Goal: Task Accomplishment & Management: Manage account settings

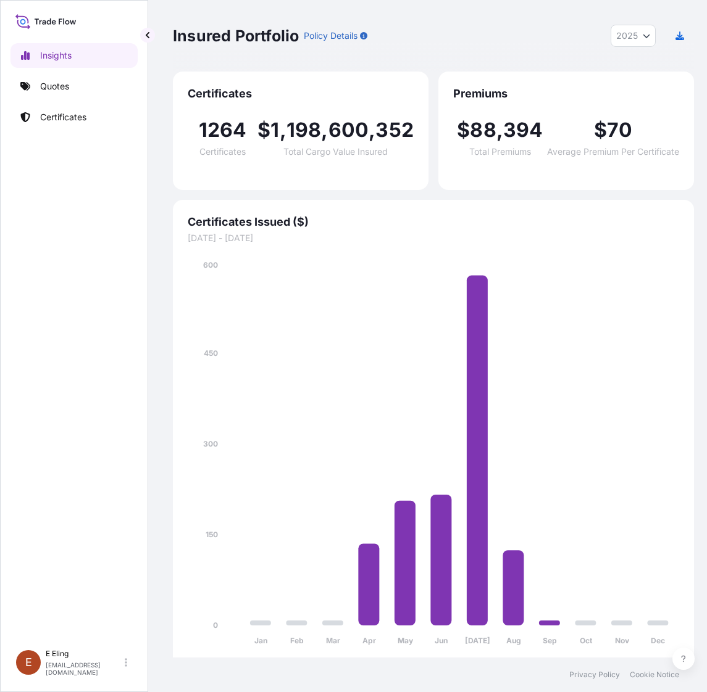
select select "2025"
click at [51, 112] on p "Certificates" at bounding box center [63, 117] width 46 height 12
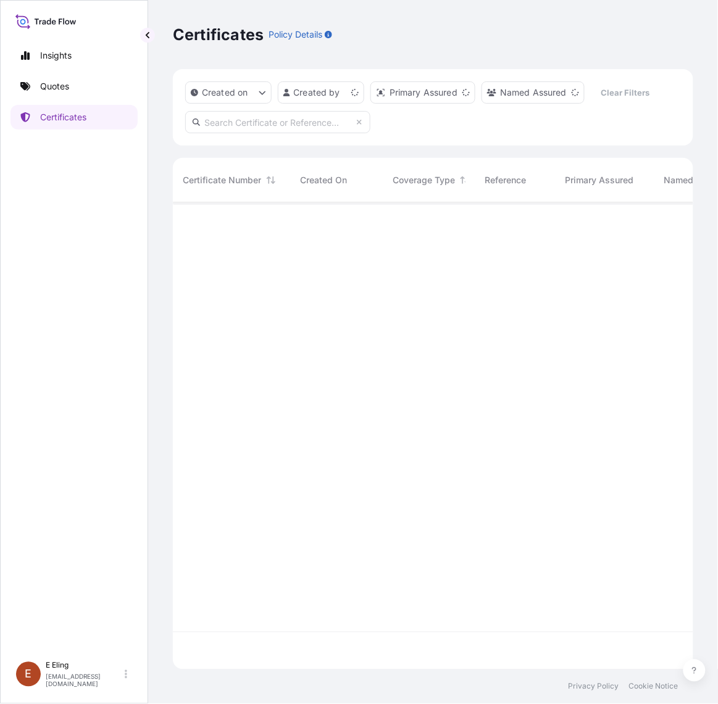
scroll to position [463, 509]
click at [291, 118] on input "text" at bounding box center [277, 122] width 185 height 22
paste input "31504-1257-1"
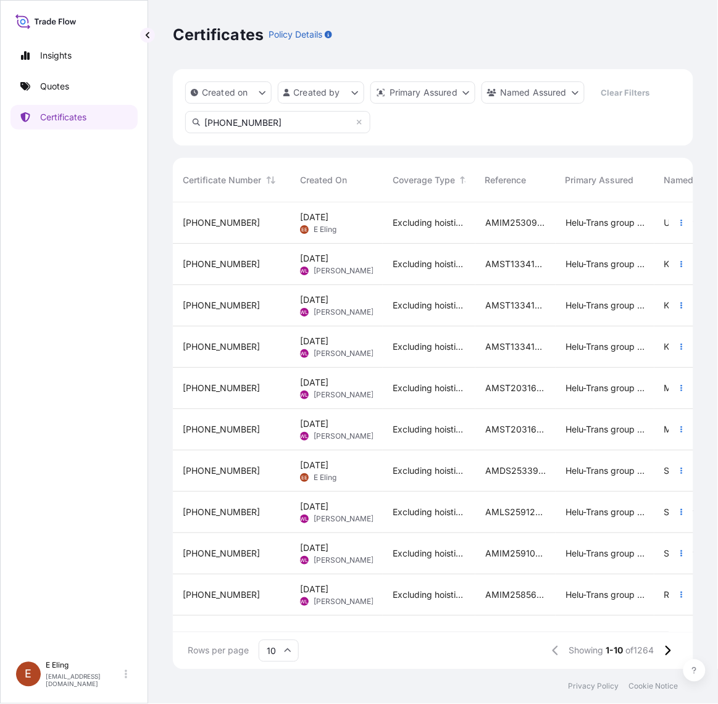
click at [284, 114] on input "31504-1257-1" at bounding box center [277, 122] width 185 height 22
type input "31504-1257-1"
click at [588, 229] on div "Helu-Trans group of companies and their subsidiaries" at bounding box center [604, 222] width 99 height 41
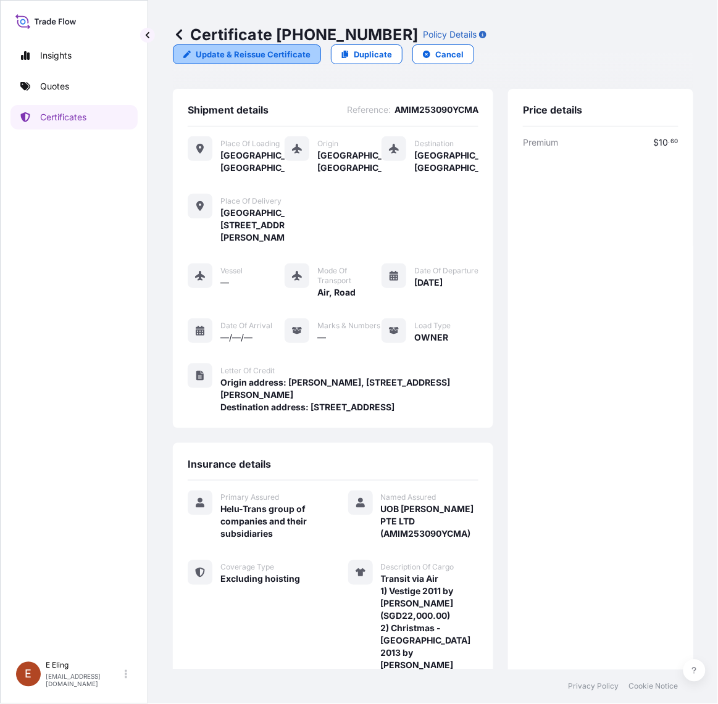
click at [254, 49] on p "Update & Reissue Certificate" at bounding box center [253, 54] width 115 height 12
select select "Road / [GEOGRAPHIC_DATA]"
select select "AIR"
select select "Road / [GEOGRAPHIC_DATA]"
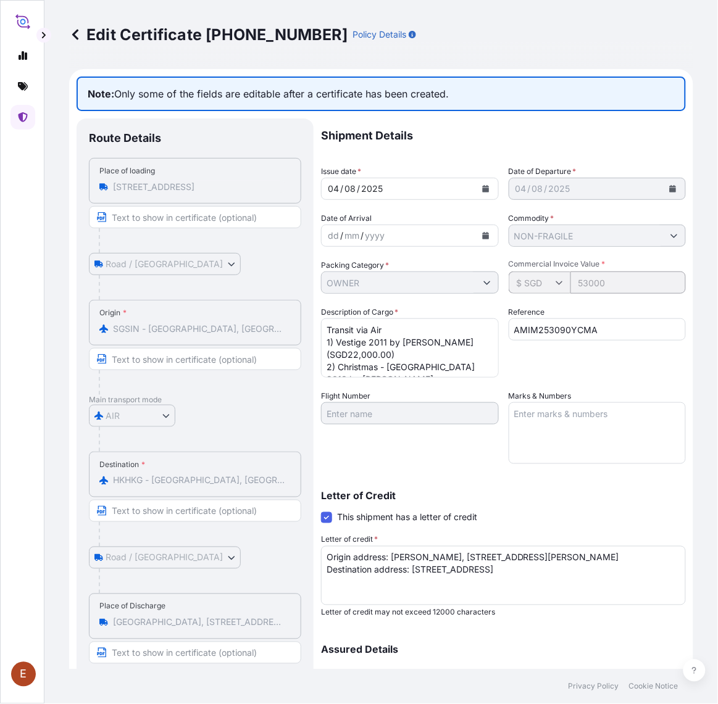
click at [80, 32] on icon at bounding box center [75, 34] width 12 height 12
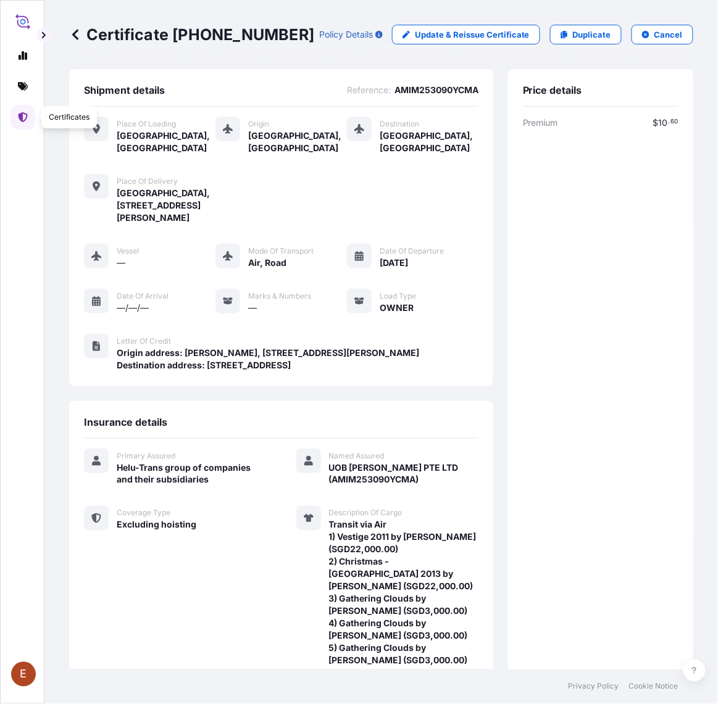
click at [20, 113] on icon at bounding box center [23, 117] width 9 height 10
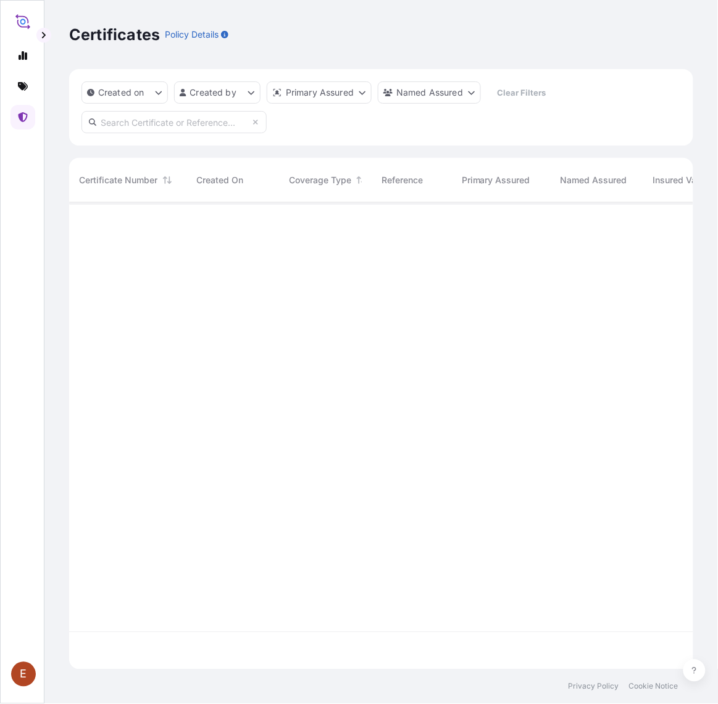
scroll to position [463, 613]
click at [135, 127] on input "text" at bounding box center [173, 122] width 185 height 22
paste input "31504-1257-1"
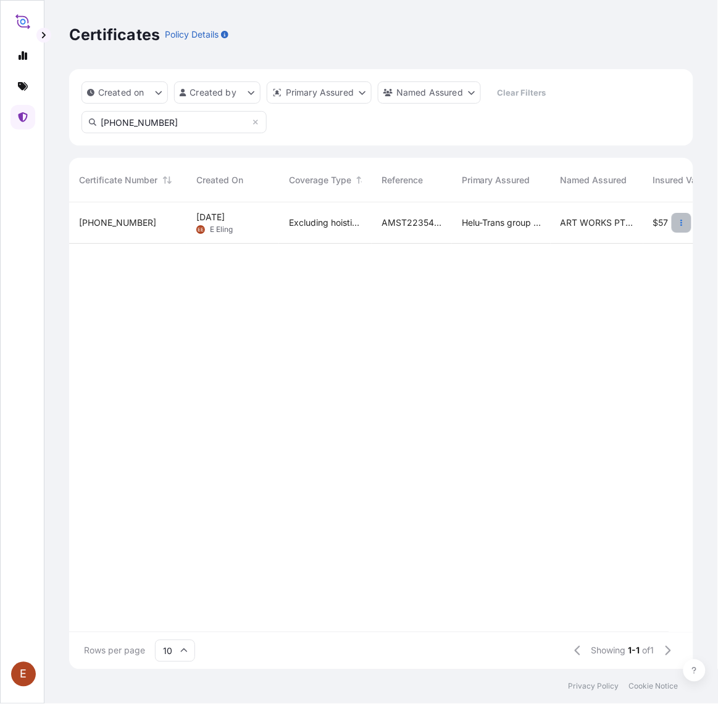
type input "31504-1257-1"
click at [588, 226] on span "ART WORKS PTE LTD (AMST223549INZJ)" at bounding box center [596, 223] width 73 height 12
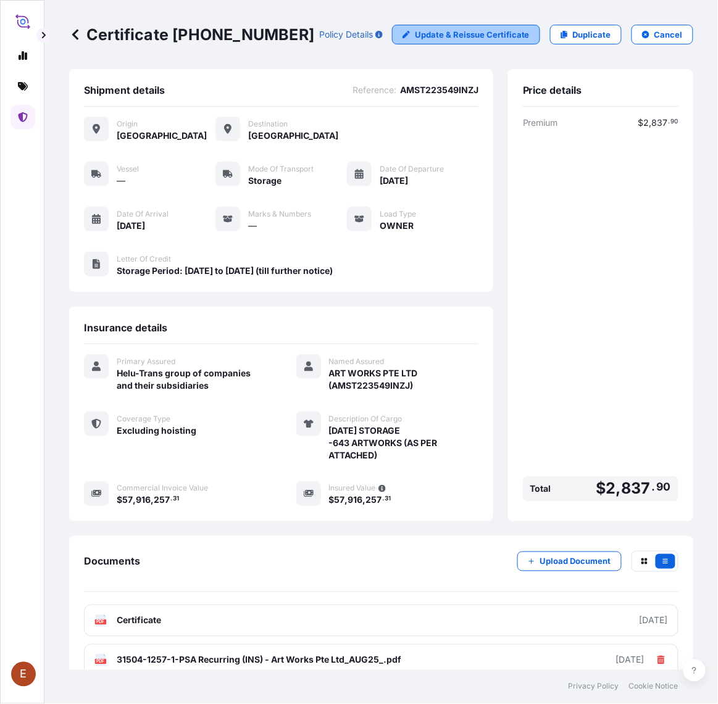
click at [440, 31] on p "Update & Reissue Certificate" at bounding box center [472, 34] width 115 height 12
select select "STORAGE"
select select "31504"
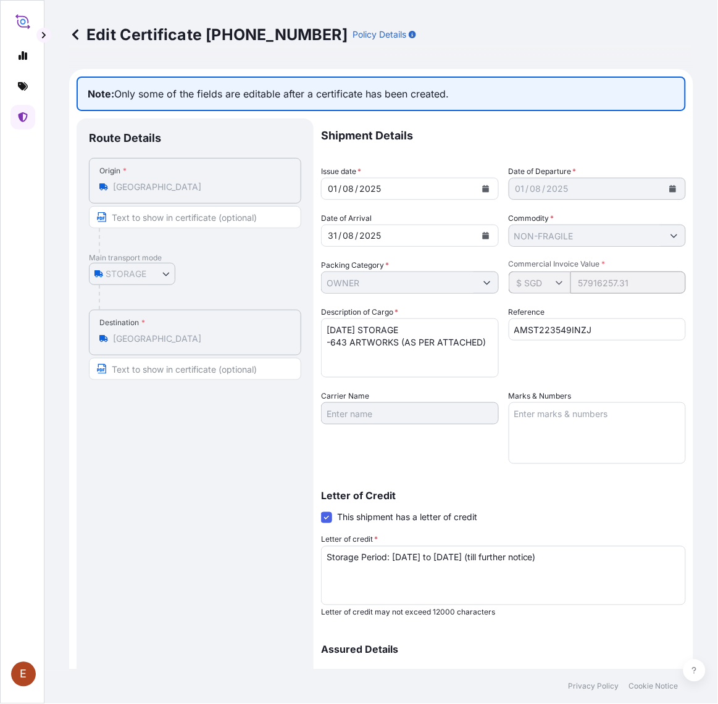
click at [70, 32] on icon at bounding box center [75, 34] width 12 height 12
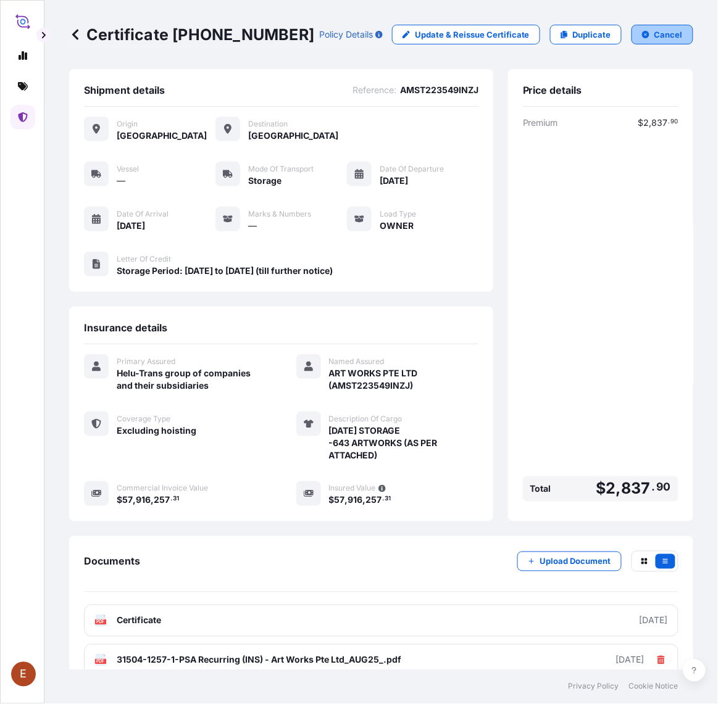
click at [661, 38] on p "Cancel" at bounding box center [668, 34] width 28 height 12
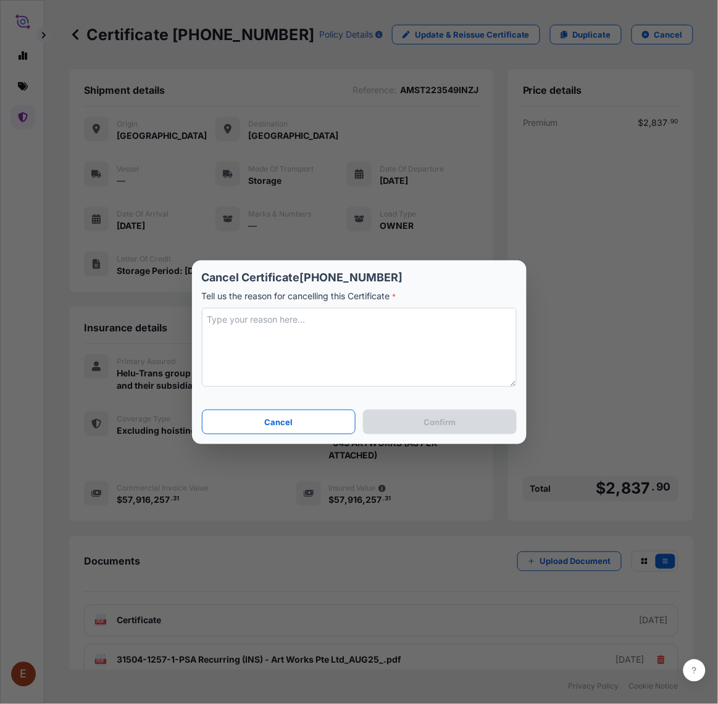
click at [307, 341] on textarea at bounding box center [359, 347] width 315 height 79
type textarea "change of amount"
click at [437, 417] on p "Confirm" at bounding box center [439, 422] width 32 height 12
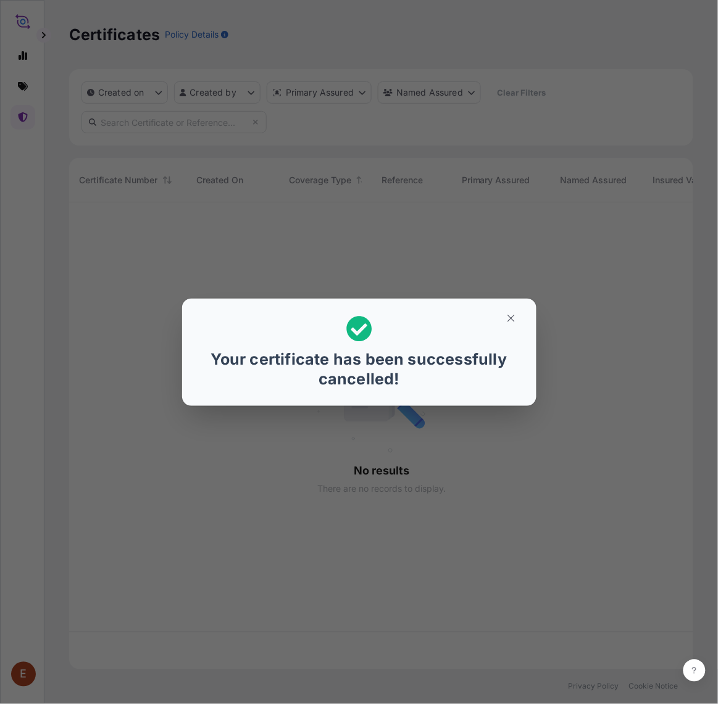
scroll to position [463, 613]
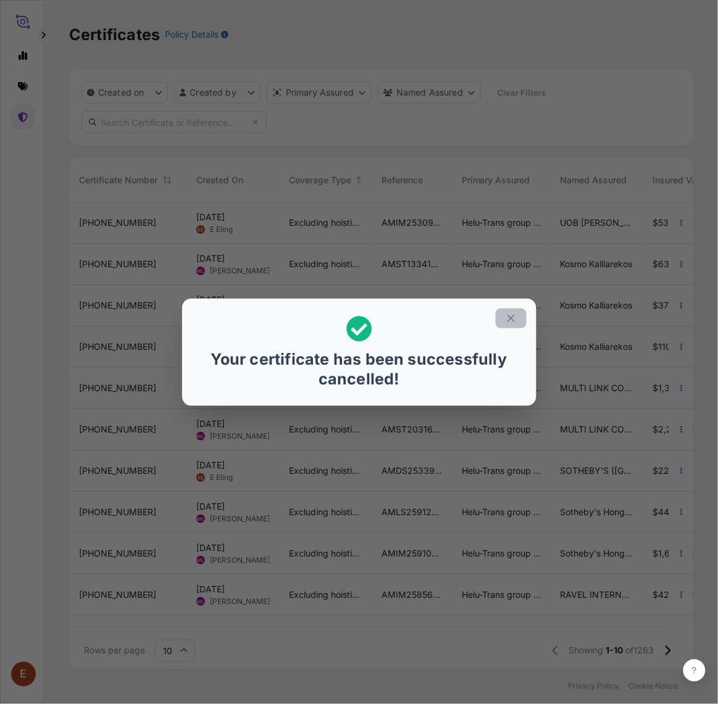
click at [507, 318] on icon "button" at bounding box center [510, 318] width 11 height 11
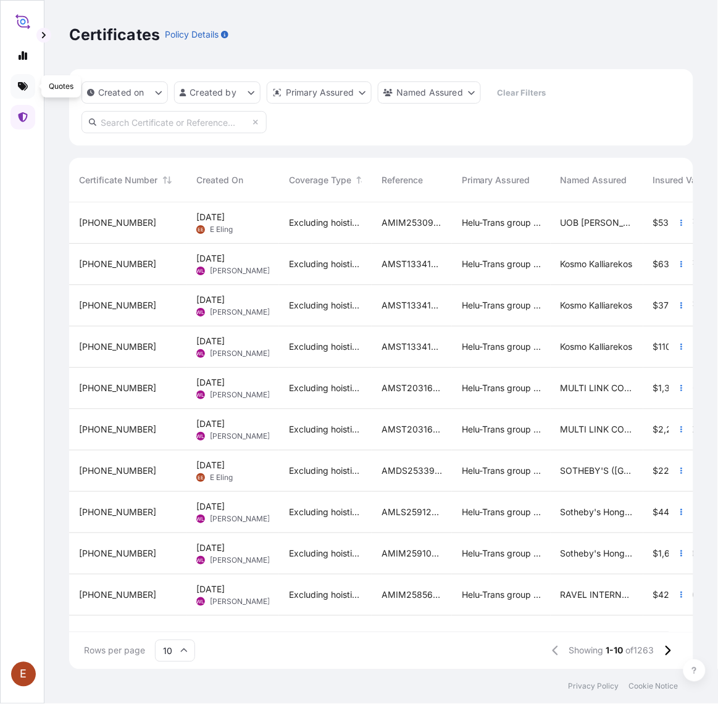
scroll to position [463, 613]
click at [30, 89] on link at bounding box center [22, 86] width 25 height 25
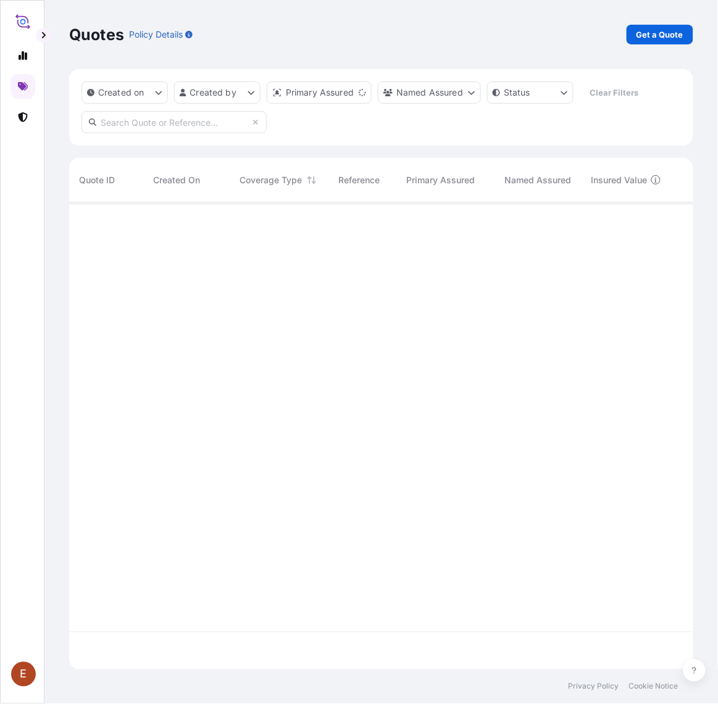
scroll to position [463, 613]
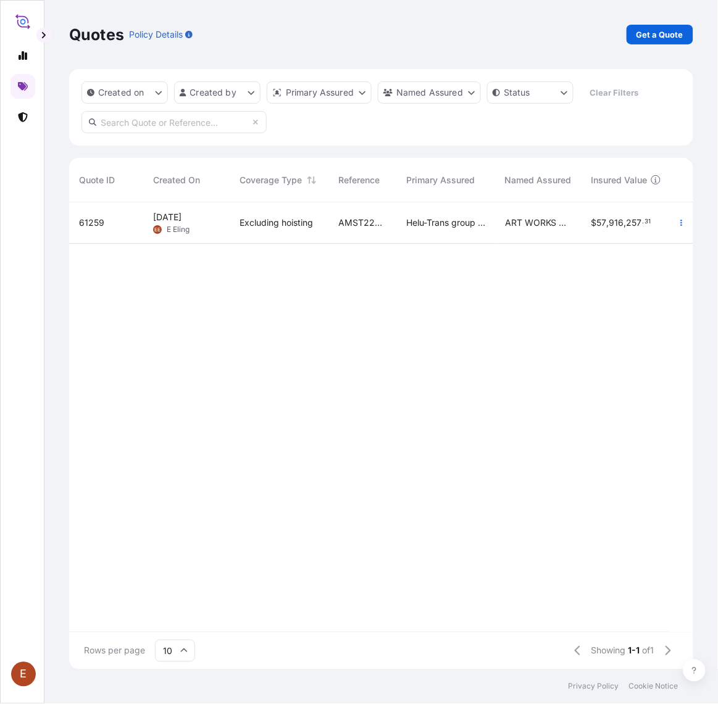
click at [322, 235] on div "Excluding hoisting" at bounding box center [279, 222] width 99 height 41
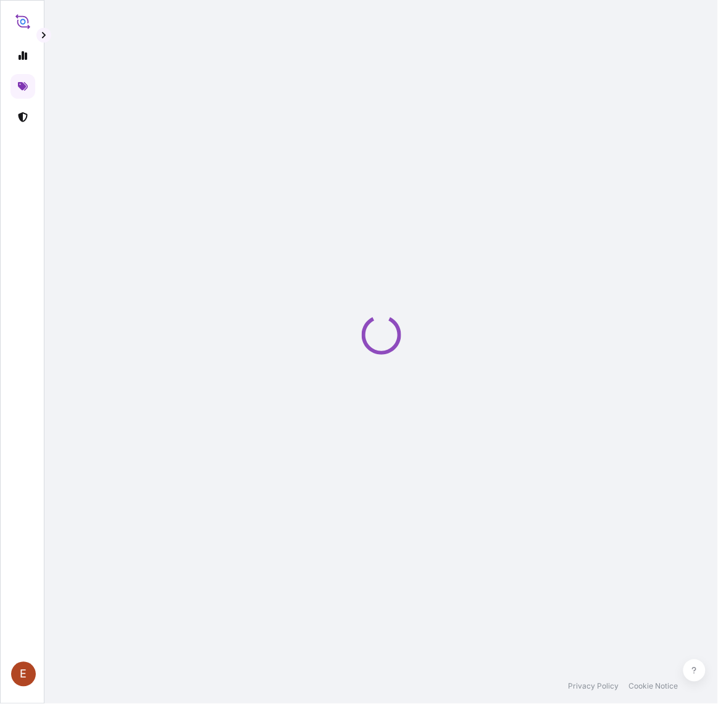
select select "STORAGE"
select select "27"
select select "Storage"
select select "Yes"
select select "[GEOGRAPHIC_DATA]"
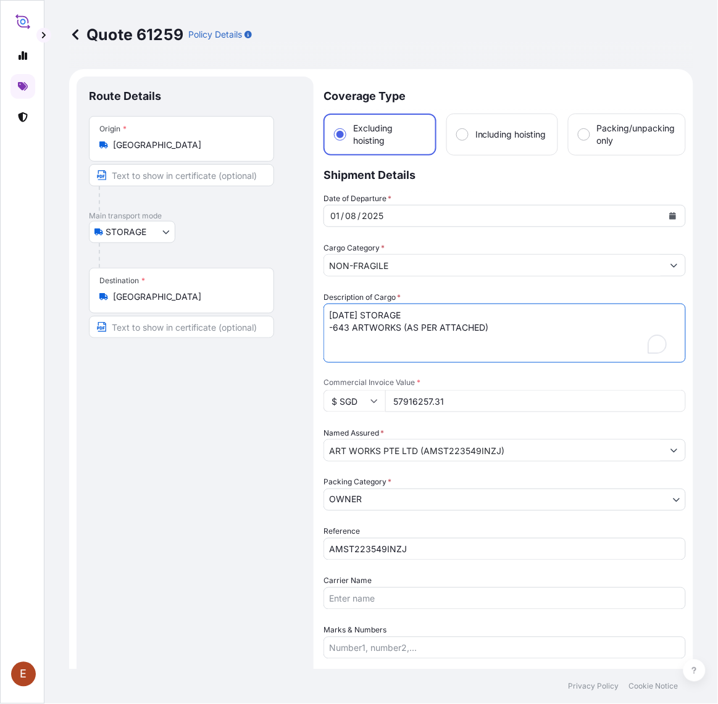
click at [349, 328] on textarea "AUG25 STORAGE -643 ARTWORKS (AS PER ATTACHED)" at bounding box center [504, 333] width 362 height 59
type textarea "AUG25 STORAGE -642 ARTWORKS (AS PER ATTACHED)"
drag, startPoint x: 392, startPoint y: 400, endPoint x: 497, endPoint y: 402, distance: 104.9
click at [497, 402] on input "57916257.31" at bounding box center [535, 401] width 301 height 22
paste input "631"
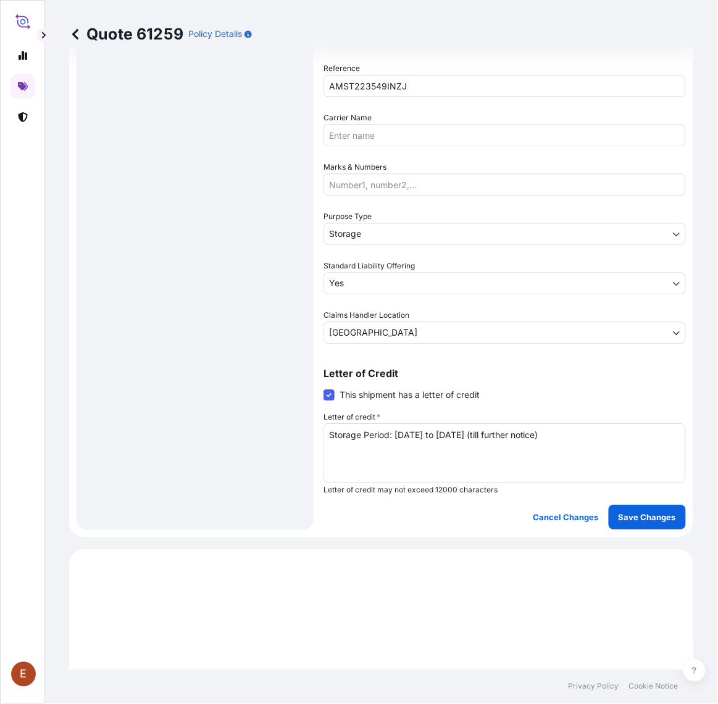
type input "57631257.31"
click at [461, 433] on textarea "Storage Period: [DATE] to [DATE] (till further notice)" at bounding box center [504, 453] width 362 height 59
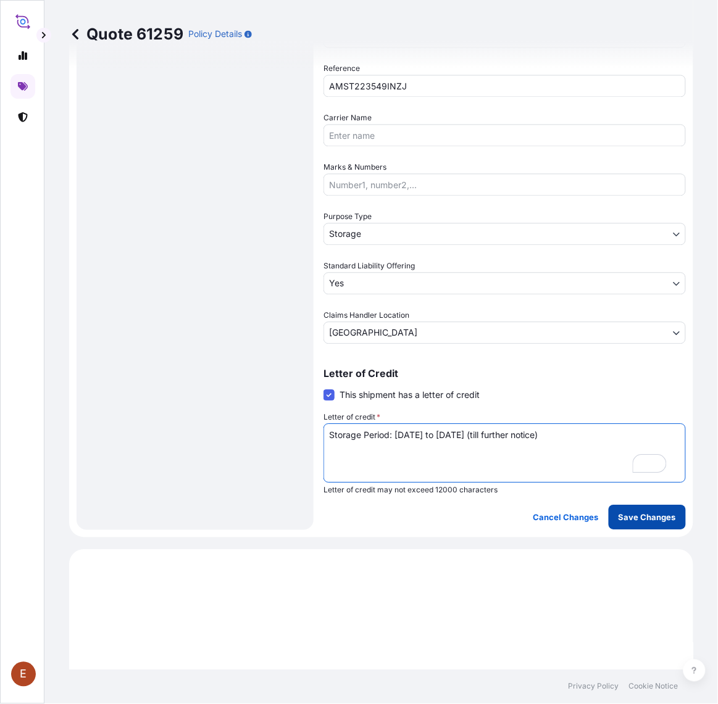
click at [618, 512] on p "Save Changes" at bounding box center [646, 518] width 57 height 12
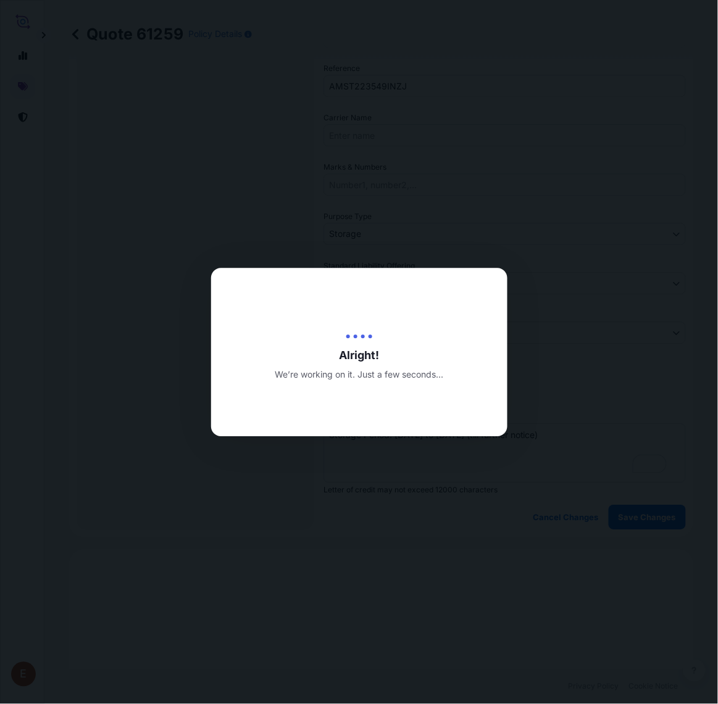
type input "[DATE]"
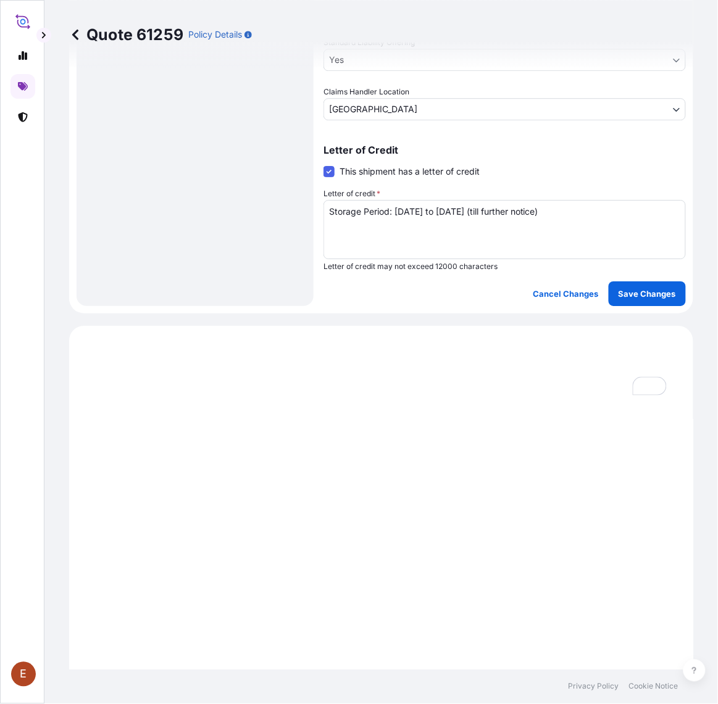
scroll to position [687, 0]
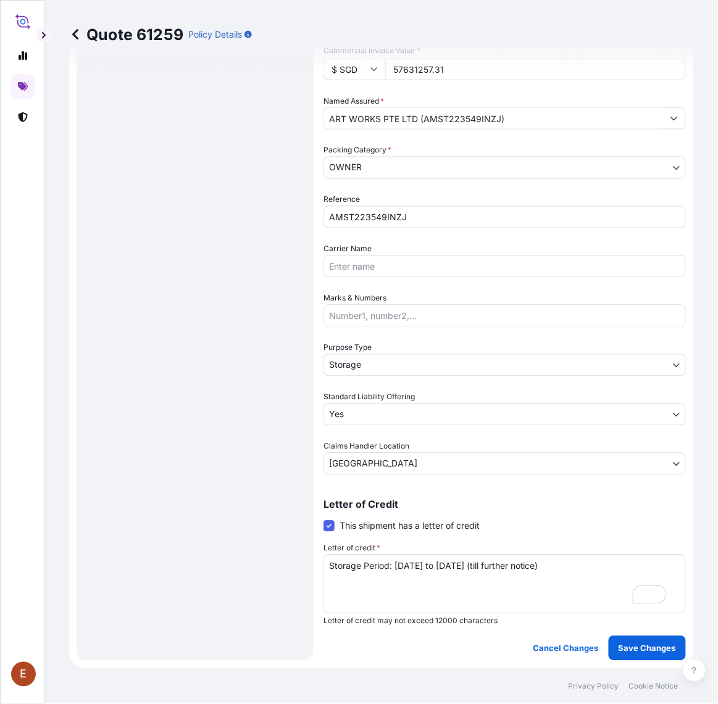
select select "STORAGE"
select select "27"
select select "Storage"
select select "Yes"
select select "[GEOGRAPHIC_DATA]"
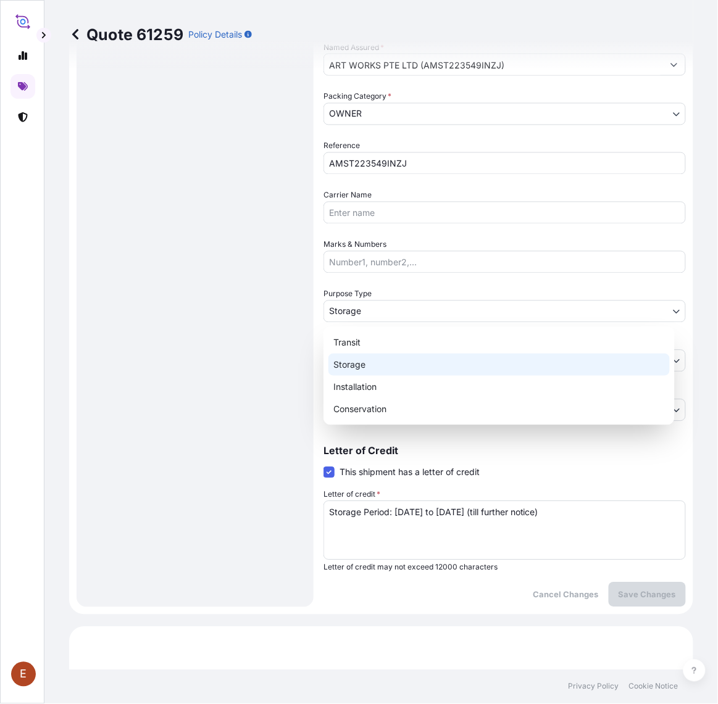
click at [364, 315] on body "E Quote 61259 Policy Details Route Details Place of loading Road / Inland Road …" at bounding box center [359, 352] width 718 height 704
click at [362, 362] on div "Storage" at bounding box center [498, 365] width 341 height 22
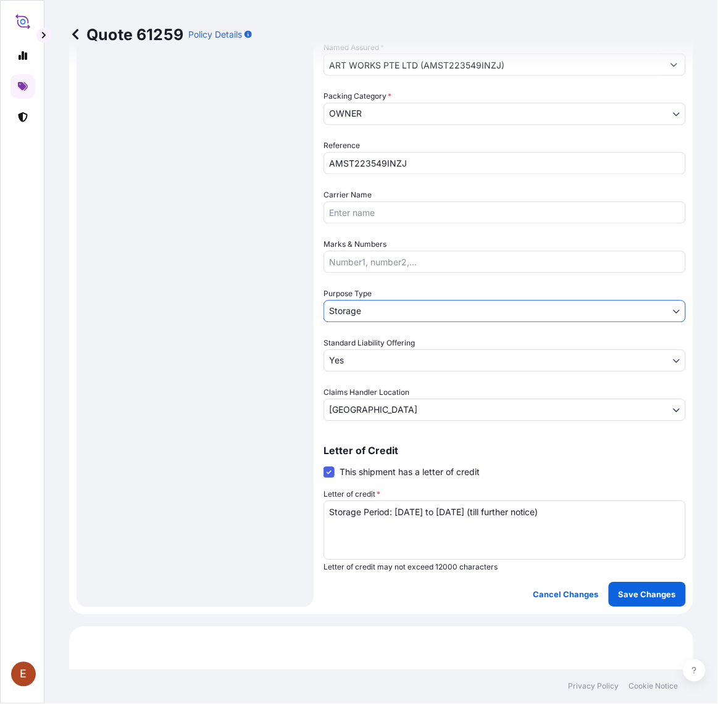
click at [365, 365] on body "E Quote 61259 Policy Details Route Details Place of loading Road / Inland Road …" at bounding box center [359, 352] width 718 height 704
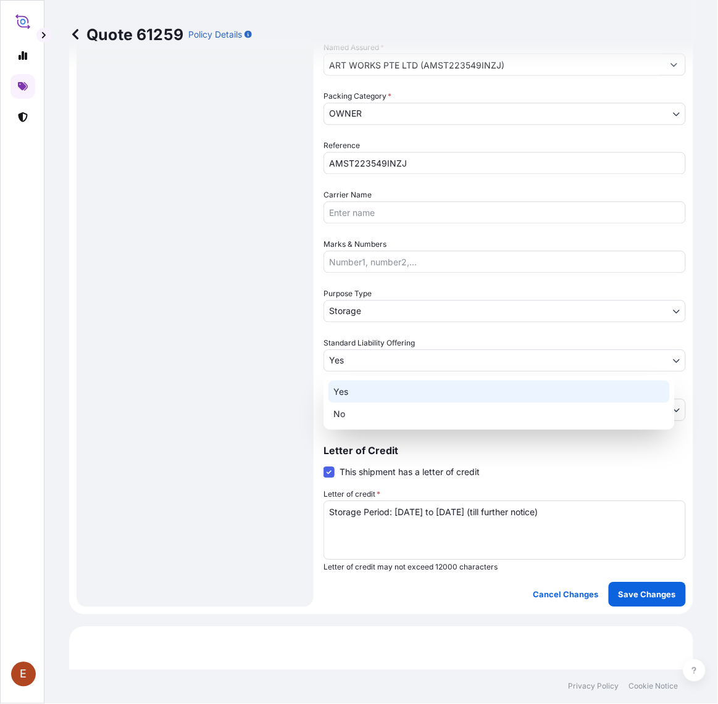
click at [355, 391] on div "Yes" at bounding box center [498, 392] width 341 height 22
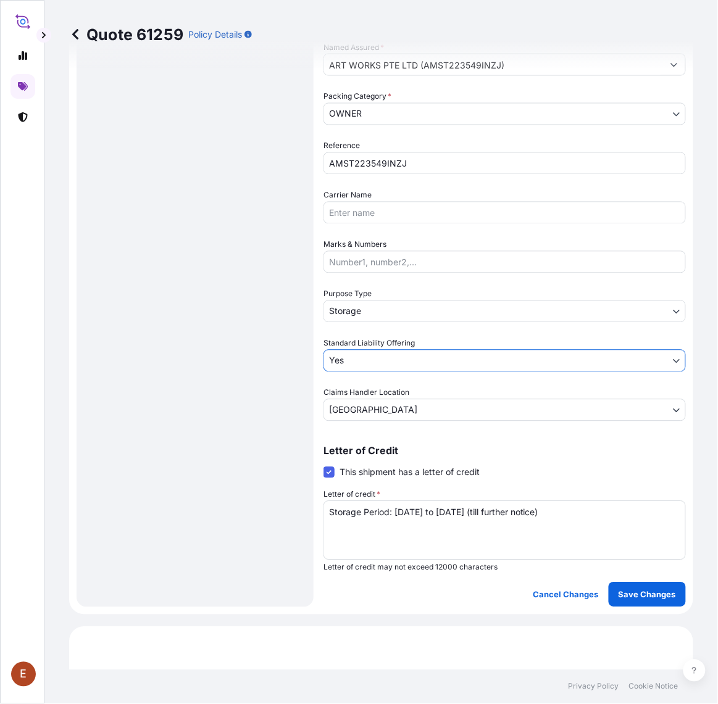
click at [355, 417] on body "E Quote 61259 Policy Details Route Details Place of loading Road / Inland Road …" at bounding box center [359, 352] width 718 height 704
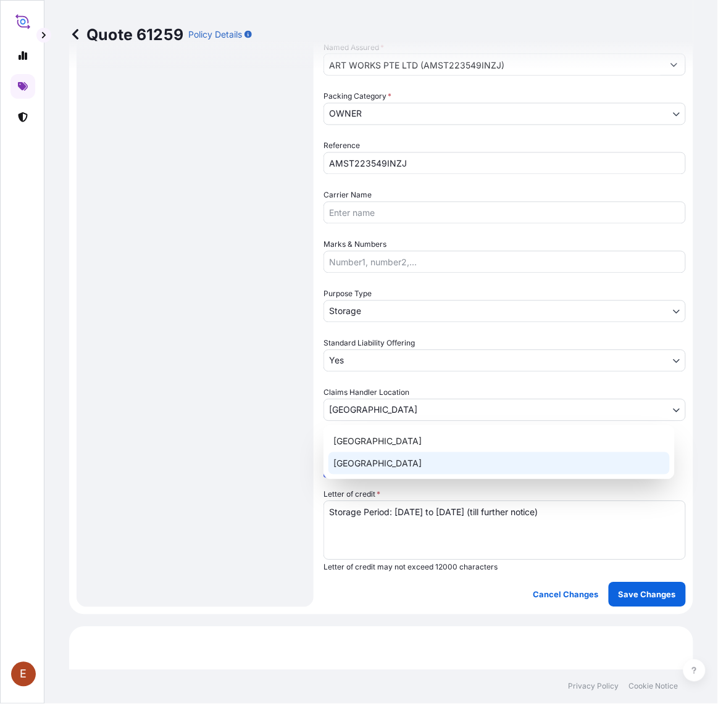
click at [362, 467] on div "[GEOGRAPHIC_DATA]" at bounding box center [498, 463] width 341 height 22
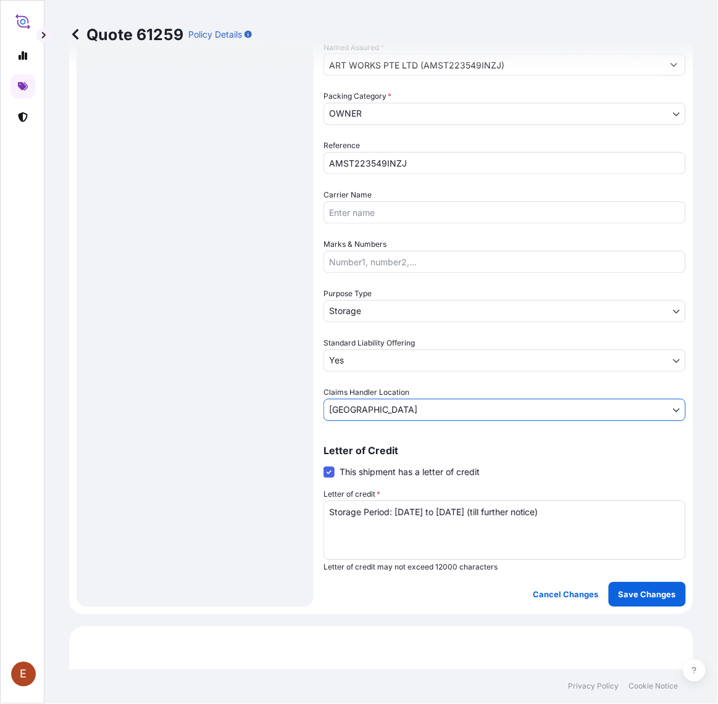
click at [397, 505] on textarea "Storage Period: [DATE] to [DATE] (till further notice)" at bounding box center [504, 530] width 362 height 59
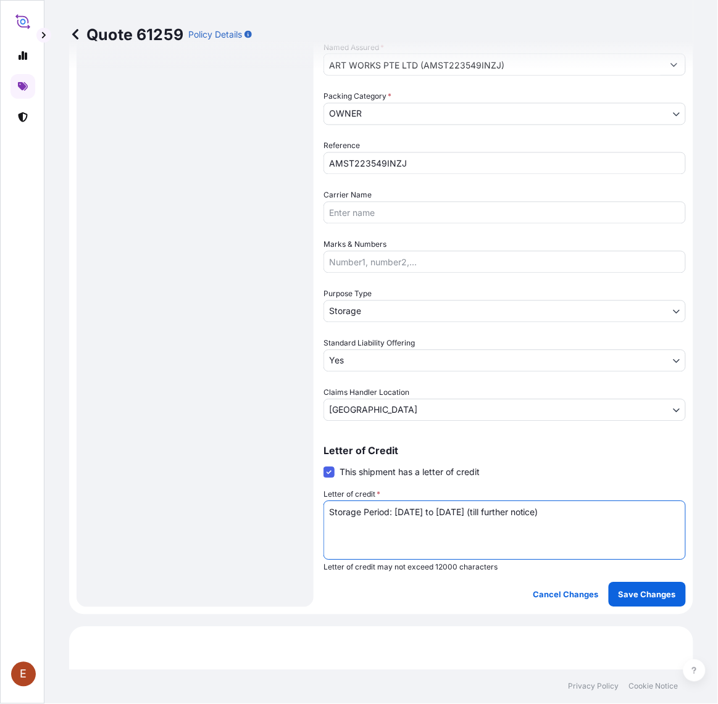
click at [397, 505] on textarea "Storage Period: [DATE] to [DATE] (till further notice)" at bounding box center [504, 530] width 362 height 59
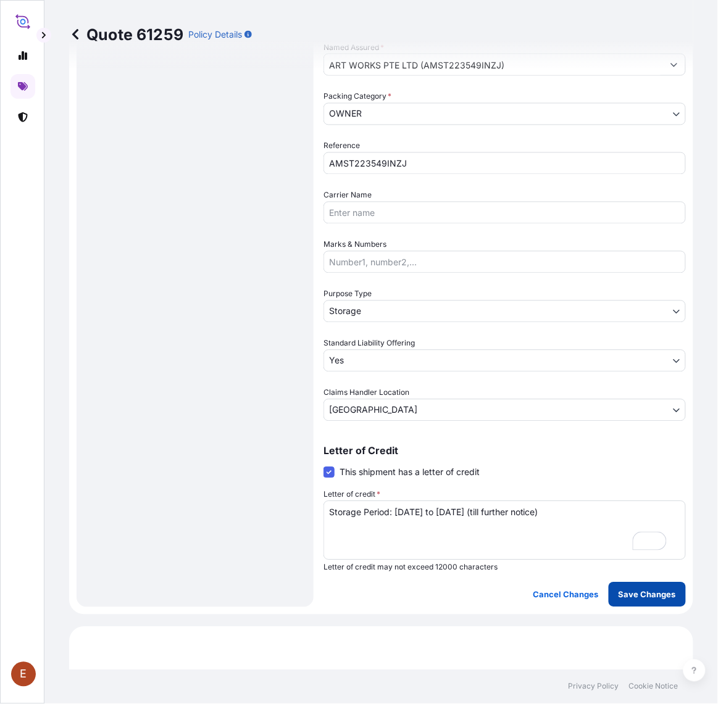
click at [649, 591] on p "Save Changes" at bounding box center [646, 595] width 57 height 12
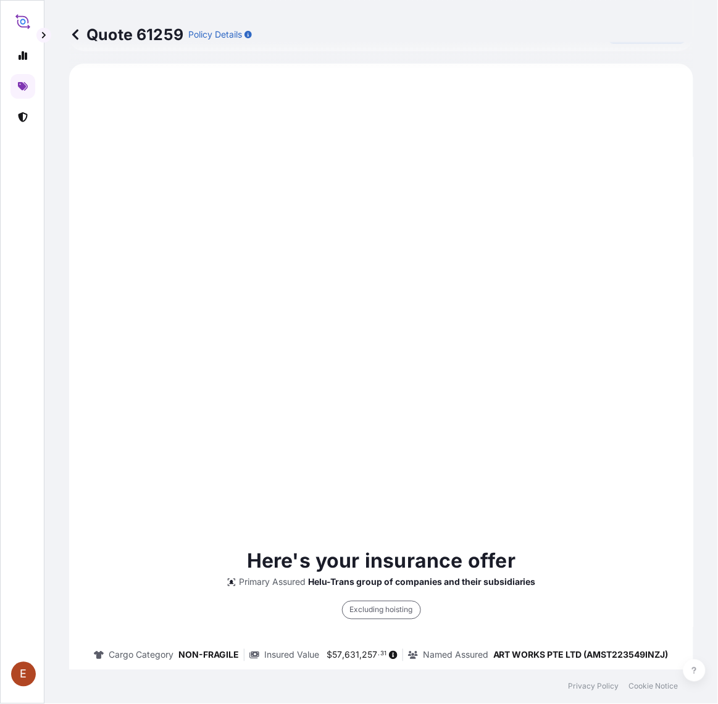
select select "STORAGE"
select select "27"
select select "Storage"
select select "Yes"
select select "[GEOGRAPHIC_DATA]"
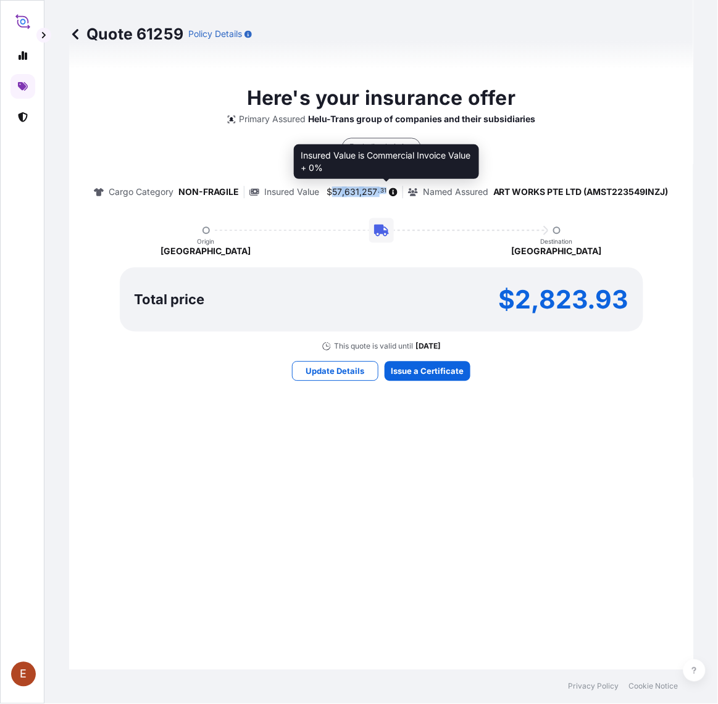
drag, startPoint x: 324, startPoint y: 188, endPoint x: 381, endPoint y: 186, distance: 57.4
click at [381, 188] on span "$ 57 , 631 , 257 . 31" at bounding box center [360, 192] width 73 height 9
copy span "57 , 631 , 257 . 31"
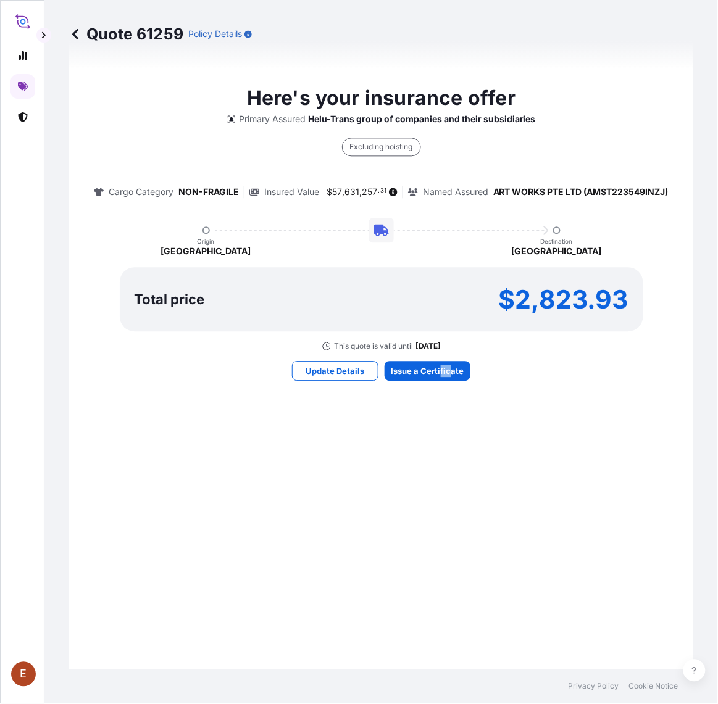
drag, startPoint x: 439, startPoint y: 489, endPoint x: 421, endPoint y: 442, distance: 50.2
click at [426, 461] on div "Here's your insurance offer Primary Assured Helu-Trans group of companies and t…" at bounding box center [380, 232] width 589 height 1229
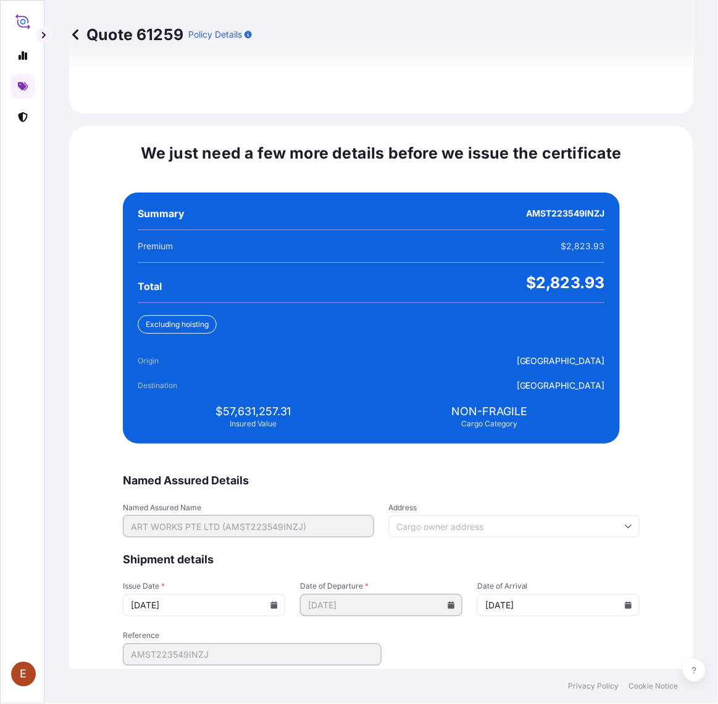
scroll to position [2812, 0]
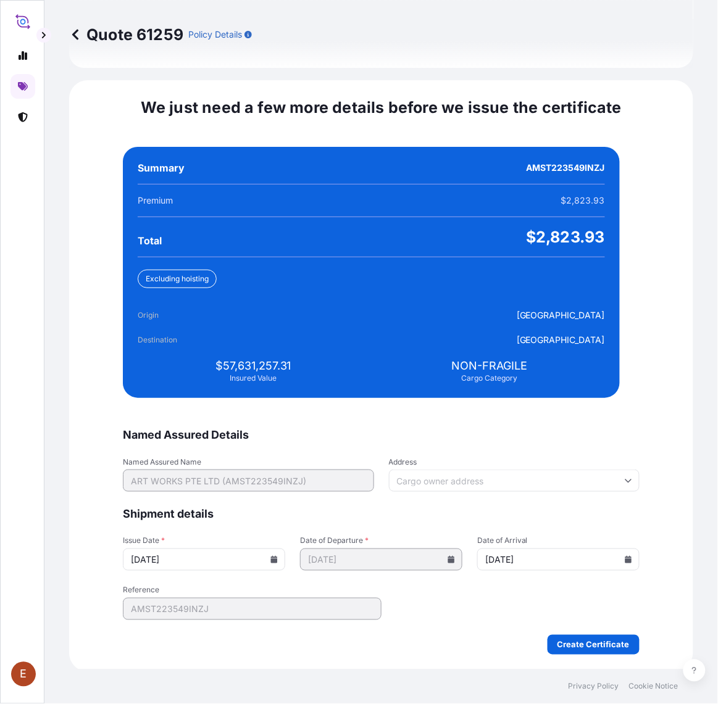
click at [278, 556] on icon at bounding box center [274, 559] width 7 height 7
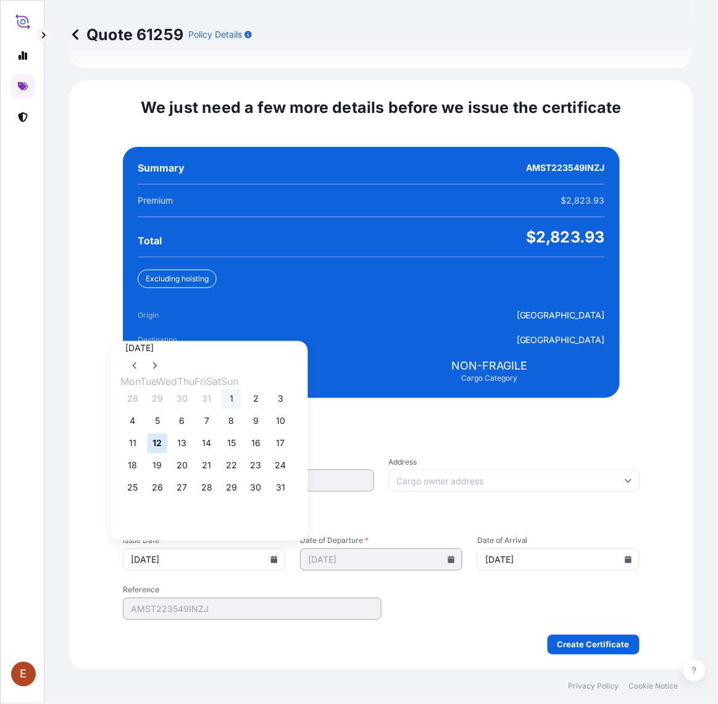
click at [241, 402] on button "1" at bounding box center [232, 399] width 20 height 20
type input "[DATE]"
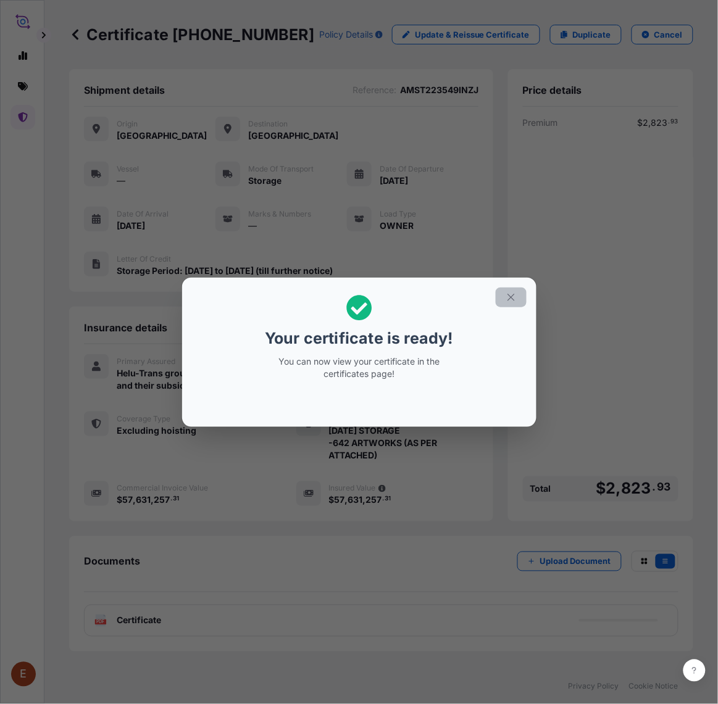
click at [506, 299] on icon "button" at bounding box center [510, 297] width 11 height 11
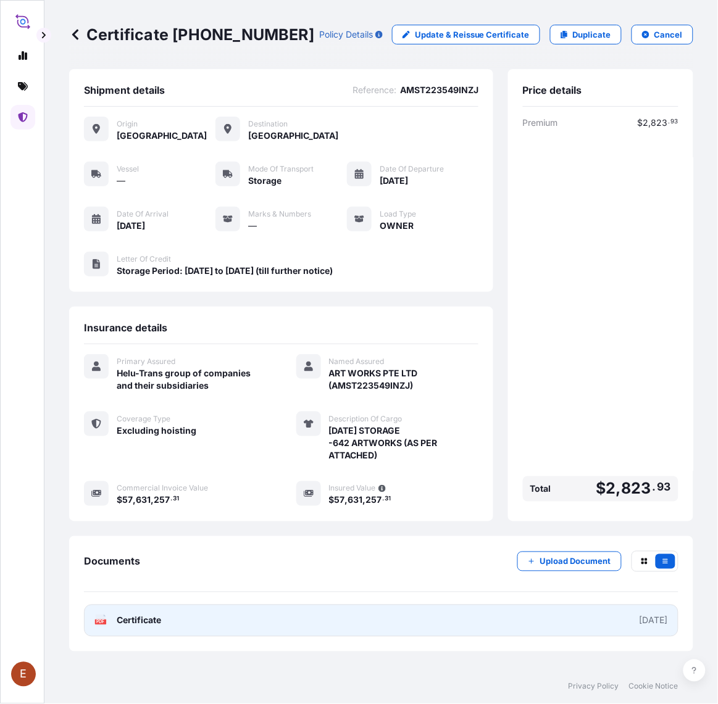
click at [275, 605] on link "PDF Certificate [DATE]" at bounding box center [381, 621] width 594 height 32
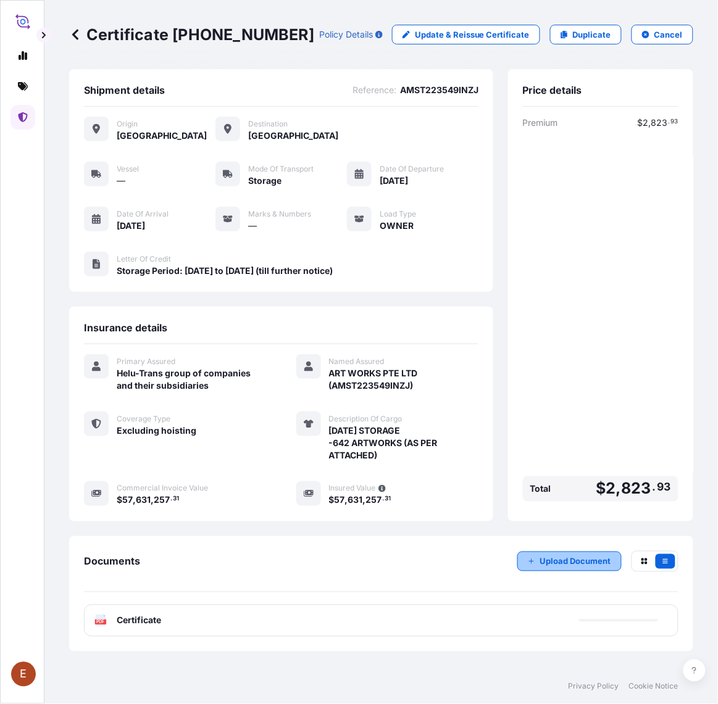
click at [597, 565] on button "Upload Document" at bounding box center [569, 562] width 104 height 20
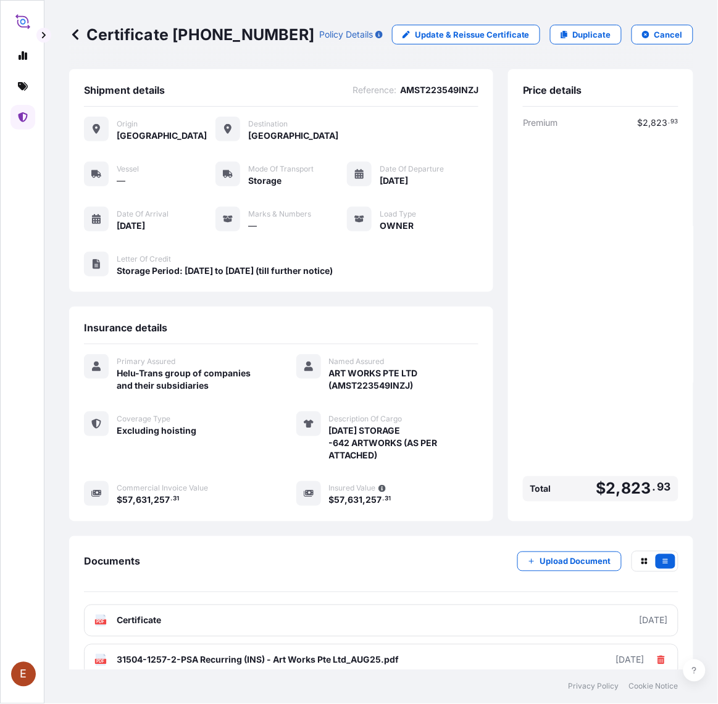
click at [532, 435] on div "Premium $ 2 , 823 . 93 Total $ 2 , 823 . 93" at bounding box center [601, 312] width 156 height 390
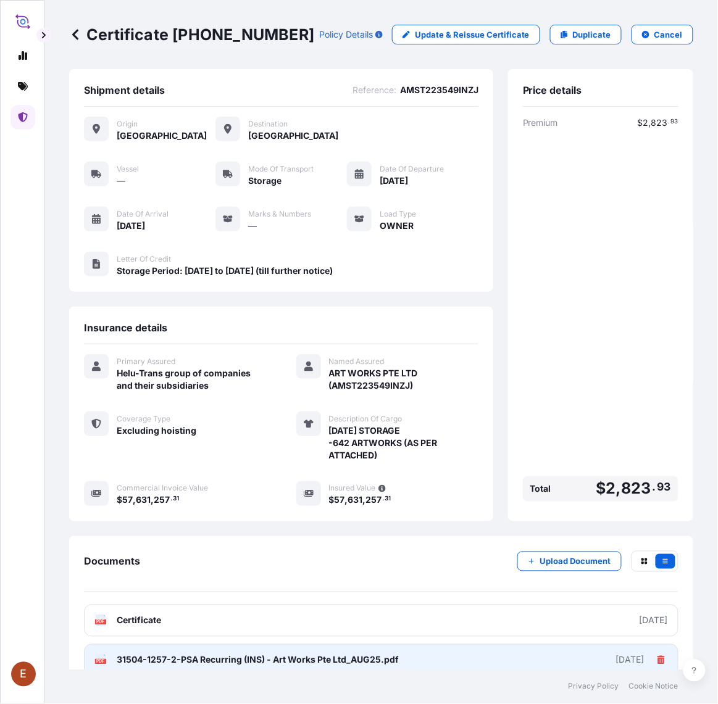
click at [218, 654] on span "31504-1257-2-PSA Recurring (INS) - Art Works Pte Ltd_AUG25.pdf" at bounding box center [258, 660] width 282 height 12
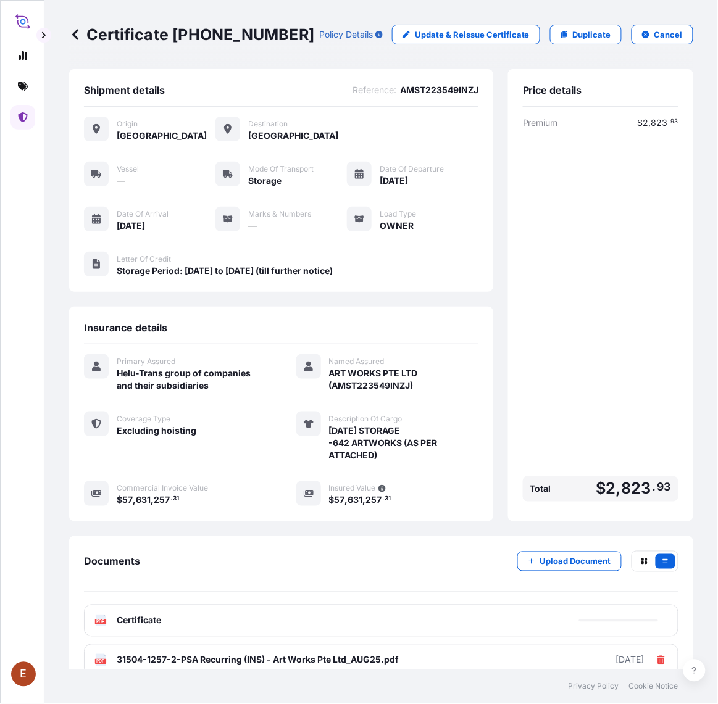
click at [545, 324] on div "Premium $ 2 , 823 . 93 Total $ 2 , 823 . 93" at bounding box center [601, 312] width 156 height 390
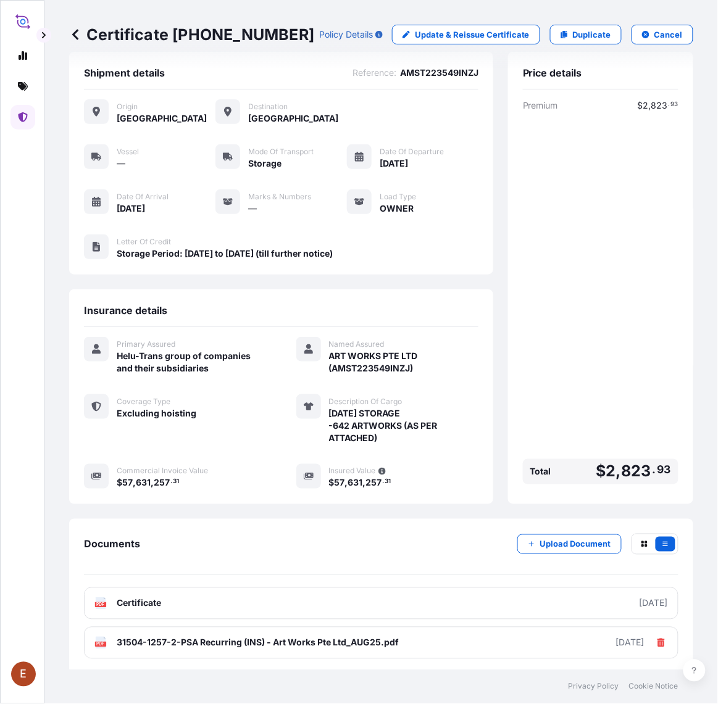
click at [30, 115] on link at bounding box center [22, 117] width 25 height 25
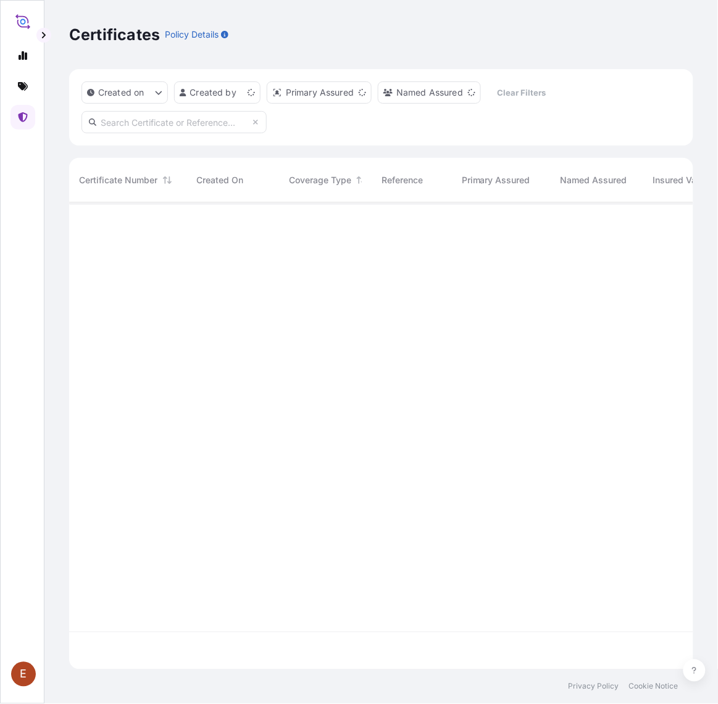
scroll to position [463, 613]
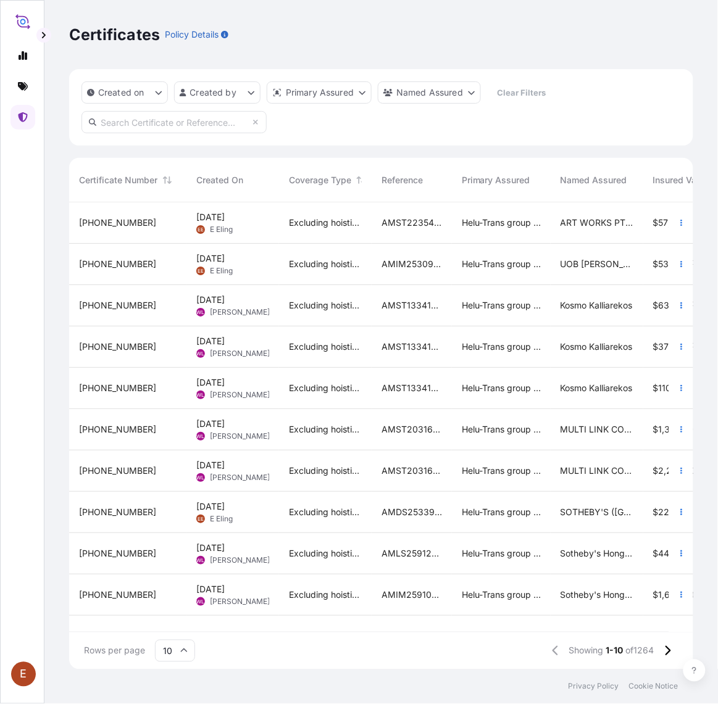
click at [352, 120] on div "Created on Created by Primary Assured Named Assured Clear Filters" at bounding box center [381, 107] width 624 height 77
click at [168, 122] on input "text" at bounding box center [173, 122] width 185 height 22
click at [178, 118] on input "text" at bounding box center [173, 122] width 185 height 22
paste input "Bettina Corina"
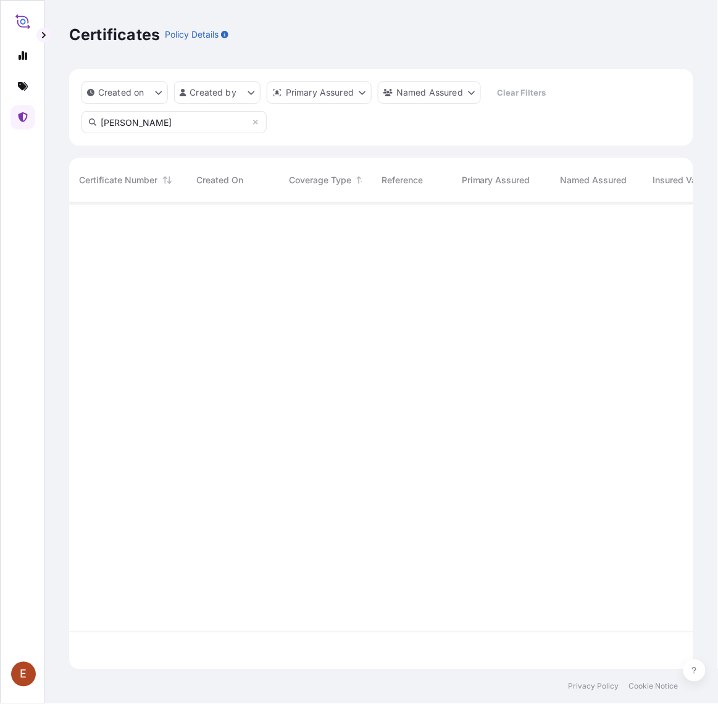
scroll to position [500, 613]
click at [191, 112] on input "Bettina Corina" at bounding box center [173, 122] width 185 height 22
drag, startPoint x: 190, startPoint y: 121, endPoint x: -12, endPoint y: 121, distance: 201.8
click at [0, 121] on html "E Certificates Policy Details Created on Created by Primary Assured Named Assur…" at bounding box center [359, 352] width 718 height 704
paste input "AMST071389INHT"
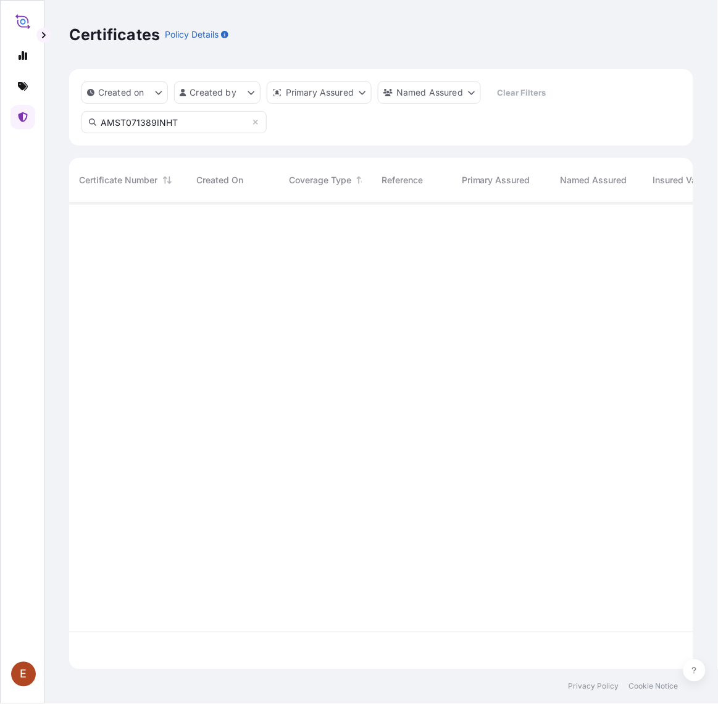
scroll to position [463, 613]
type input "AMST071389INHT"
click at [706, 245] on html "E Certificates Policy Details Created on Created by Primary Assured Named Assur…" at bounding box center [359, 352] width 718 height 704
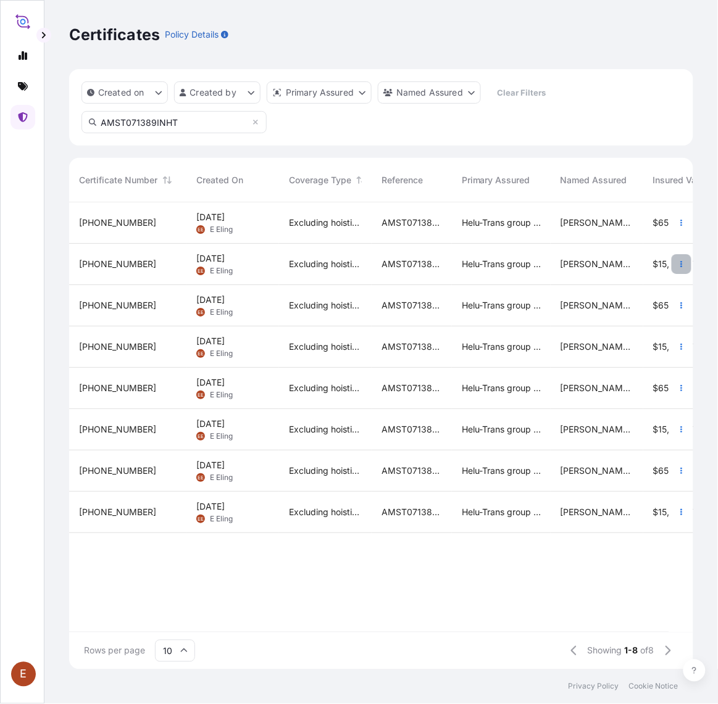
click at [683, 264] on icon "button" at bounding box center [681, 263] width 7 height 7
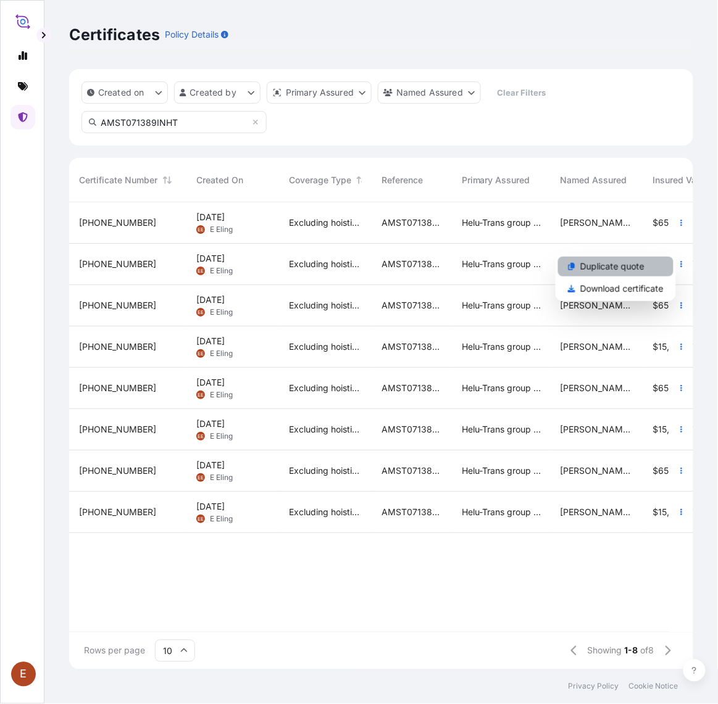
click at [618, 266] on p "Duplicate quote" at bounding box center [612, 266] width 64 height 12
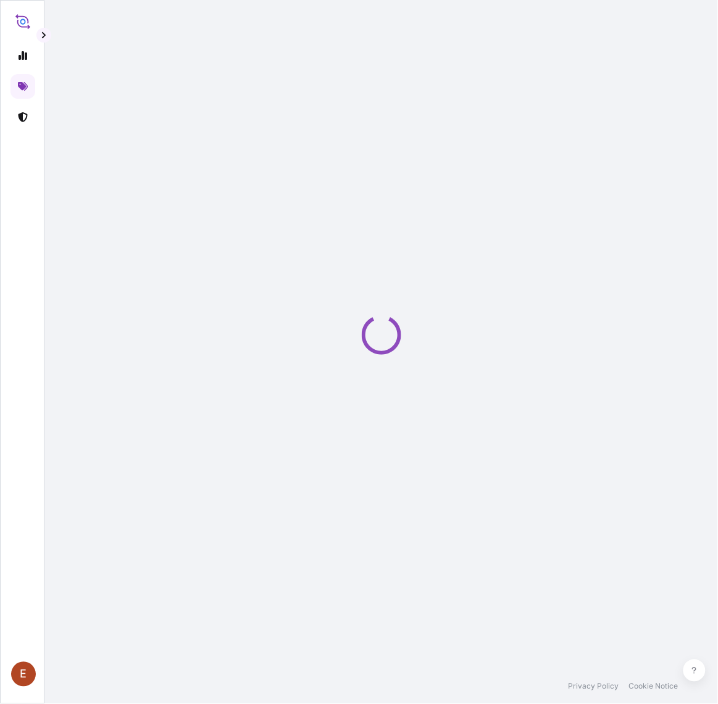
select select "STORAGE"
select select "27"
select select "Storage"
select select "Yes"
select select "[GEOGRAPHIC_DATA]"
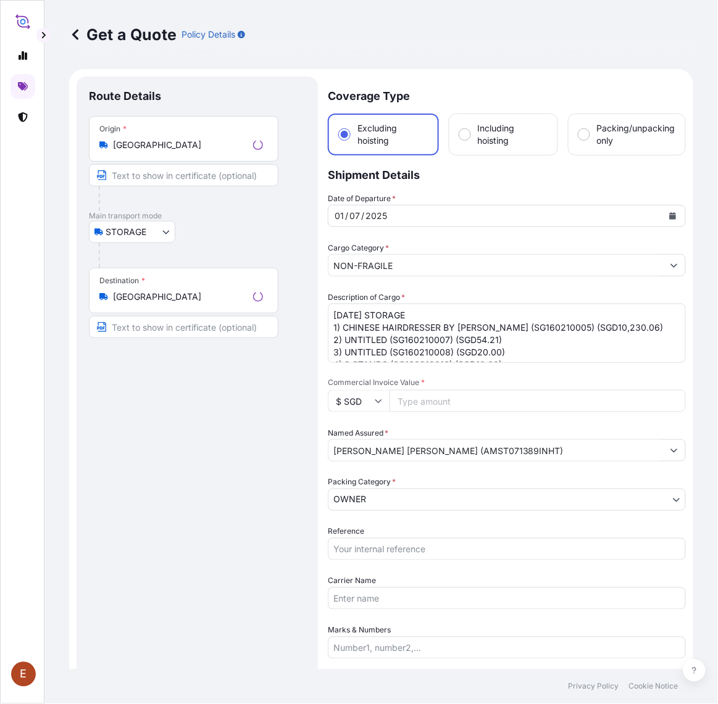
scroll to position [20, 0]
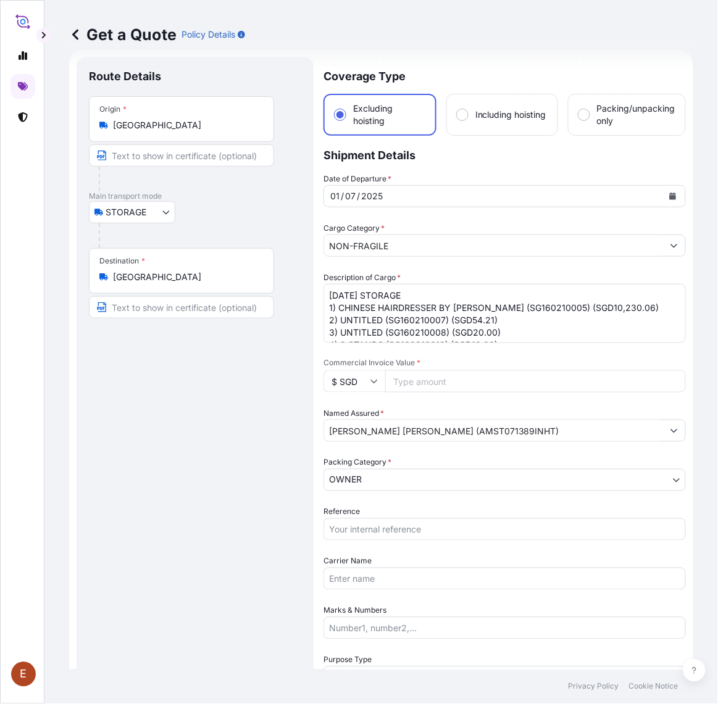
click at [554, 156] on p "Shipment Details" at bounding box center [504, 154] width 362 height 37
click at [346, 296] on textarea "JUL25 STORAGE 1) CHINESE HAIRDRESSER BY CHOO KENG KWANG (SG160210005) (SGD10,23…" at bounding box center [504, 313] width 362 height 59
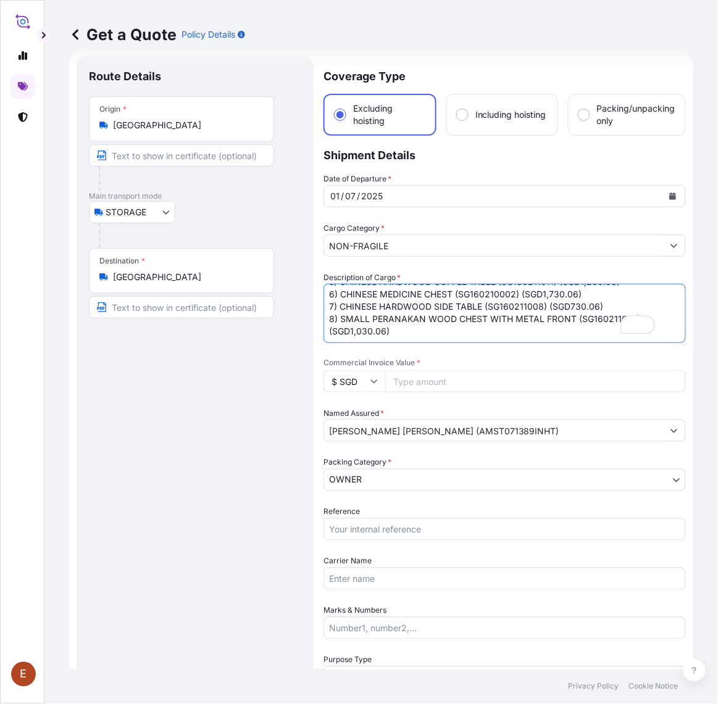
scroll to position [88, 0]
type textarea "[DATE] STORAGE 1) CHINESE HAIRDRESSER BY [PERSON_NAME] (SG160210005) (SGD10,230…"
click at [392, 529] on input "Reference" at bounding box center [504, 529] width 362 height 22
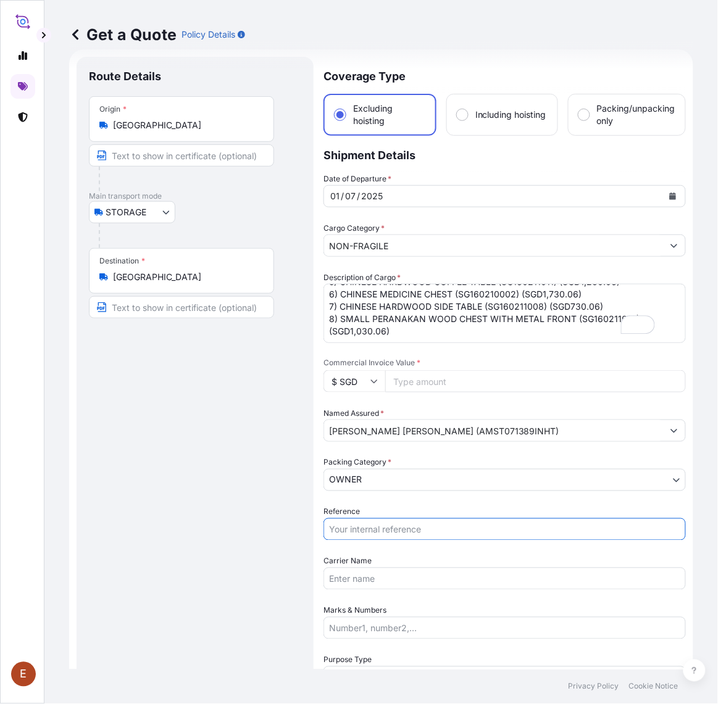
paste input "651.05"
drag, startPoint x: 373, startPoint y: 534, endPoint x: 216, endPoint y: 526, distance: 157.6
click at [216, 526] on form "Route Details Place of loading Road / Inland Road / Inland Origin * Singapore M…" at bounding box center [381, 514] width 624 height 931
paste input "AMST071389INHT"
type input "AMST071389INHT"
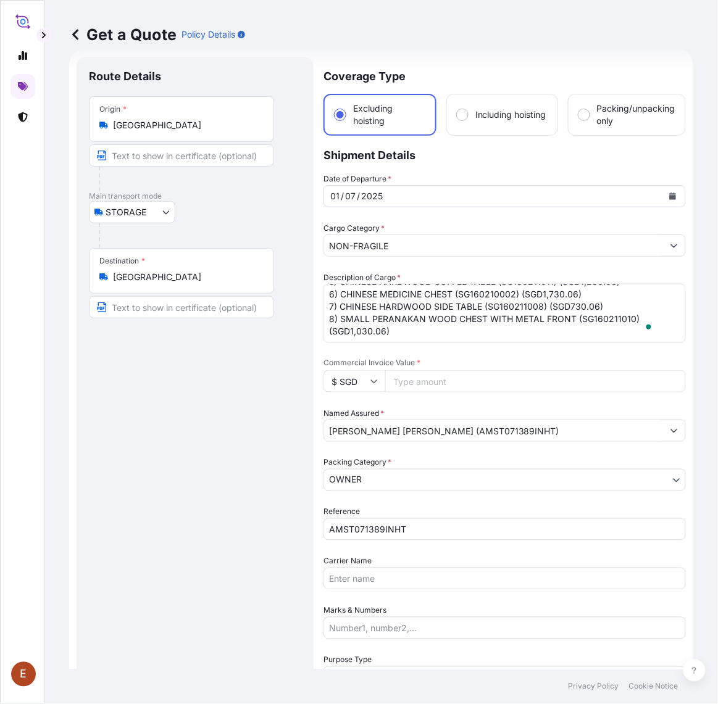
click at [460, 386] on input "Commercial Invoice Value *" at bounding box center [535, 381] width 301 height 22
paste input "15034.51"
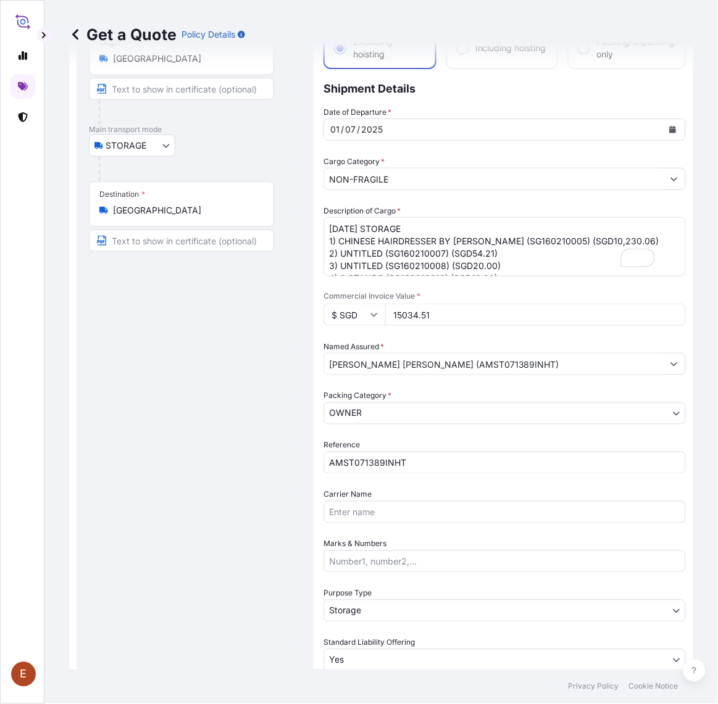
scroll to position [165, 0]
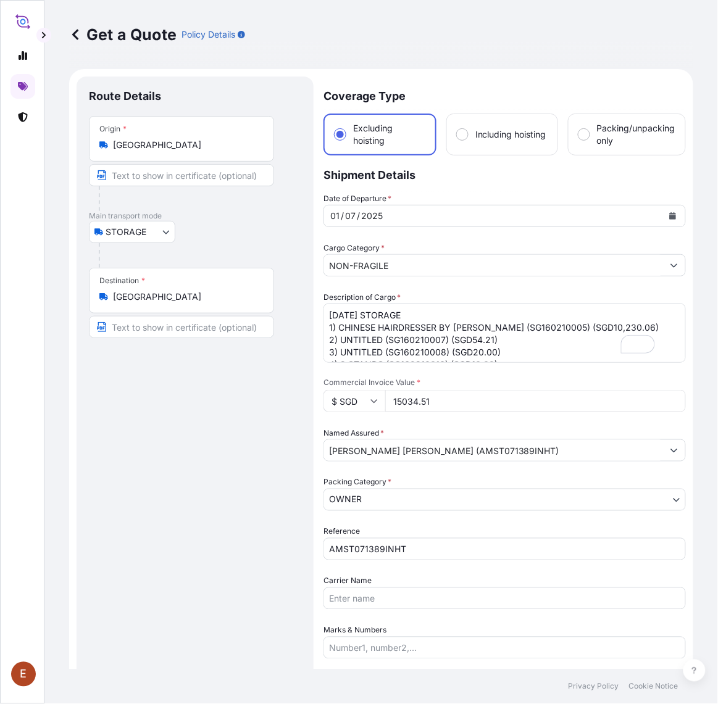
type input "15034.51"
click at [669, 212] on icon "Calendar" at bounding box center [672, 215] width 7 height 7
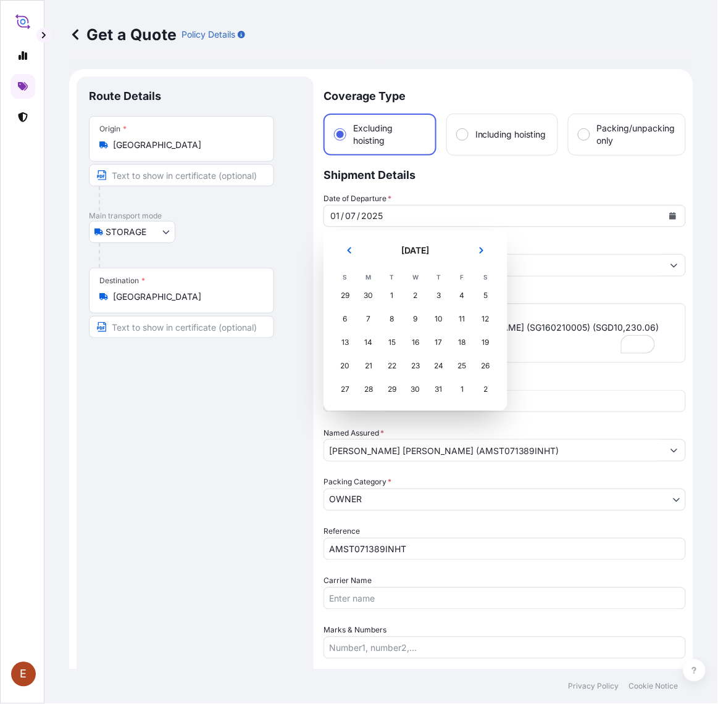
click at [464, 254] on header "July 2025" at bounding box center [415, 256] width 164 height 30
click at [468, 250] on button "Next" at bounding box center [481, 251] width 27 height 20
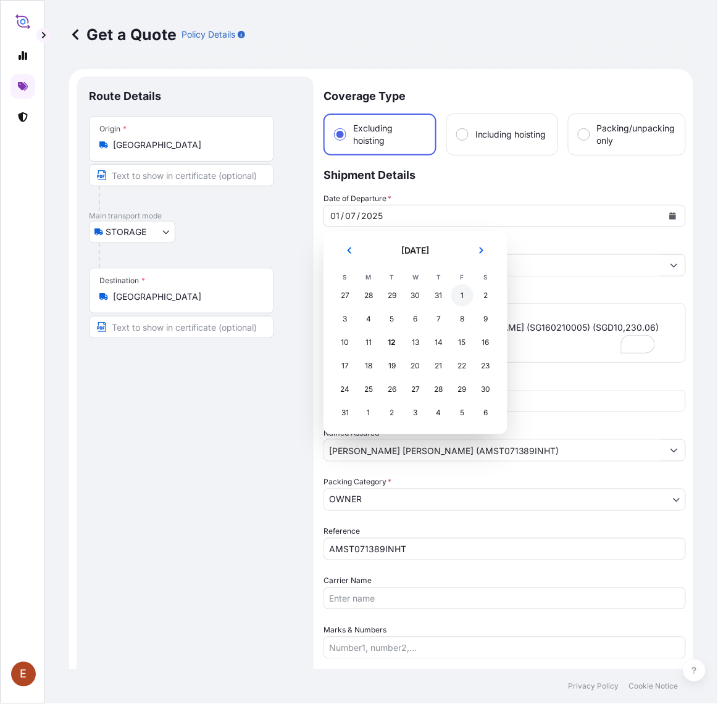
click at [467, 294] on div "1" at bounding box center [462, 295] width 22 height 22
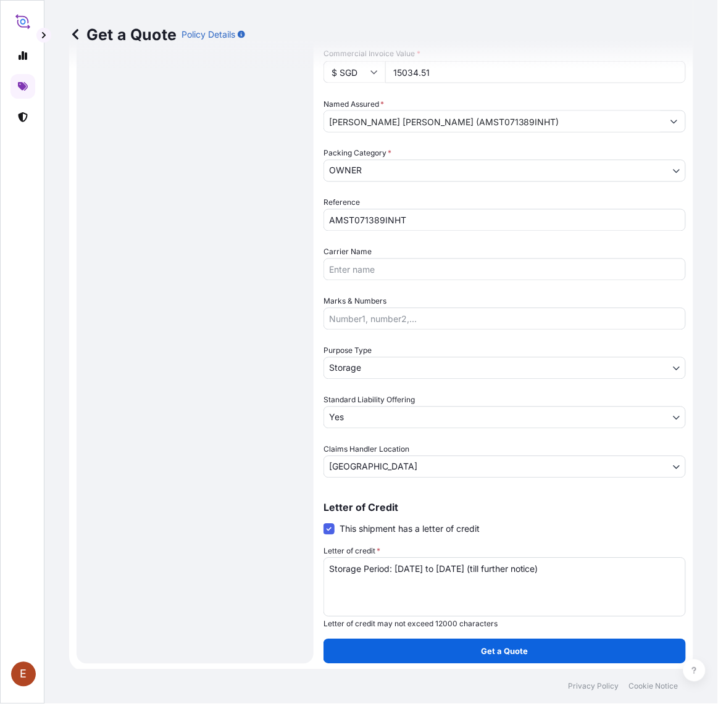
click at [510, 567] on textarea "Storage Period: [DATE] to [DATE] (till further notice)" at bounding box center [504, 587] width 362 height 59
click at [509, 567] on textarea "Storage Period: [DATE] to [DATE] (till further notice)" at bounding box center [504, 587] width 362 height 59
paste textarea "Aug 2025 to 31 Aug"
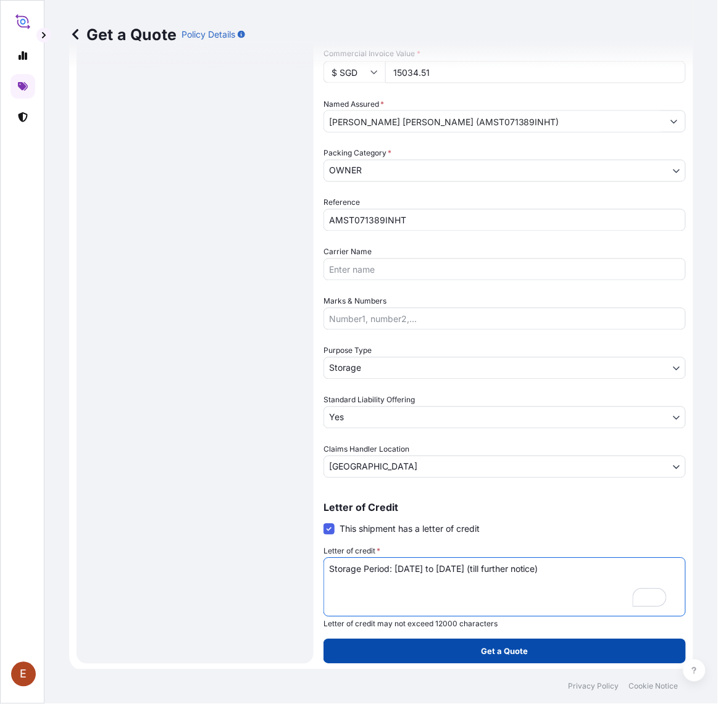
type textarea "Storage Period: [DATE] to [DATE] (till further notice)"
click at [529, 648] on button "Get a Quote" at bounding box center [504, 651] width 362 height 25
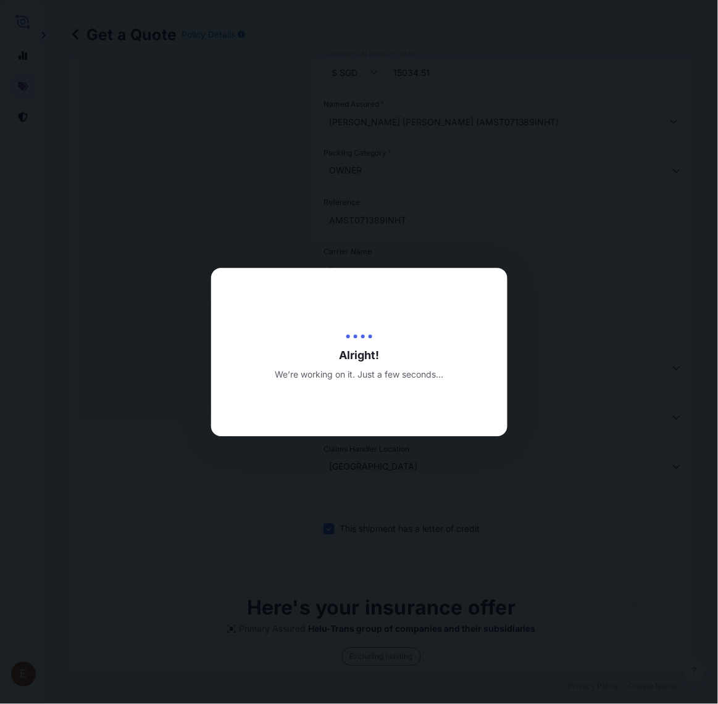
type input "[DATE]"
select select "STORAGE"
select select "27"
select select "Transit"
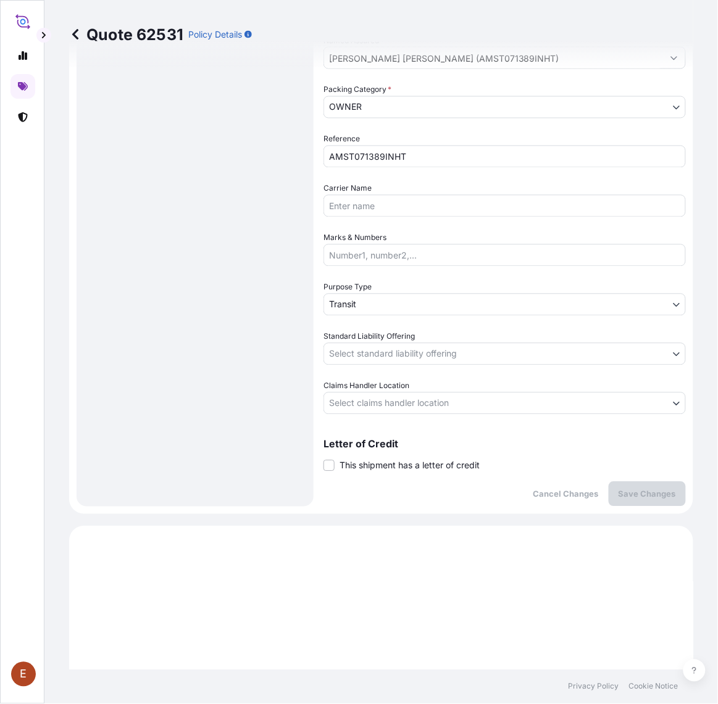
click at [413, 466] on span "This shipment has a letter of credit" at bounding box center [409, 466] width 140 height 12
click at [323, 459] on input "This shipment has a letter of credit" at bounding box center [323, 459] width 0 height 0
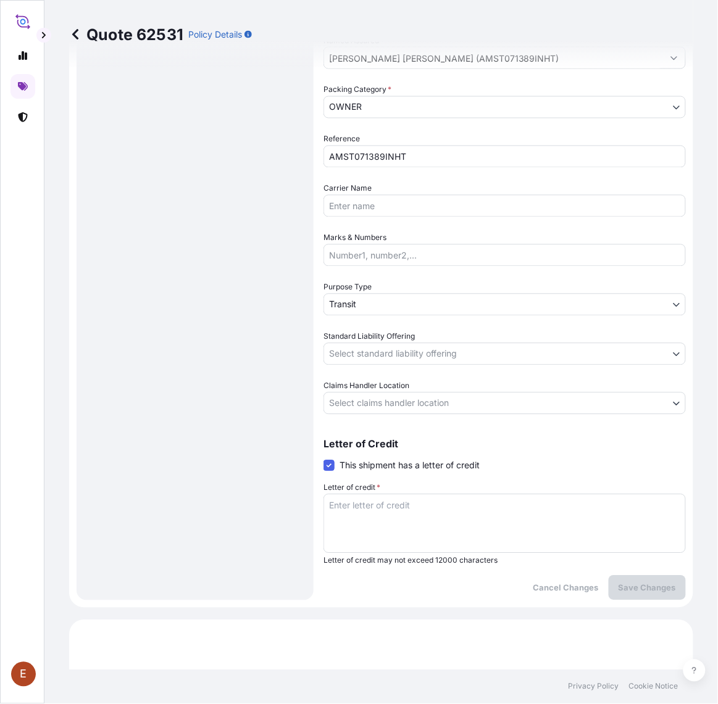
click at [418, 501] on textarea "Letter of credit *" at bounding box center [504, 523] width 362 height 59
paste textarea "Storage Period: [DATE] to [DATE] (till further notice)"
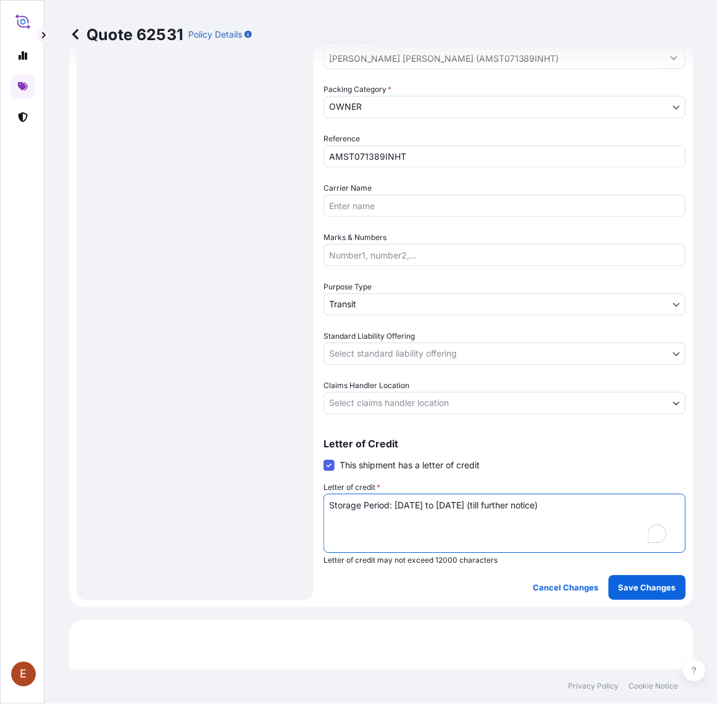
type textarea "Storage Period: [DATE] to [DATE] (till further notice)"
click at [407, 399] on body "E Quote 62531 Policy Details Route Details Place of loading Road / Inland Road …" at bounding box center [359, 352] width 718 height 704
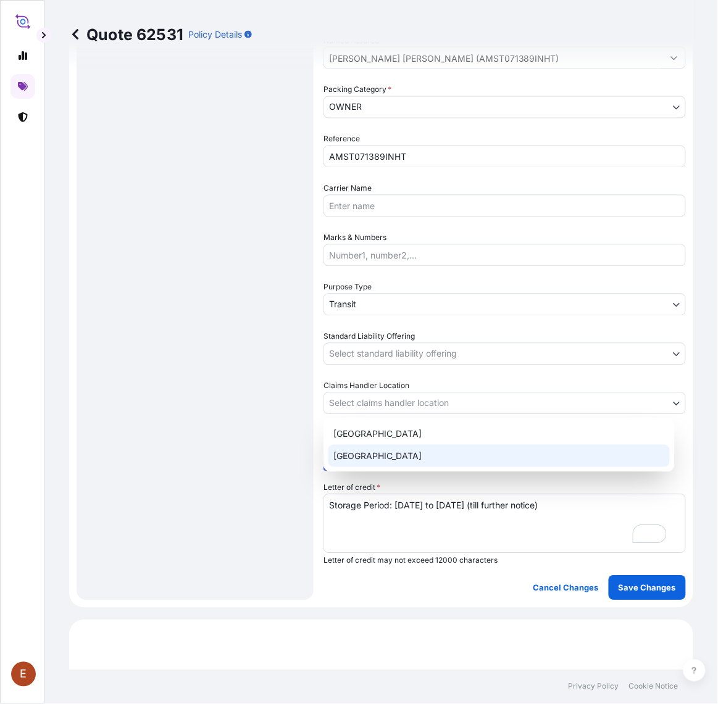
click at [380, 452] on div "[GEOGRAPHIC_DATA]" at bounding box center [498, 456] width 341 height 22
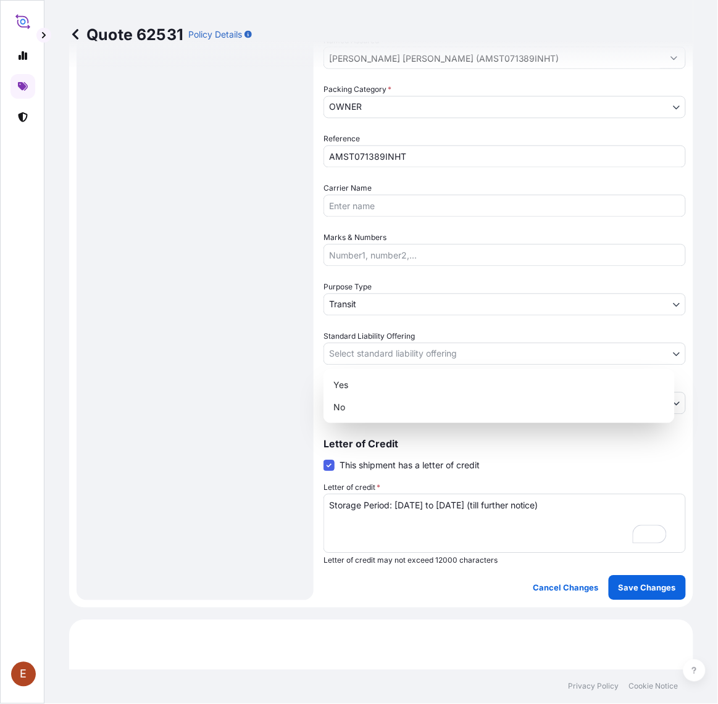
click at [400, 350] on body "E Quote 62531 Policy Details Route Details Place of loading Road / Inland Road …" at bounding box center [359, 352] width 718 height 704
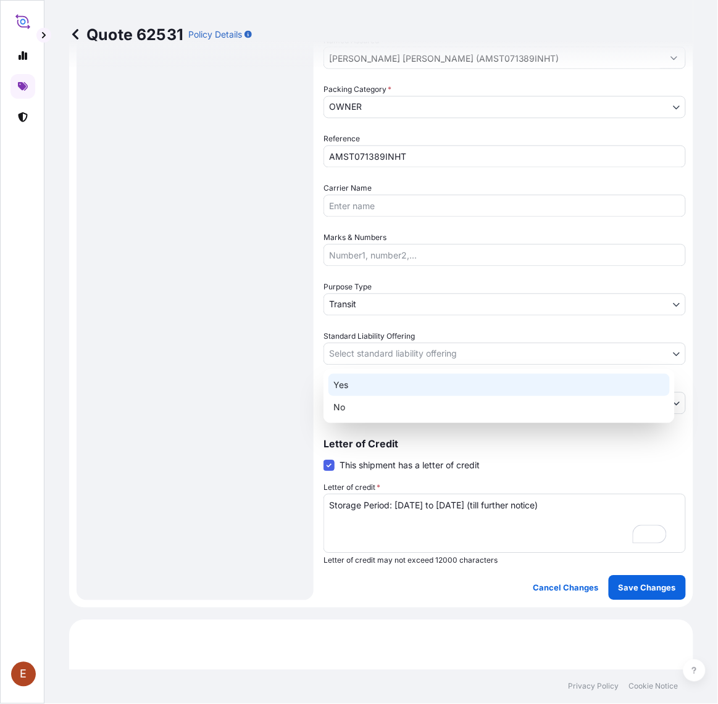
click at [388, 377] on div "Yes" at bounding box center [498, 385] width 341 height 22
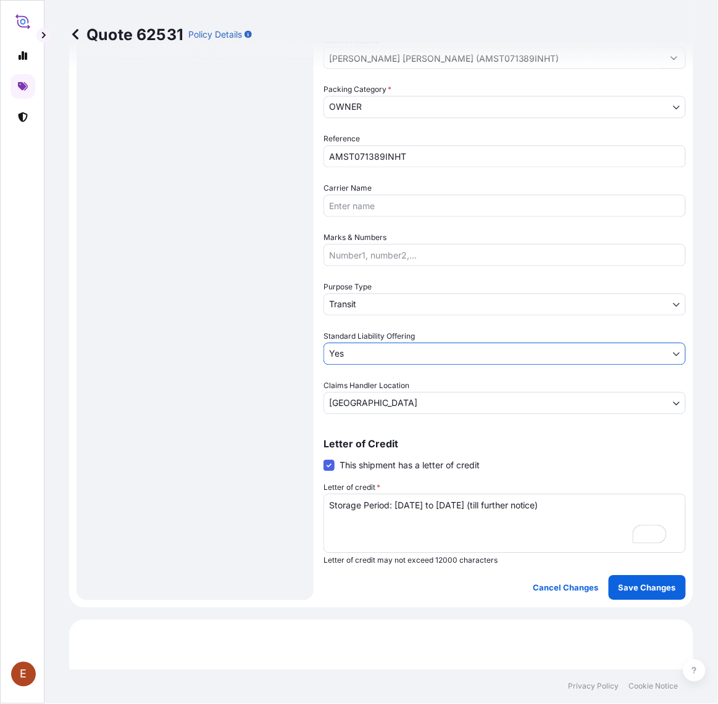
click at [392, 297] on body "E Quote 62531 Policy Details Route Details Place of loading Road / Inland Road …" at bounding box center [359, 352] width 718 height 704
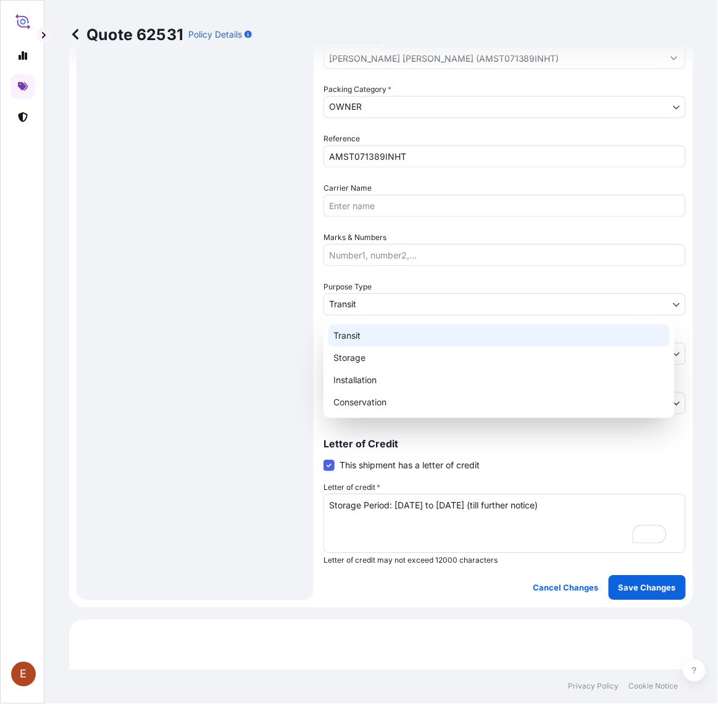
click at [372, 343] on div "Transit" at bounding box center [498, 336] width 341 height 22
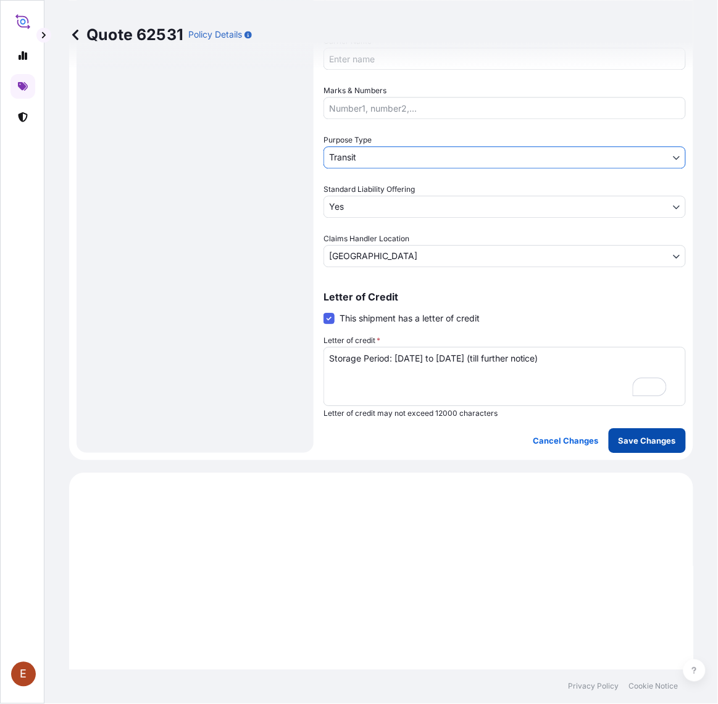
click at [646, 434] on p "Save Changes" at bounding box center [646, 440] width 57 height 12
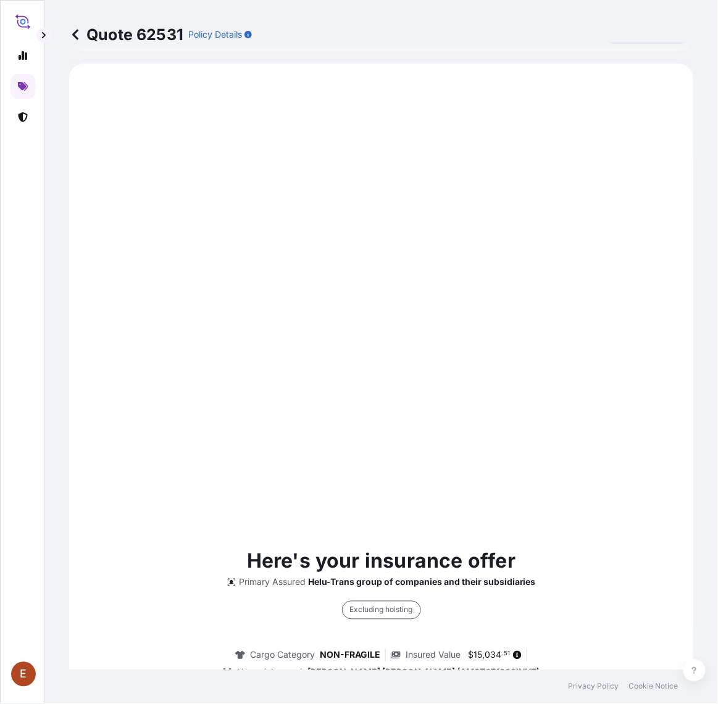
select select "STORAGE"
select select "27"
select select "Transit"
select select "Yes"
select select "[GEOGRAPHIC_DATA]"
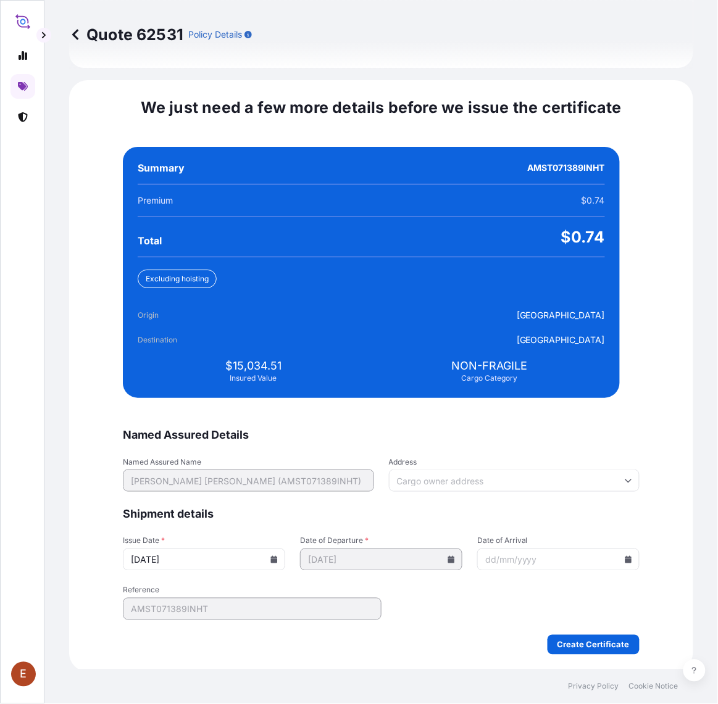
click at [278, 556] on icon at bounding box center [274, 559] width 7 height 7
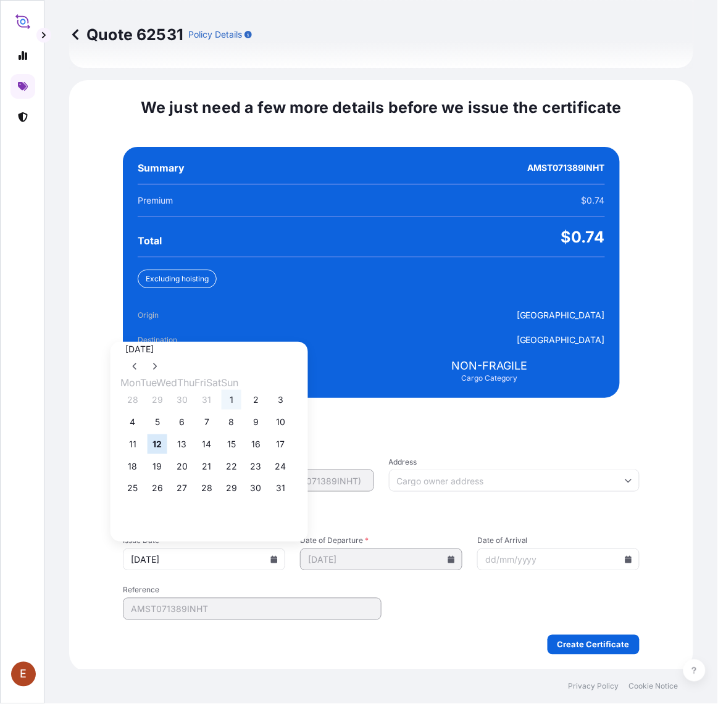
drag, startPoint x: 235, startPoint y: 397, endPoint x: 244, endPoint y: 397, distance: 8.6
click at [239, 397] on div "28 29 30 31 1 2 3" at bounding box center [209, 400] width 178 height 22
click at [241, 399] on button "1" at bounding box center [232, 400] width 20 height 20
type input "[DATE]"
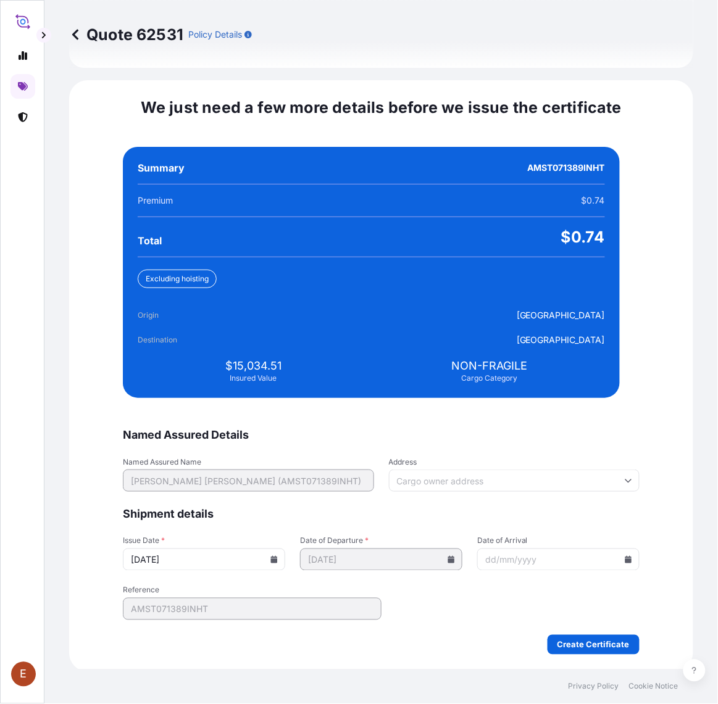
click at [625, 558] on icon at bounding box center [628, 559] width 7 height 7
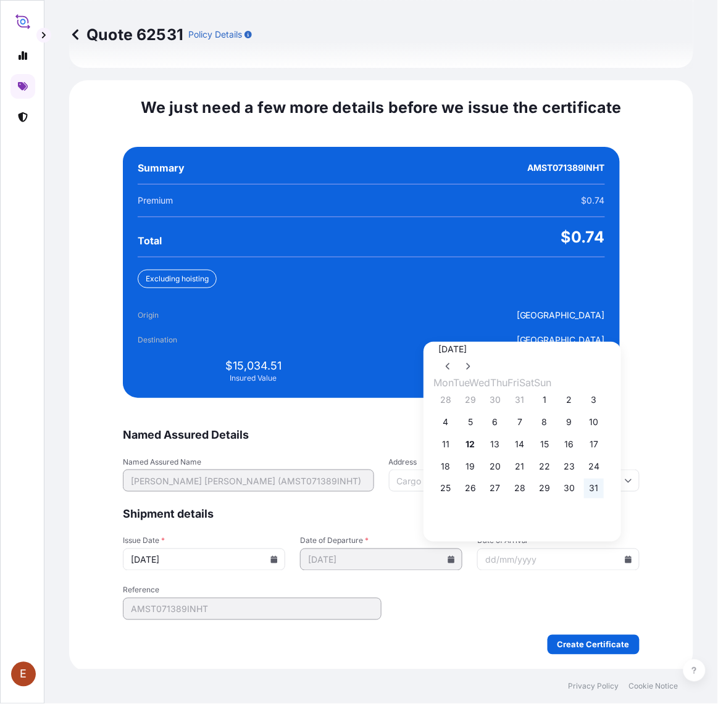
click at [604, 495] on button "31" at bounding box center [594, 489] width 20 height 20
type input "[DATE]"
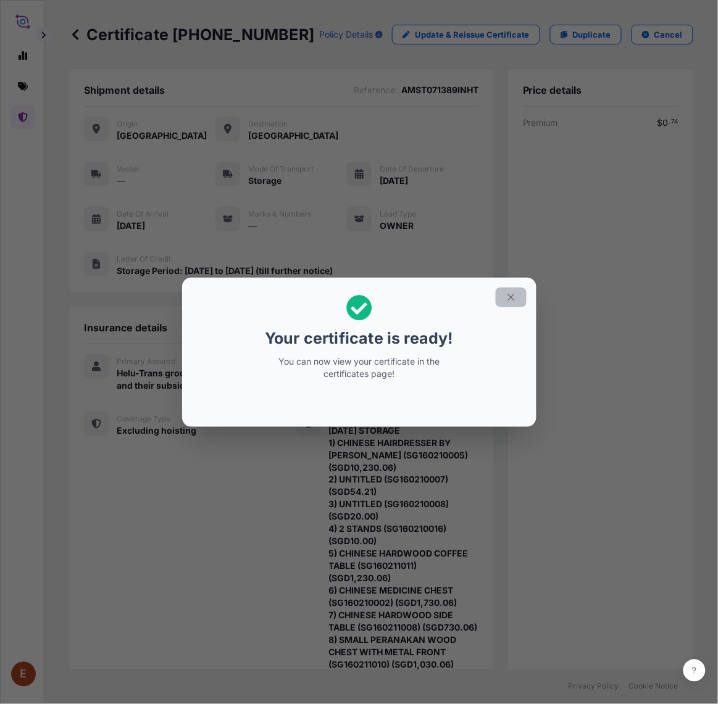
click at [510, 294] on icon "button" at bounding box center [510, 297] width 11 height 11
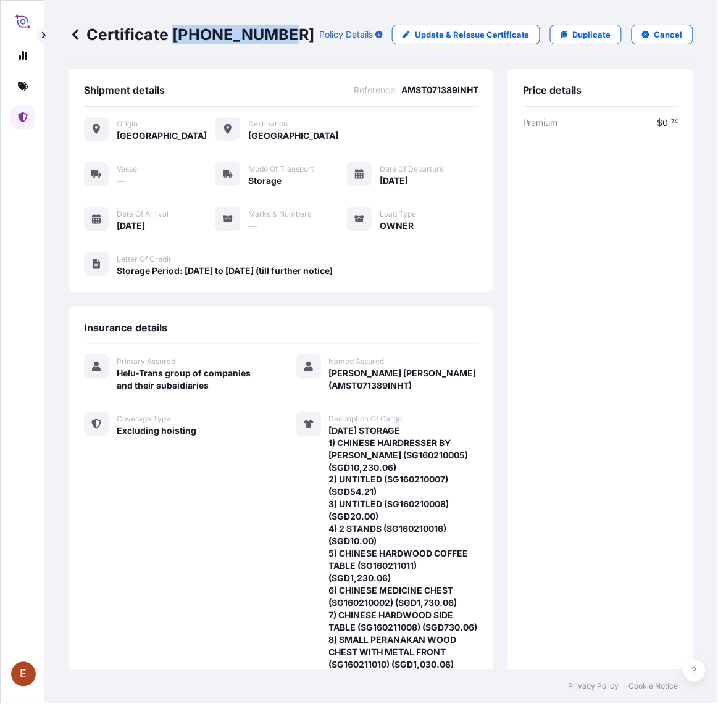
drag, startPoint x: 172, startPoint y: 31, endPoint x: 278, endPoint y: 38, distance: 107.0
click at [278, 38] on p "Certificate [PHONE_NUMBER]" at bounding box center [191, 35] width 245 height 20
copy p "[PHONE_NUMBER]"
click at [491, 692] on footer "Privacy Policy Cookie Notice" at bounding box center [380, 687] width 673 height 35
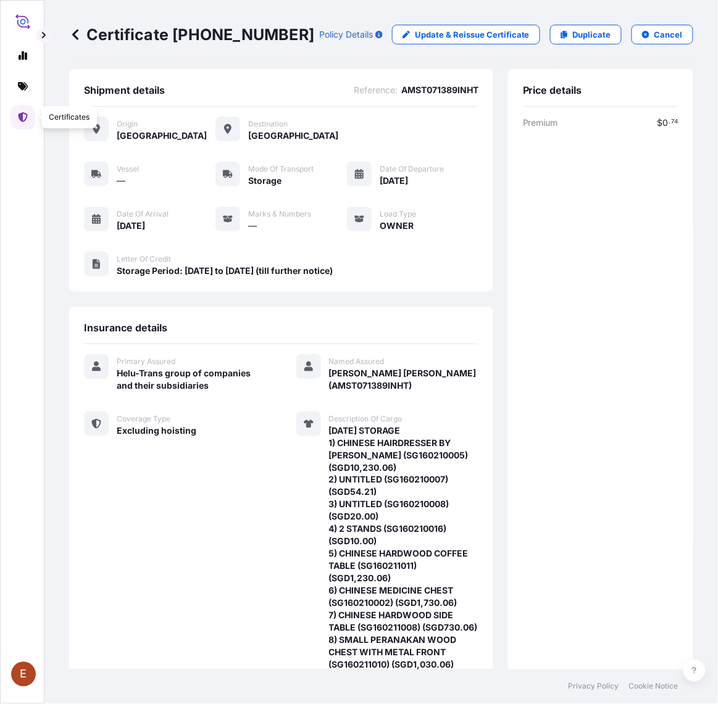
click at [26, 117] on icon at bounding box center [23, 117] width 9 height 10
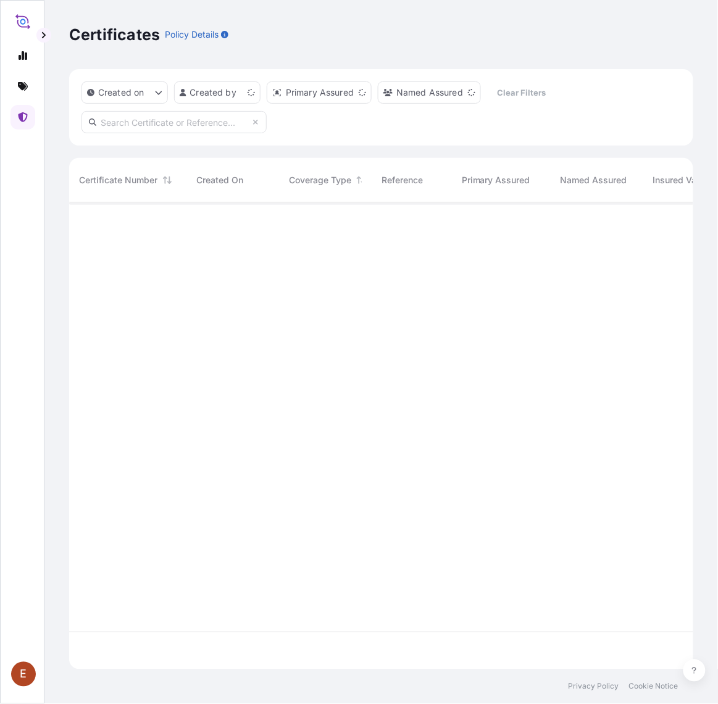
scroll to position [463, 613]
click at [174, 124] on input "text" at bounding box center [173, 122] width 185 height 22
paste input "AMST071389INHT"
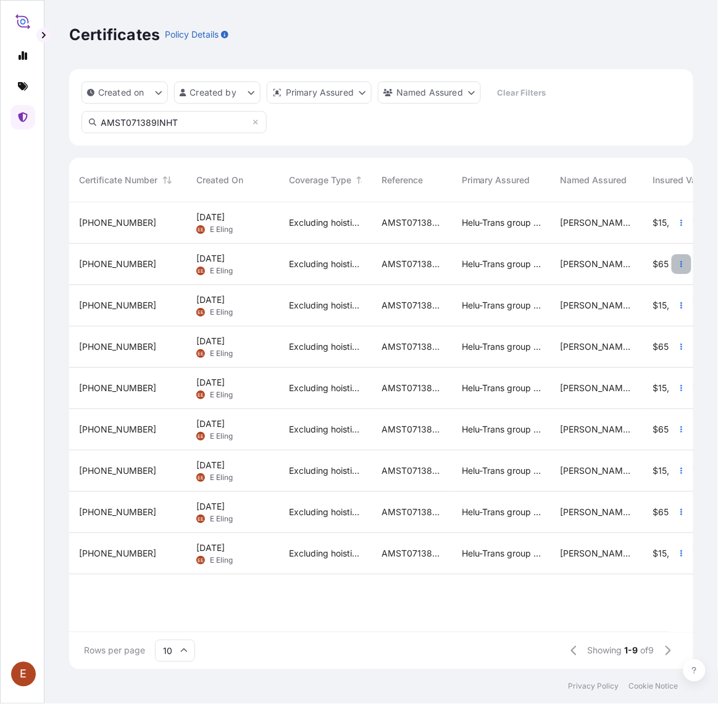
type input "AMST071389INHT"
click at [685, 257] on button "button" at bounding box center [681, 264] width 20 height 20
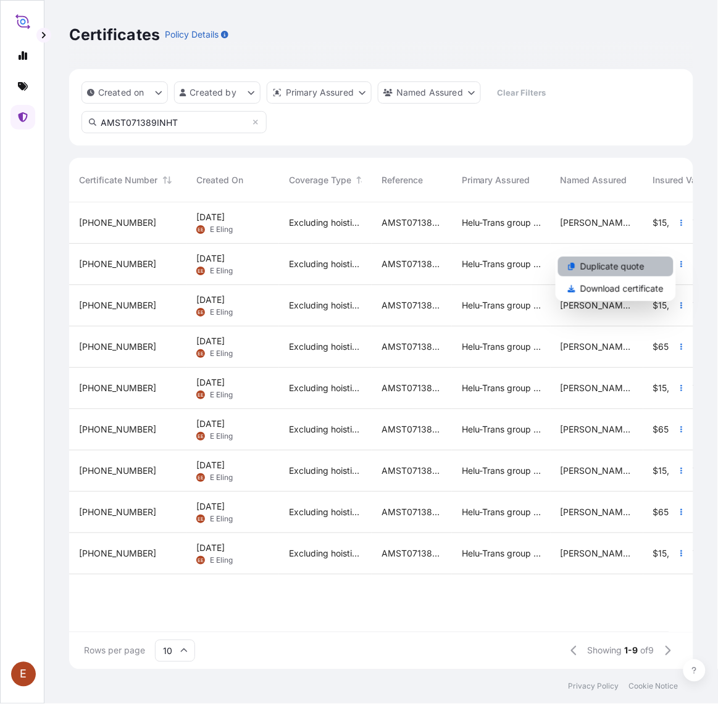
click at [649, 267] on link "Duplicate quote" at bounding box center [615, 267] width 115 height 20
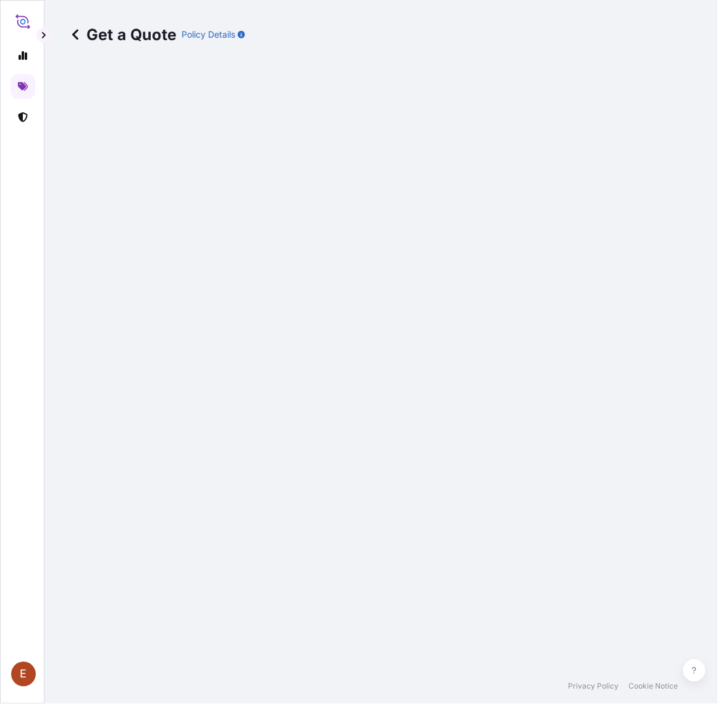
select select "STORAGE"
select select "27"
select select "Storage"
select select "Yes"
select select "[GEOGRAPHIC_DATA]"
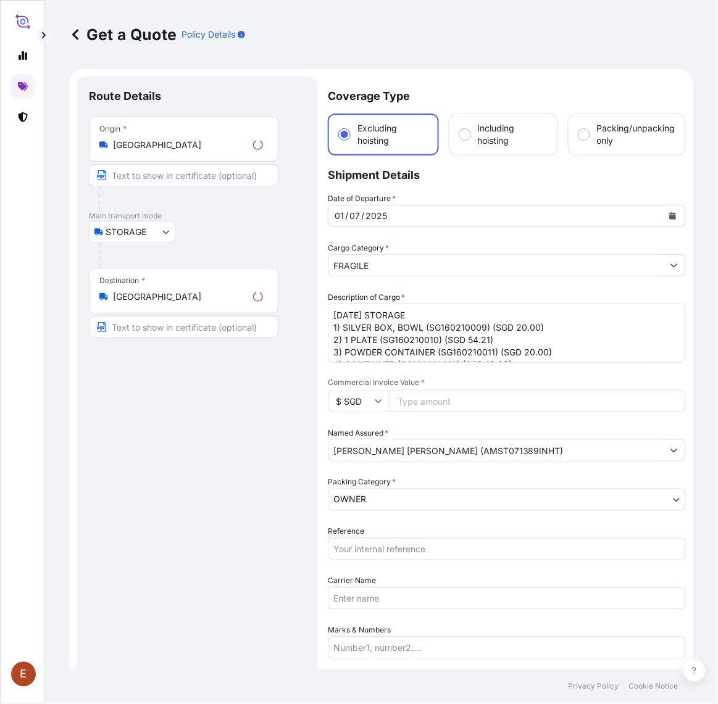
scroll to position [20, 0]
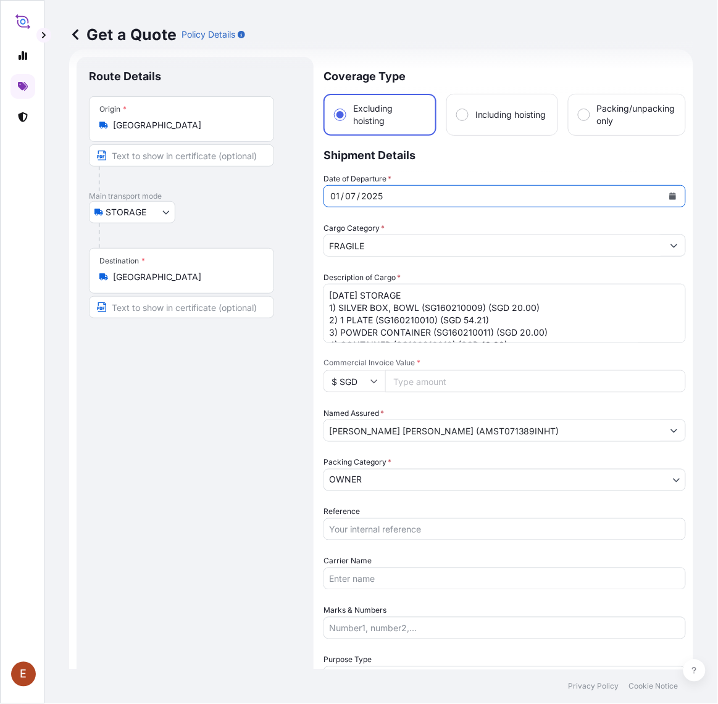
click at [669, 196] on icon "Calendar" at bounding box center [672, 196] width 7 height 7
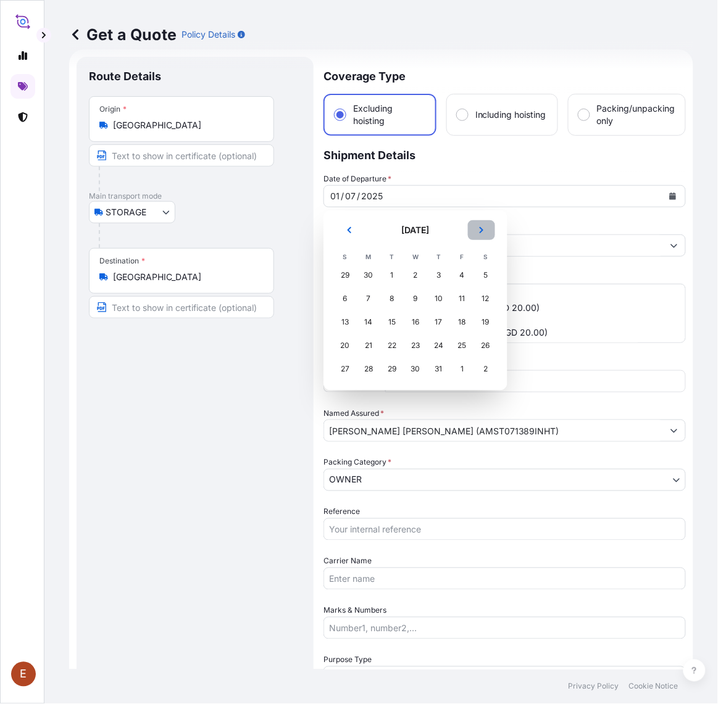
click at [482, 228] on icon "Next" at bounding box center [481, 229] width 7 height 7
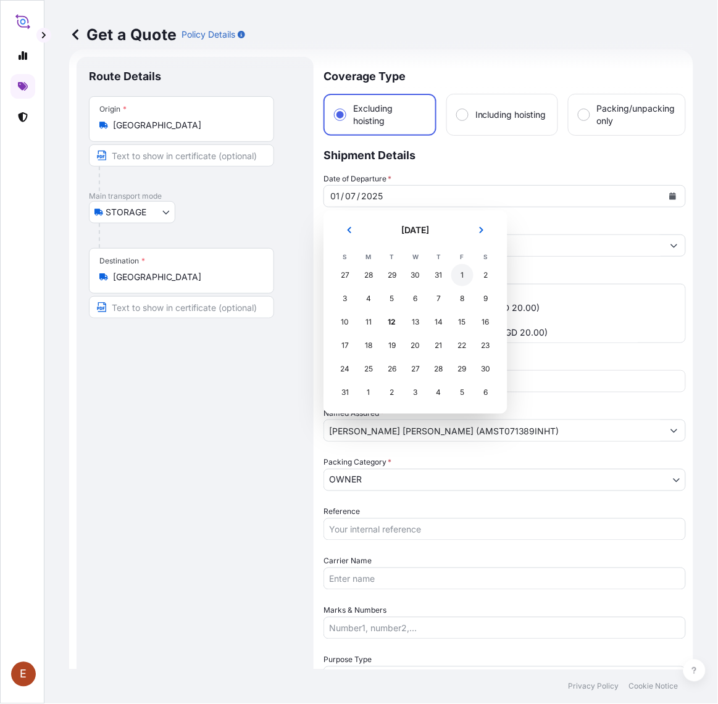
click at [461, 273] on div "1" at bounding box center [462, 275] width 22 height 22
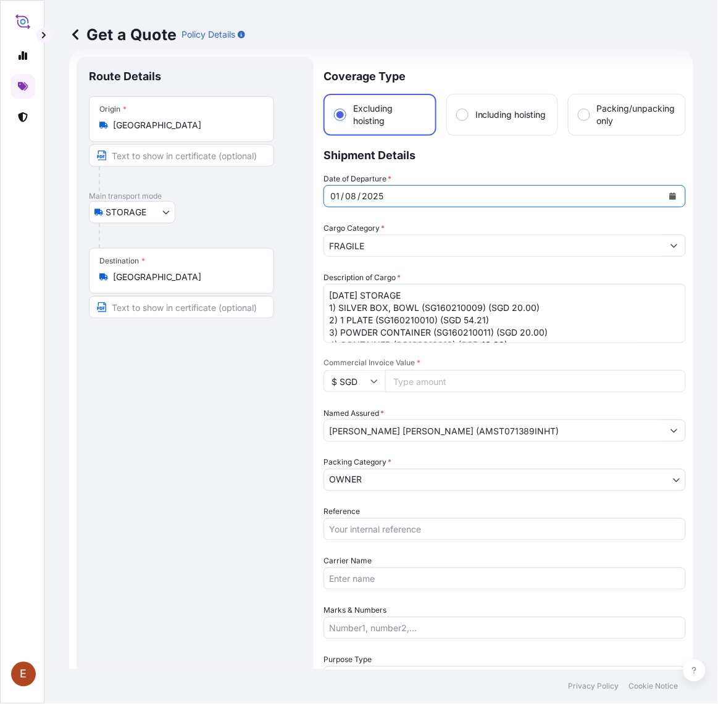
click at [347, 300] on textarea "[DATE] STORAGE 1) SILVER BOX, BOWL (SG160210009) (SGD 20.00) 2) 1 PLATE (SG1602…" at bounding box center [504, 313] width 362 height 59
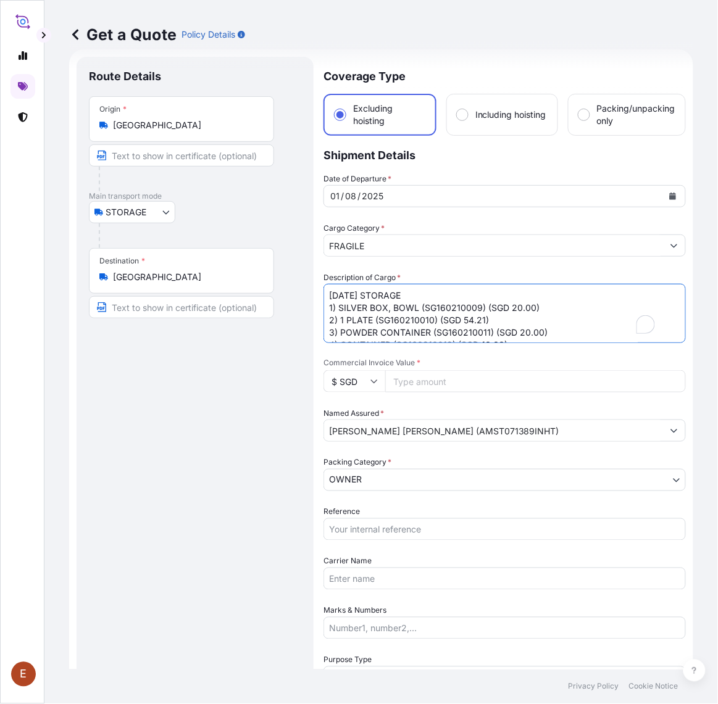
click at [349, 296] on textarea "[DATE] STORAGE 1) SILVER BOX, BOWL (SG160210009) (SGD 20.00) 2) 1 PLATE (SG1602…" at bounding box center [504, 313] width 362 height 59
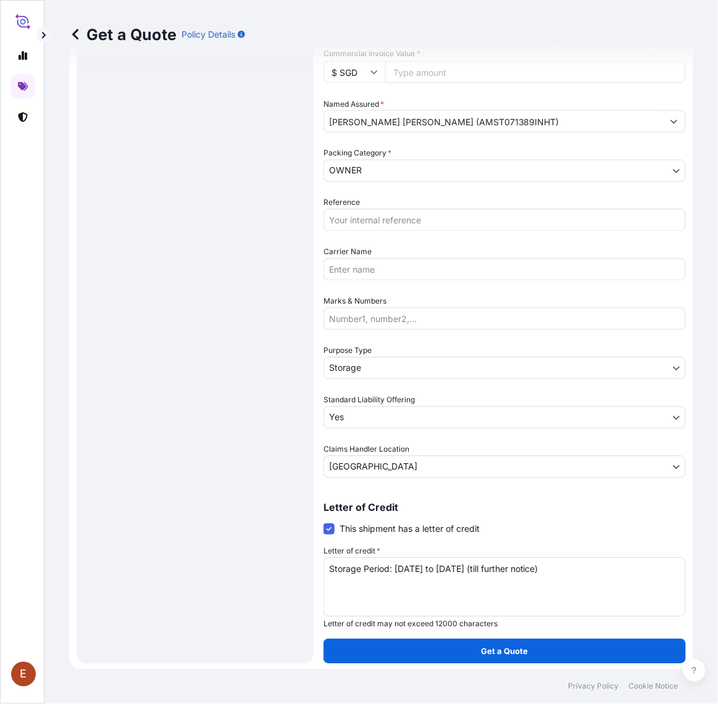
scroll to position [175, 0]
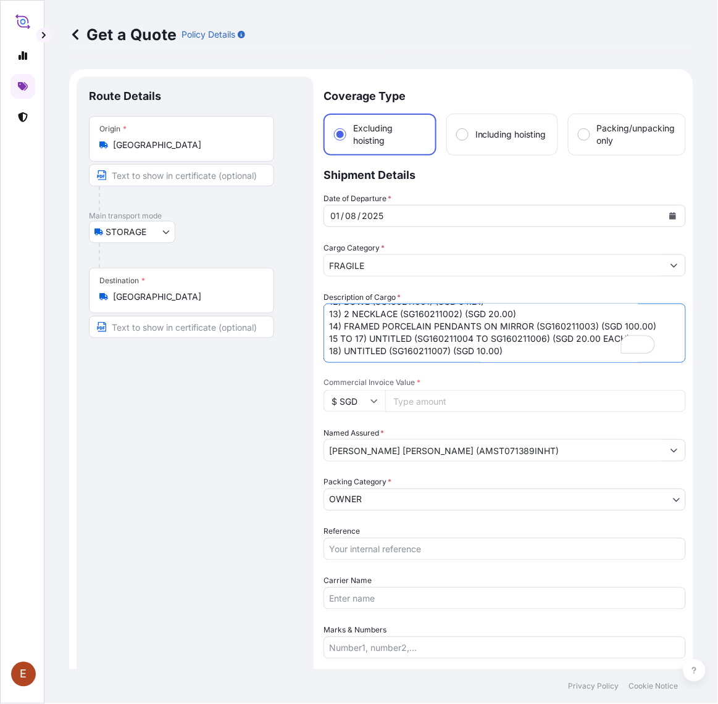
type textarea "[DATE] STORAGE 1) SILVER BOX, BOWL (SG160210009) (SGD 20.00) 2) 1 PLATE (SG1602…"
click at [381, 541] on input "Reference" at bounding box center [504, 549] width 362 height 22
paste input "AMST071389INHT"
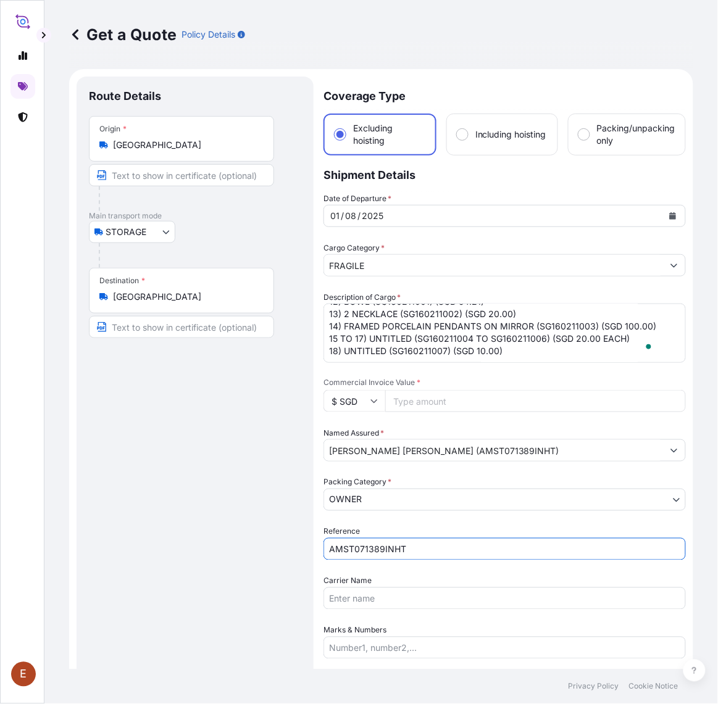
type input "AMST071389INHT"
click at [408, 396] on input "Commercial Invoice Value *" at bounding box center [535, 401] width 301 height 22
paste input "651.05"
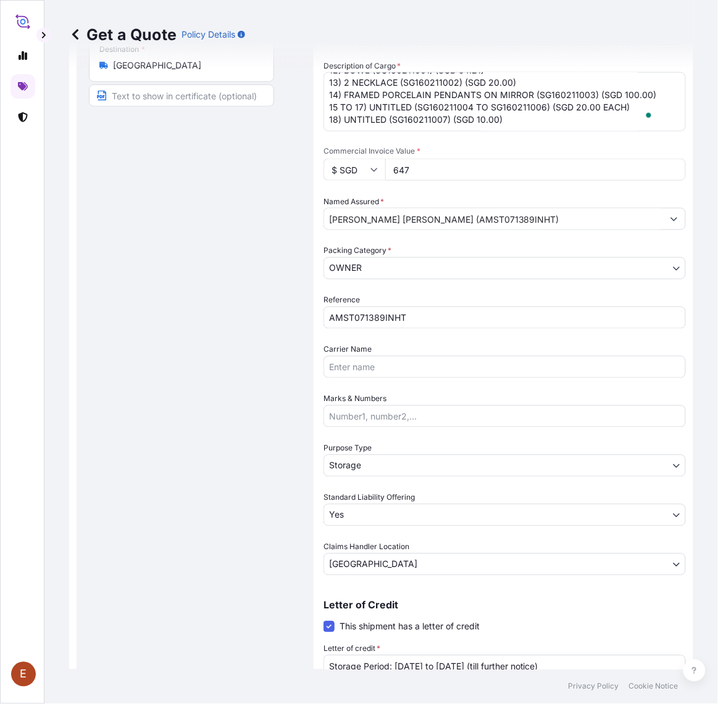
drag, startPoint x: 435, startPoint y: 161, endPoint x: 319, endPoint y: 167, distance: 116.2
click at [319, 167] on form "Route Details Place of loading Road / Inland Road / Inland Origin * Singapore M…" at bounding box center [381, 303] width 624 height 931
paste input "51.05"
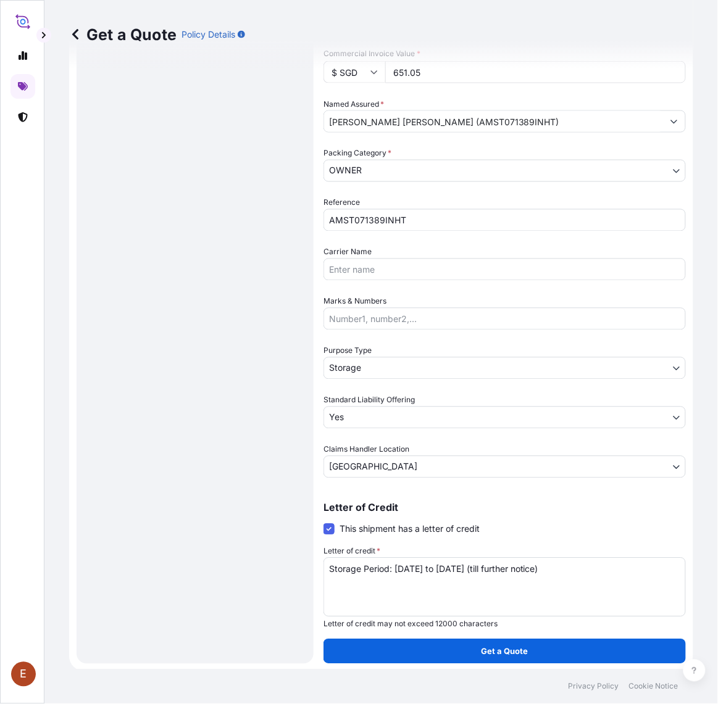
type input "651.05"
click at [433, 568] on textarea "Storage Period: [DATE] to [DATE] (till further notice)" at bounding box center [504, 587] width 362 height 59
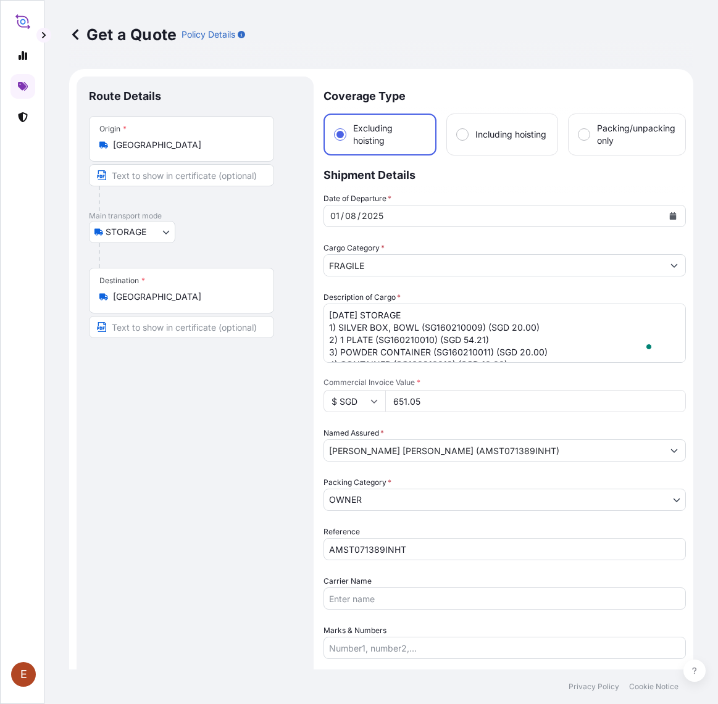
select select "STORAGE"
select select "27"
select select "Storage"
select select "Yes"
select select "[GEOGRAPHIC_DATA]"
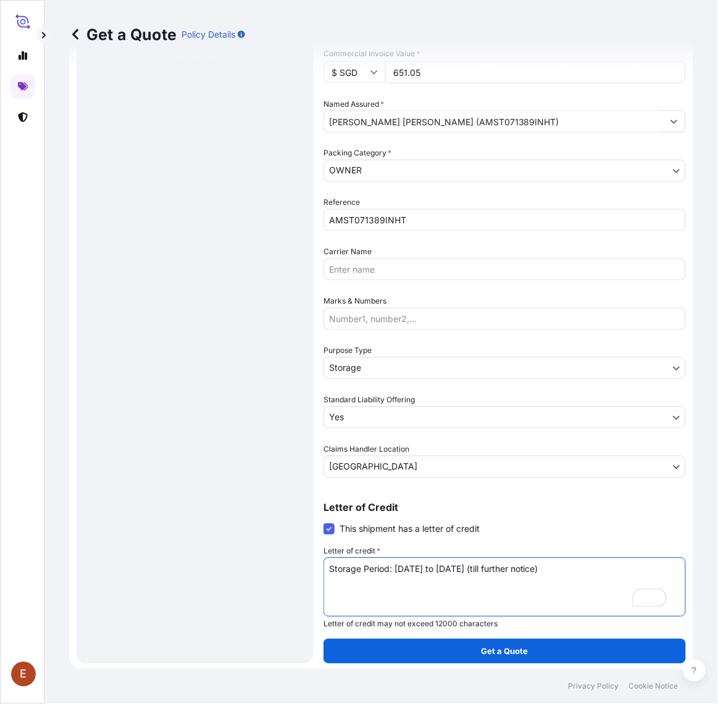
click at [556, 575] on textarea "Storage Period: [DATE] to [DATE] (till further notice)" at bounding box center [504, 587] width 362 height 59
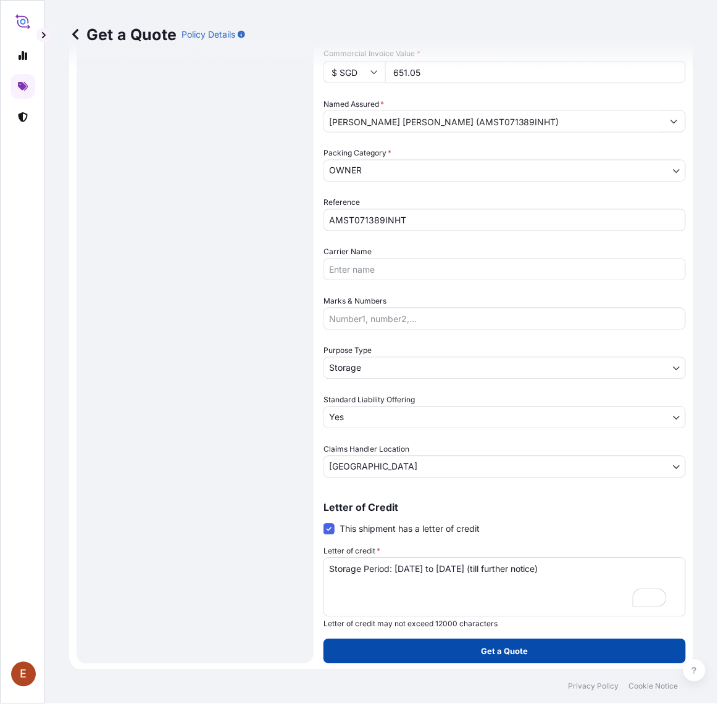
click at [547, 649] on button "Get a Quote" at bounding box center [504, 651] width 362 height 25
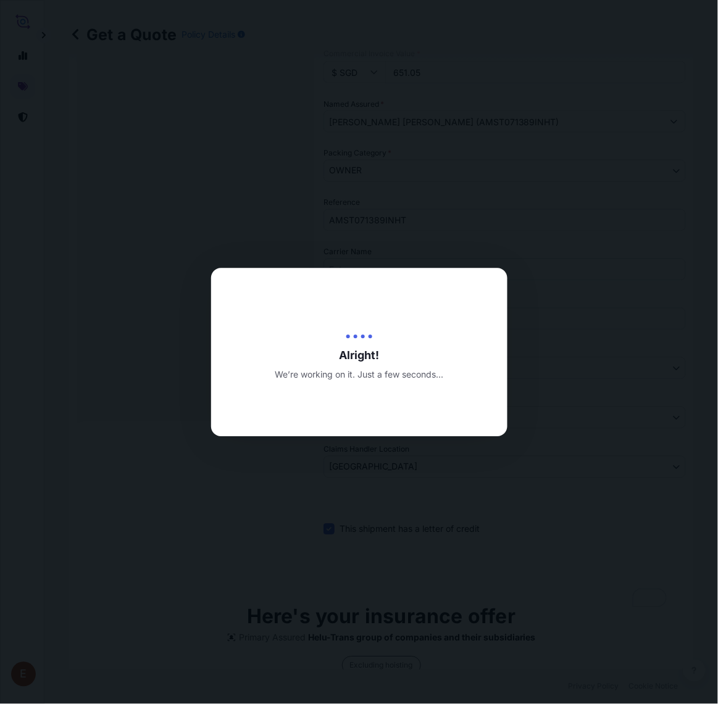
type input "[DATE]"
select select "STORAGE"
select select "27"
select select "Transit"
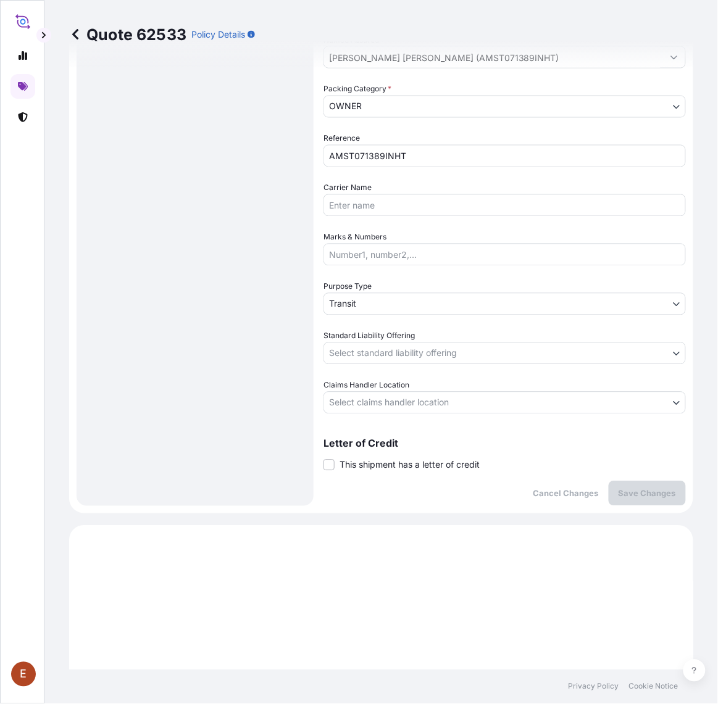
scroll to position [392, 0]
click at [409, 455] on div "Letter of Credit This shipment has a letter of credit Letter of credit * Letter…" at bounding box center [504, 455] width 362 height 33
click at [409, 466] on span "This shipment has a letter of credit" at bounding box center [409, 466] width 140 height 12
click at [323, 459] on input "This shipment has a letter of credit" at bounding box center [323, 459] width 0 height 0
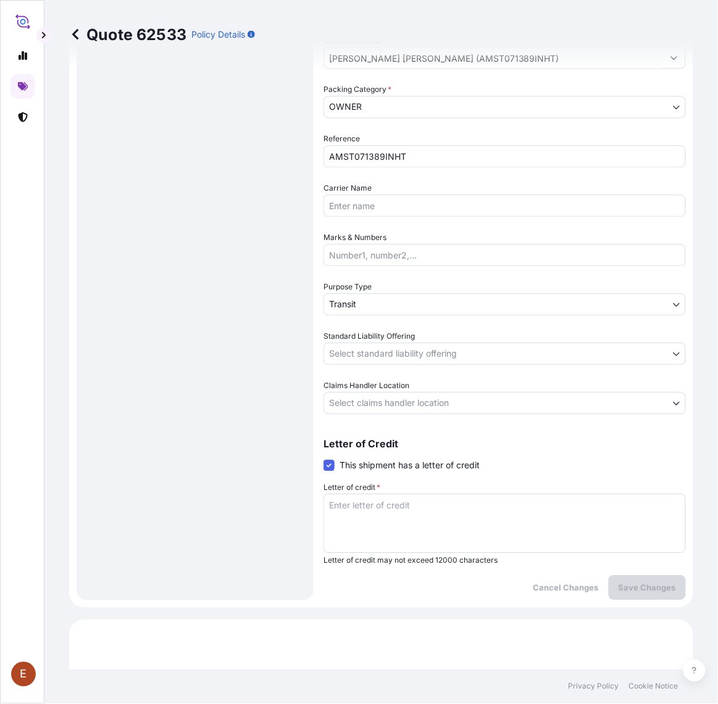
click at [414, 502] on textarea "Letter of credit *" at bounding box center [504, 523] width 362 height 59
paste textarea "Storage Period: [DATE] to [DATE] (till further notice)"
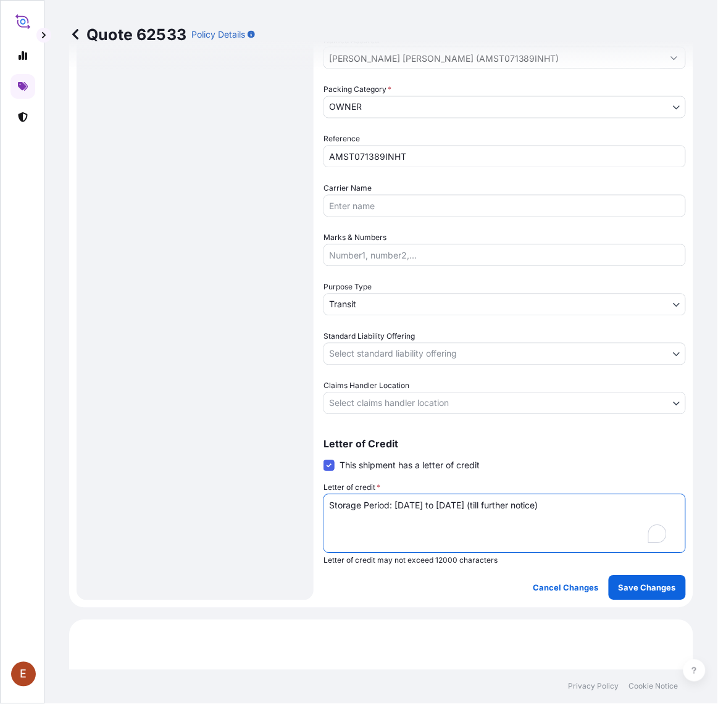
type textarea "Storage Period: [DATE] to [DATE] (till further notice)"
click at [421, 392] on body "E Quote 62533 Policy Details Route Details Place of loading Road / Inland Road …" at bounding box center [359, 352] width 718 height 704
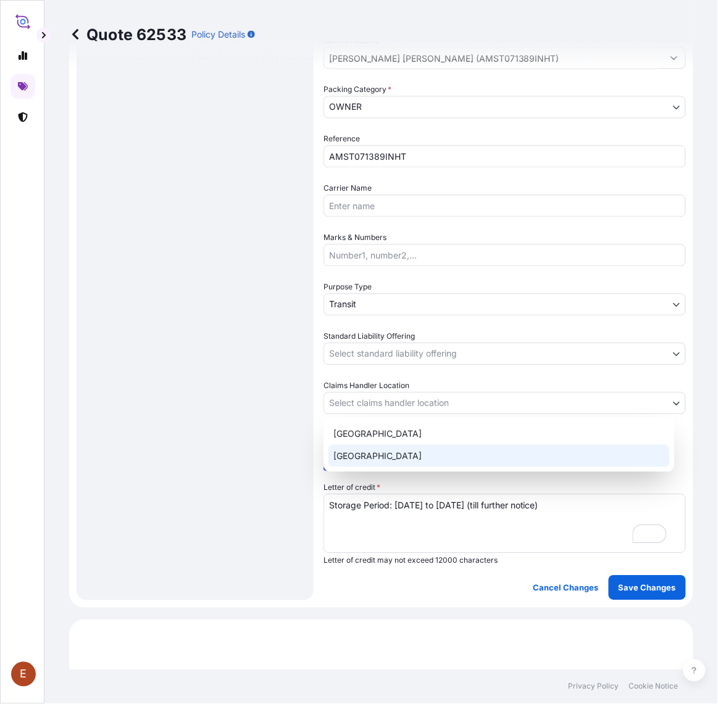
click at [362, 454] on div "[GEOGRAPHIC_DATA]" at bounding box center [498, 456] width 341 height 22
select select "[GEOGRAPHIC_DATA]"
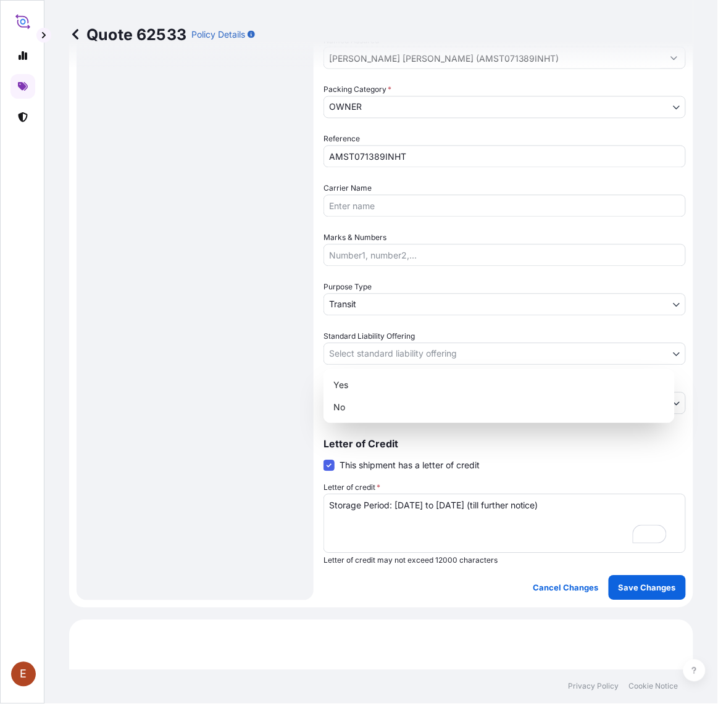
click at [376, 351] on body "E Quote 62533 Policy Details Route Details Place of loading Road / Inland Road …" at bounding box center [359, 352] width 718 height 704
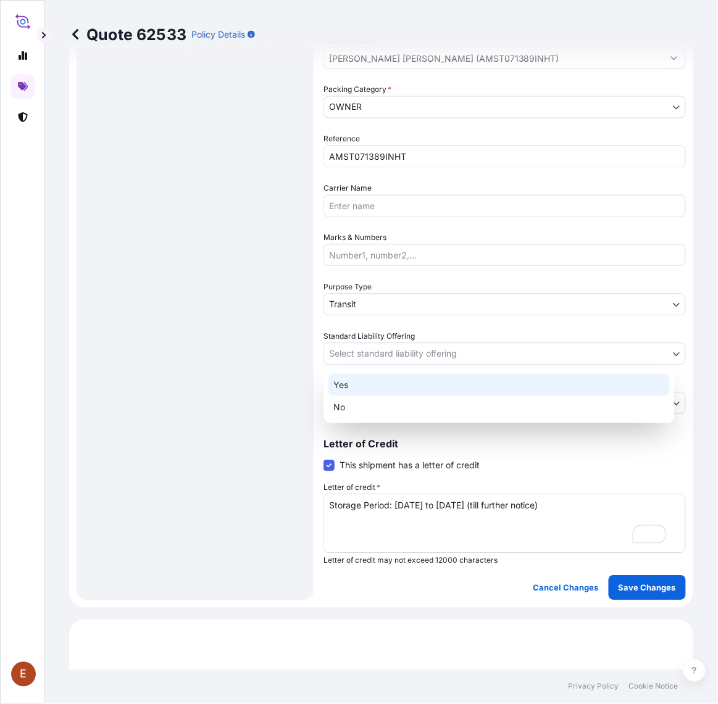
click at [369, 384] on div "Yes" at bounding box center [498, 385] width 341 height 22
select select "Yes"
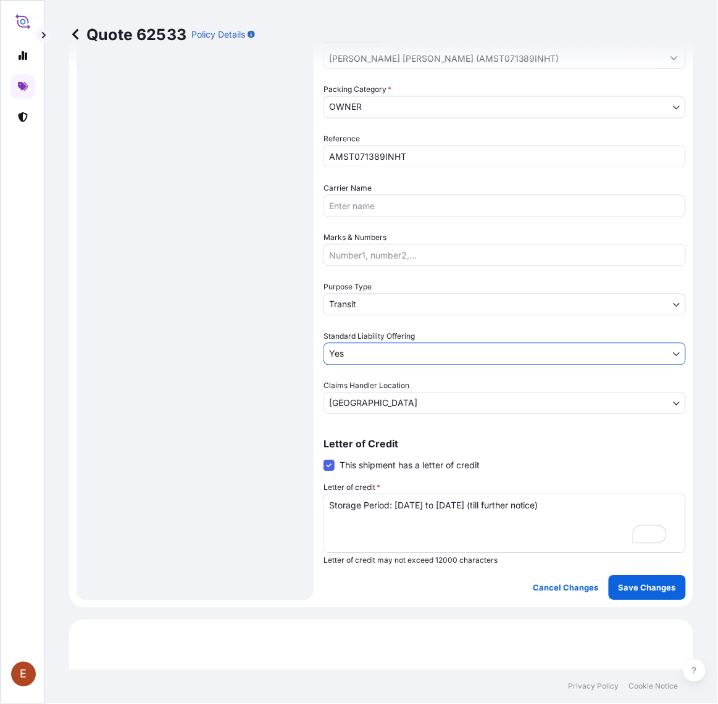
click at [388, 294] on body "E Quote 62533 Policy Details Route Details Place of loading Road / Inland Road …" at bounding box center [359, 352] width 718 height 704
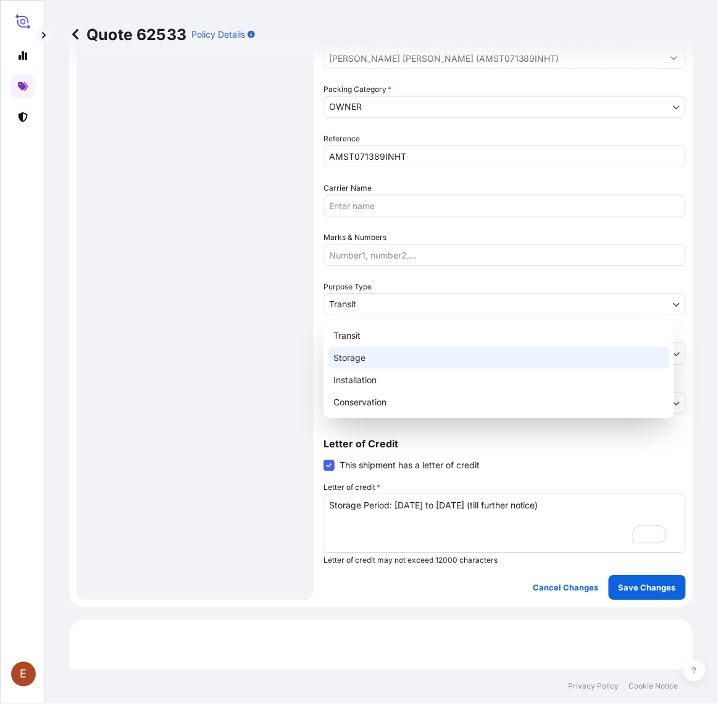
click at [358, 355] on div "Storage" at bounding box center [498, 358] width 341 height 22
select select "Storage"
click at [370, 309] on body "E Quote 62533 Policy Details Route Details Place of loading Road / Inland Road …" at bounding box center [359, 352] width 718 height 704
click at [367, 347] on div "Storage" at bounding box center [498, 358] width 341 height 22
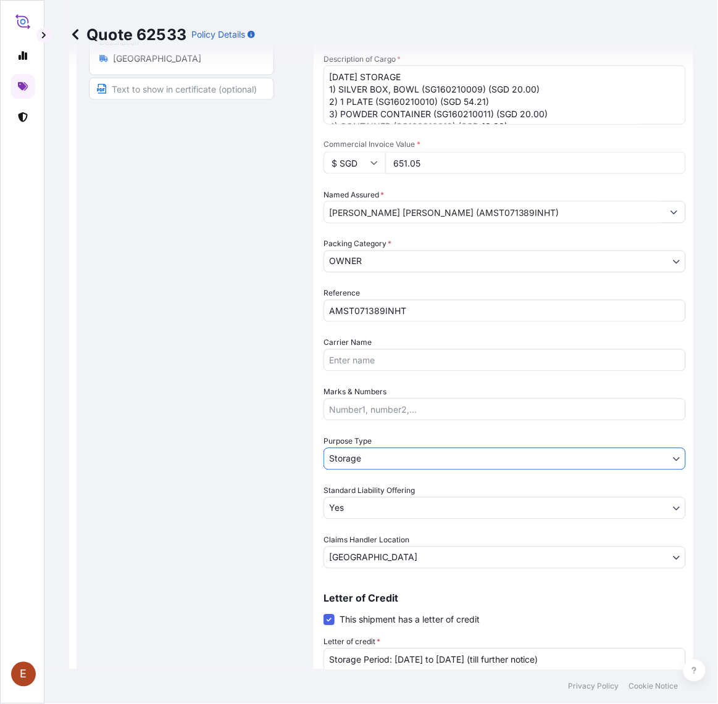
scroll to position [378, 0]
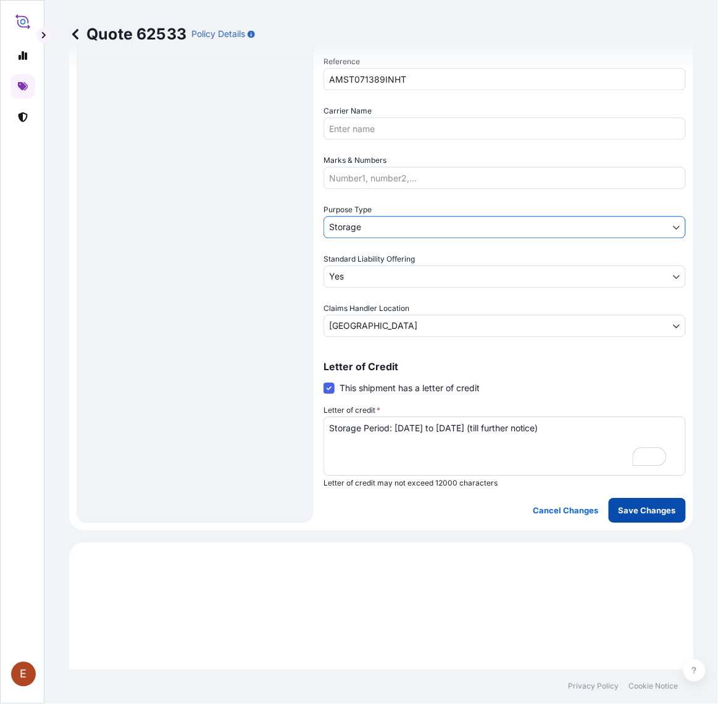
click at [622, 514] on p "Save Changes" at bounding box center [646, 511] width 57 height 12
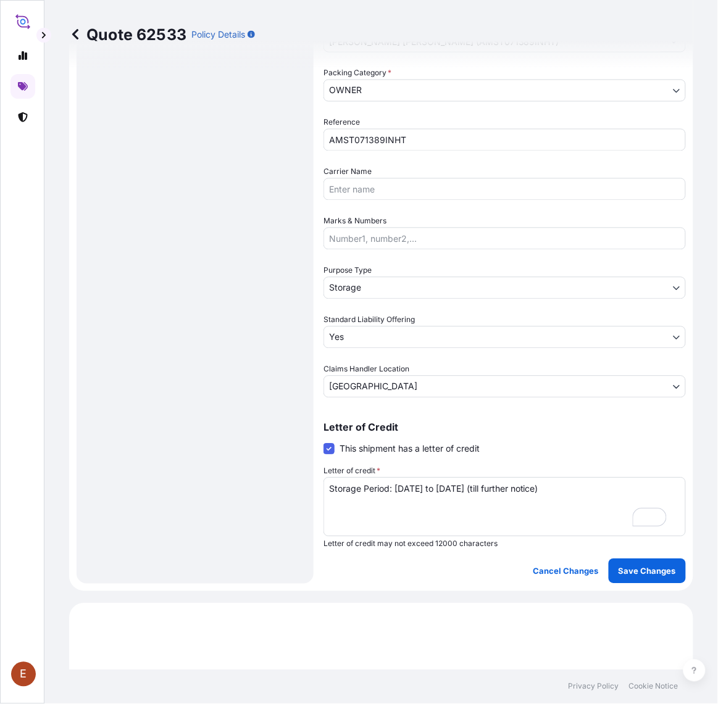
select select "STORAGE"
select select "27"
select select "Storage"
select select "Yes"
select select "[GEOGRAPHIC_DATA]"
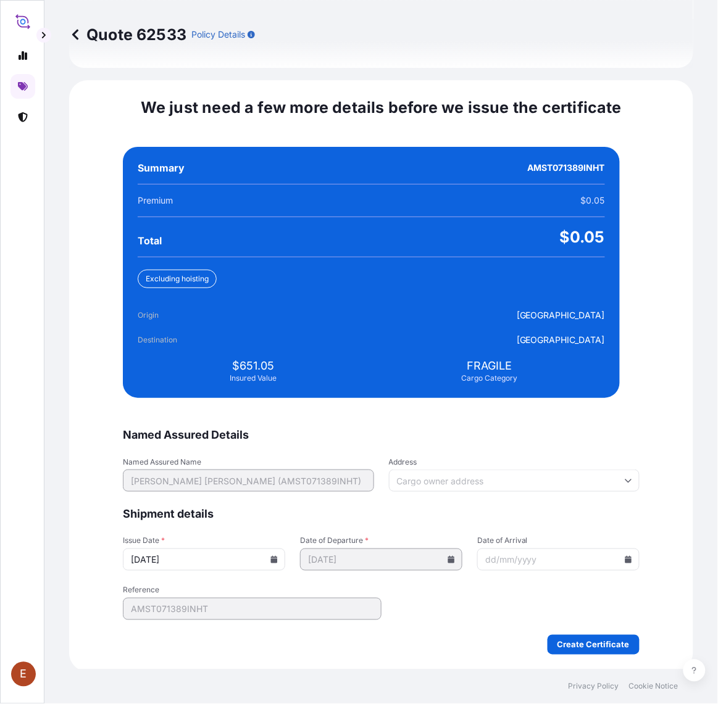
click at [275, 556] on icon at bounding box center [273, 559] width 7 height 7
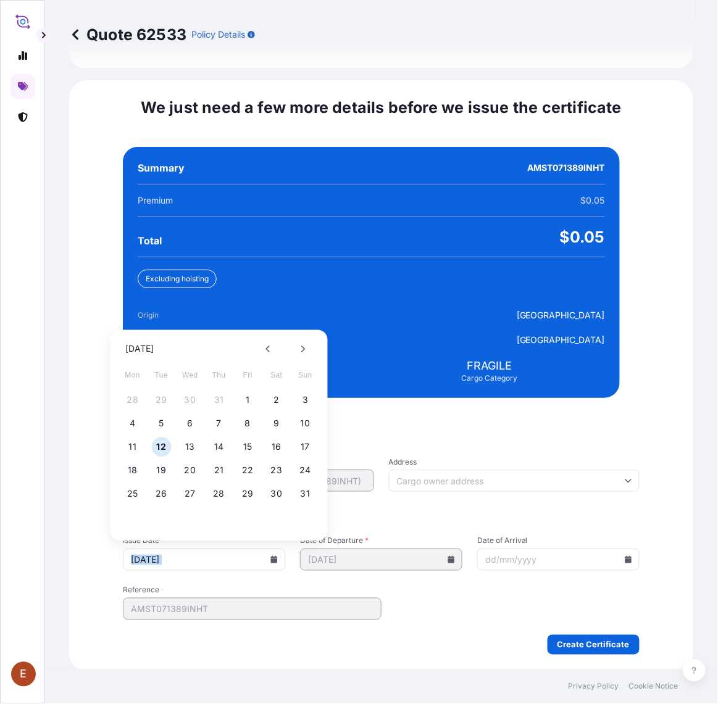
click at [275, 556] on icon at bounding box center [273, 559] width 7 height 7
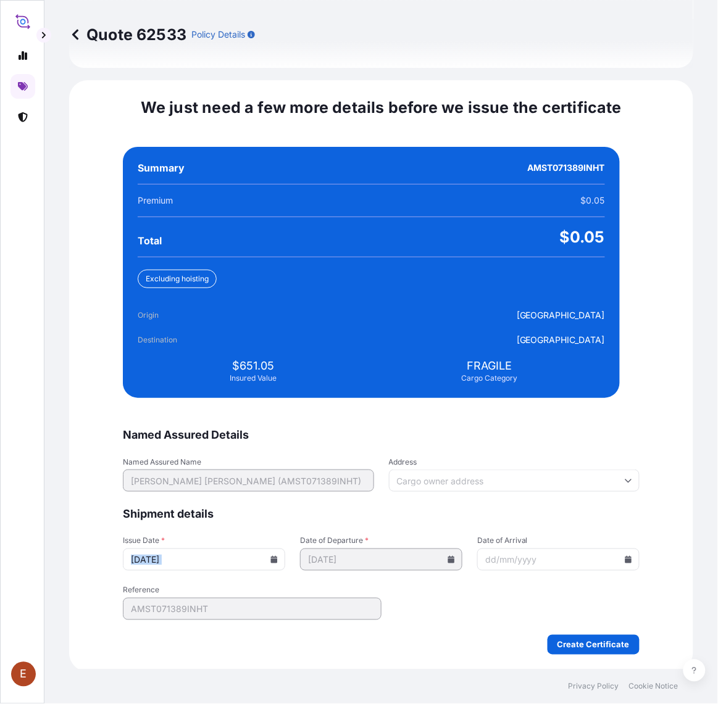
drag, startPoint x: 278, startPoint y: 557, endPoint x: 276, endPoint y: 546, distance: 11.4
click at [276, 558] on icon at bounding box center [274, 559] width 7 height 7
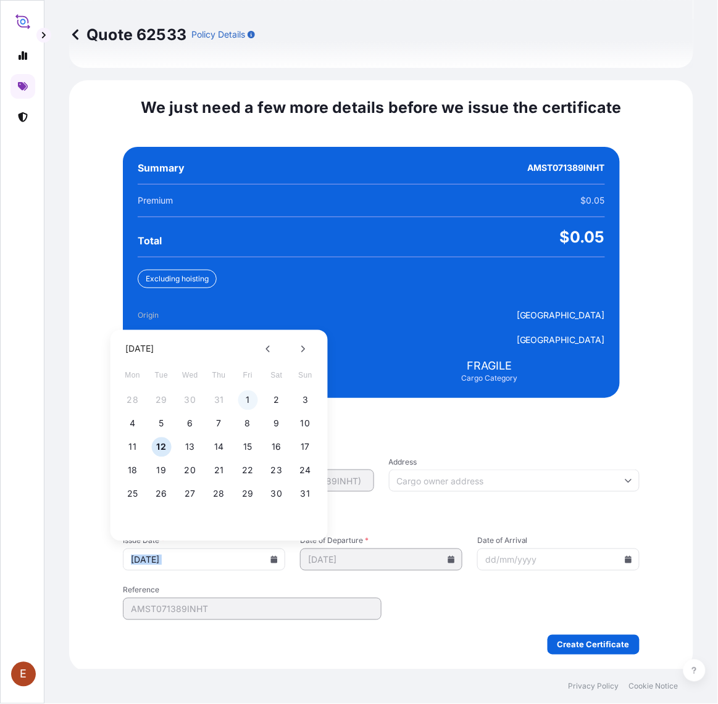
click at [245, 402] on button "1" at bounding box center [248, 401] width 20 height 20
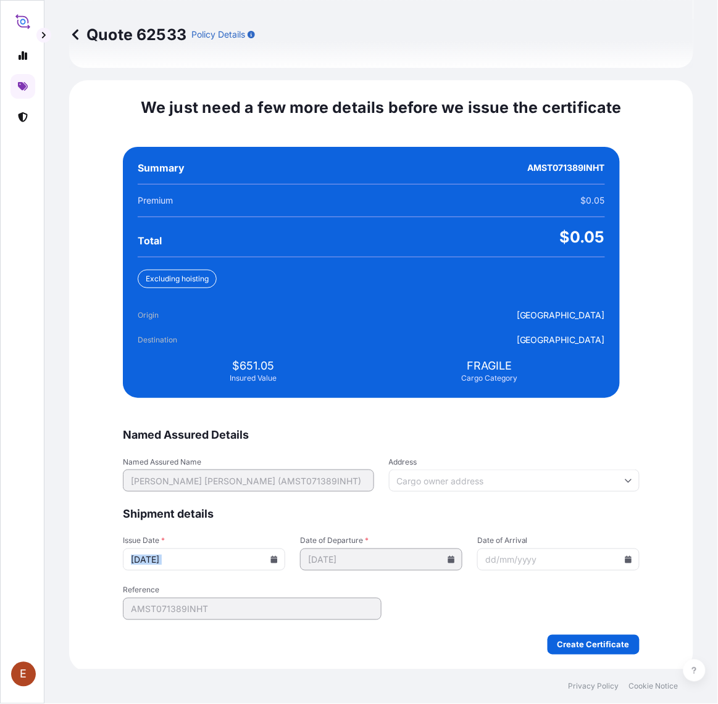
type input "[DATE]"
click at [625, 557] on icon at bounding box center [628, 559] width 7 height 7
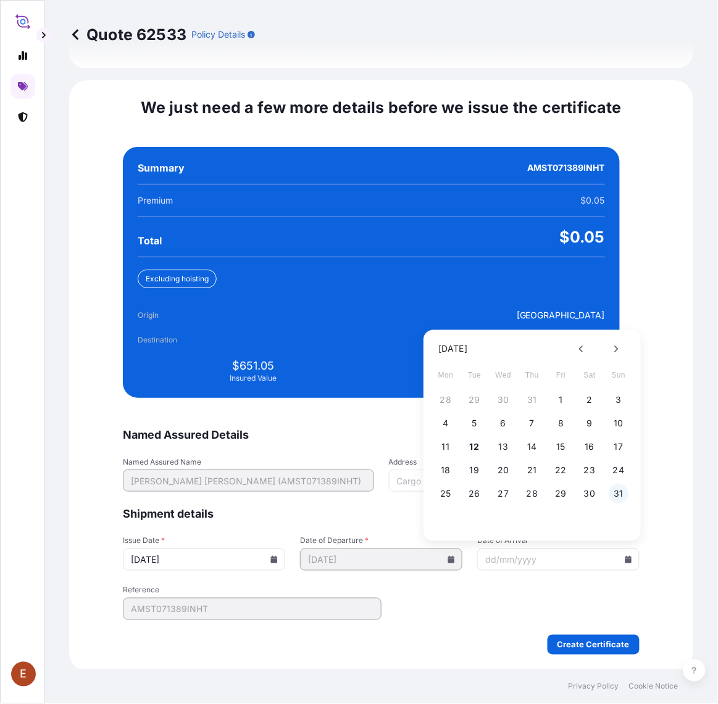
click at [618, 492] on button "31" at bounding box center [618, 494] width 20 height 20
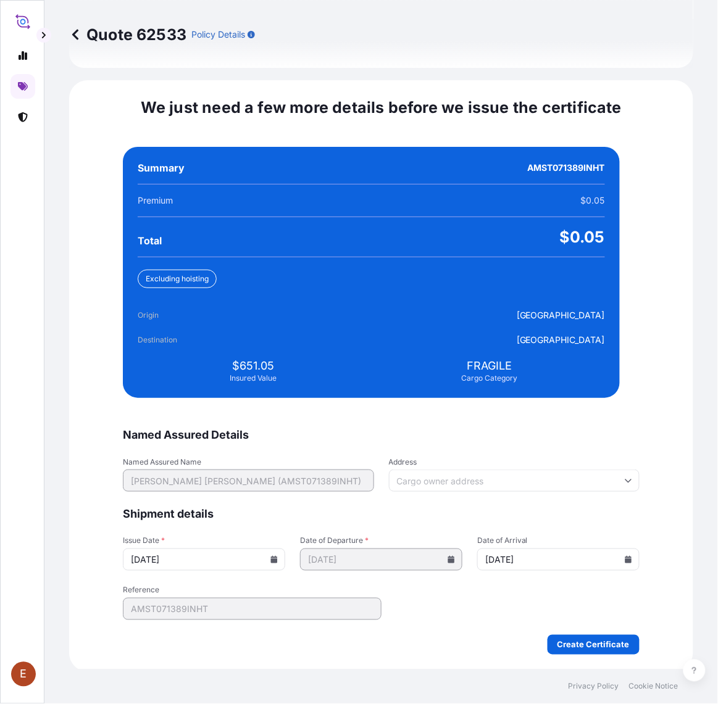
type input "[DATE]"
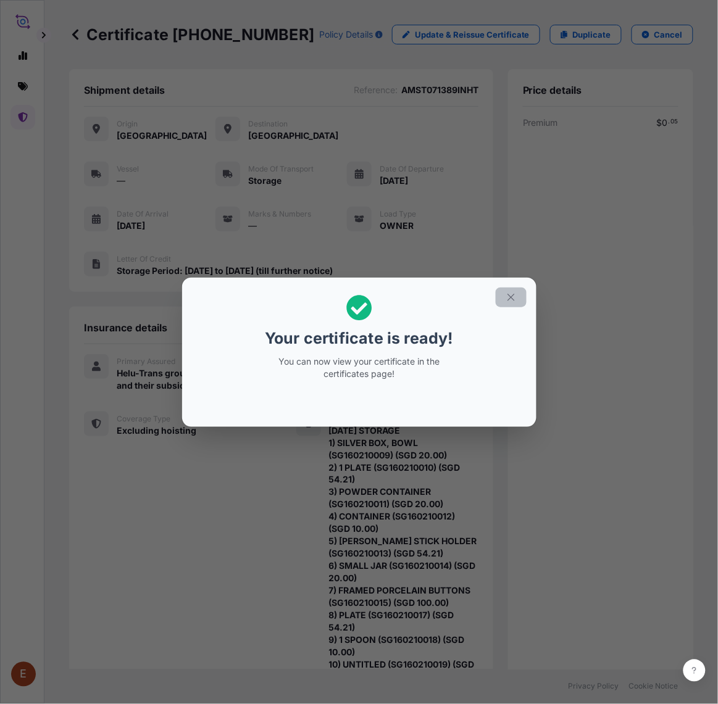
click at [507, 292] on icon "button" at bounding box center [510, 297] width 11 height 11
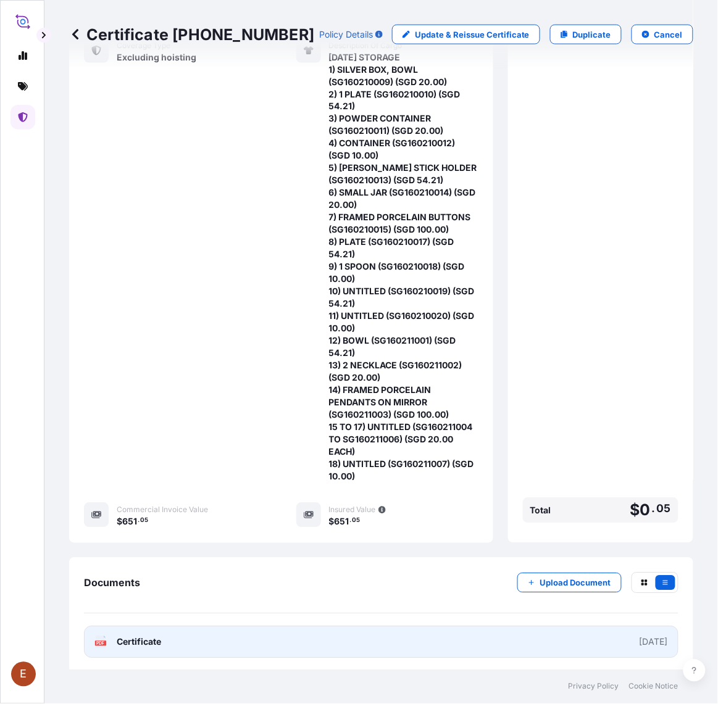
click at [360, 626] on link "PDF Certificate [DATE]" at bounding box center [381, 642] width 594 height 32
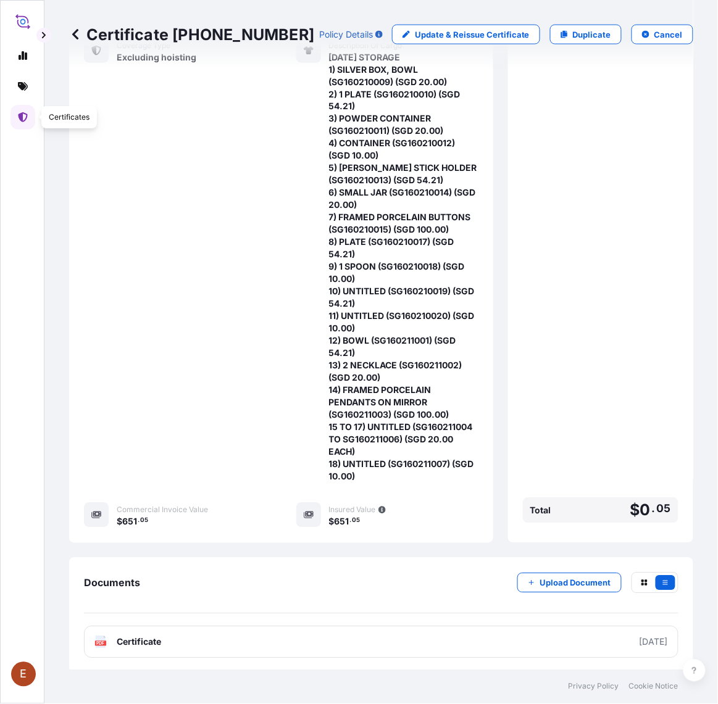
click at [18, 115] on icon at bounding box center [23, 117] width 10 height 10
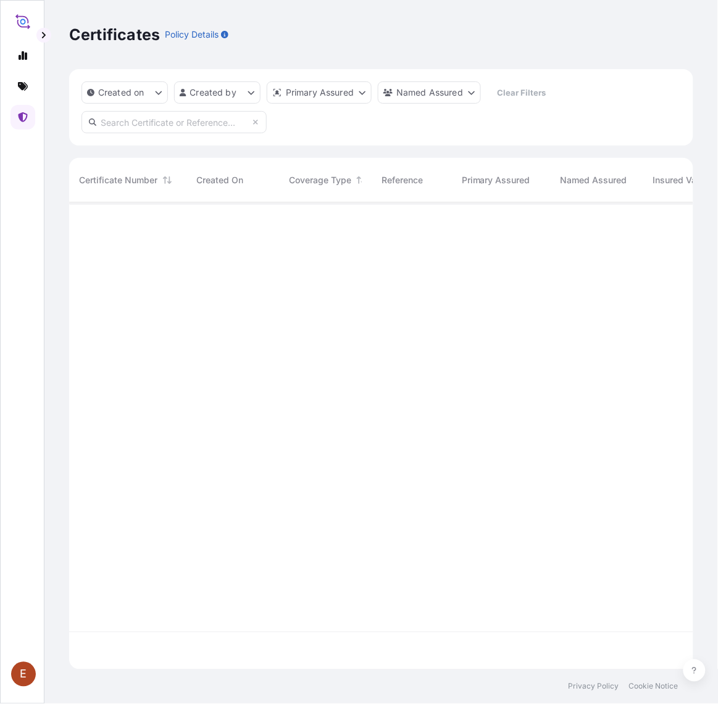
scroll to position [463, 613]
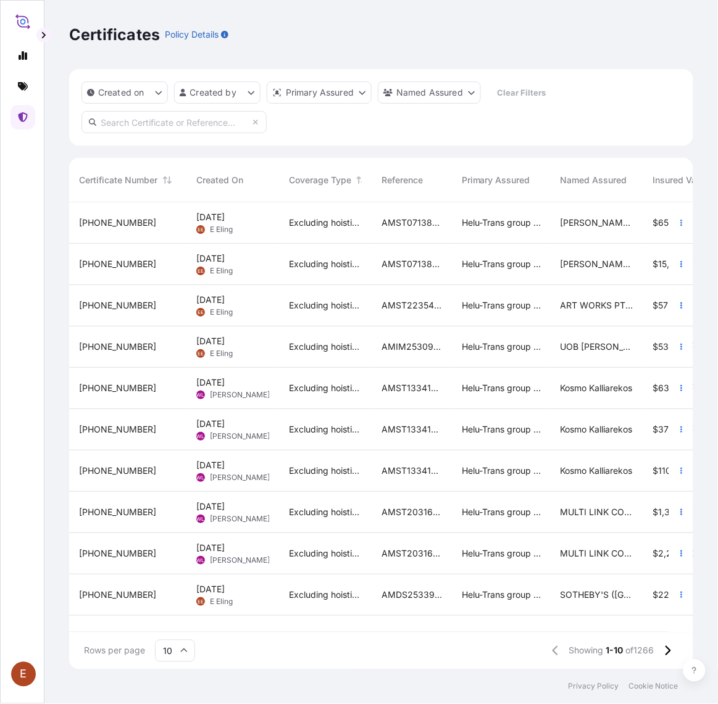
click at [270, 272] on div "[DATE] [PERSON_NAME]" at bounding box center [232, 264] width 93 height 41
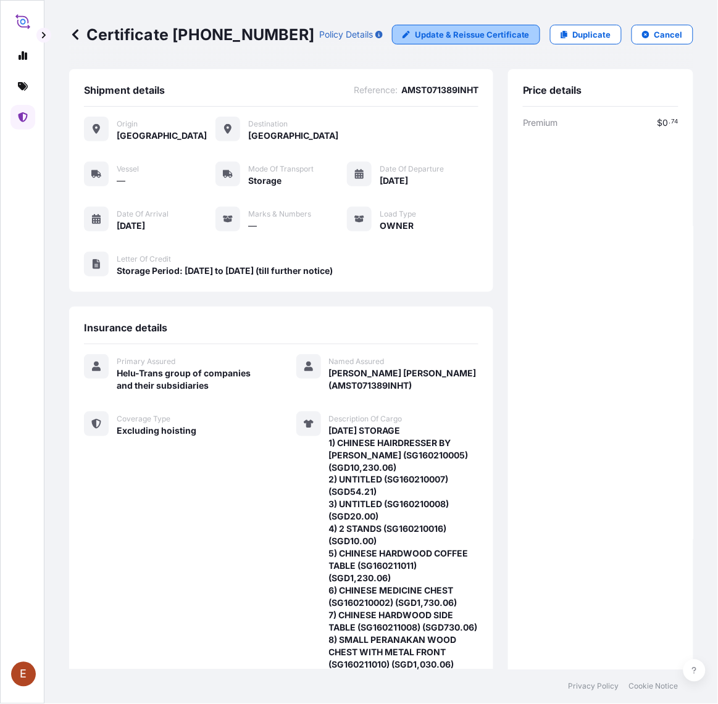
click at [455, 37] on p "Update & Reissue Certificate" at bounding box center [472, 34] width 115 height 12
select select "STORAGE"
select select "31504"
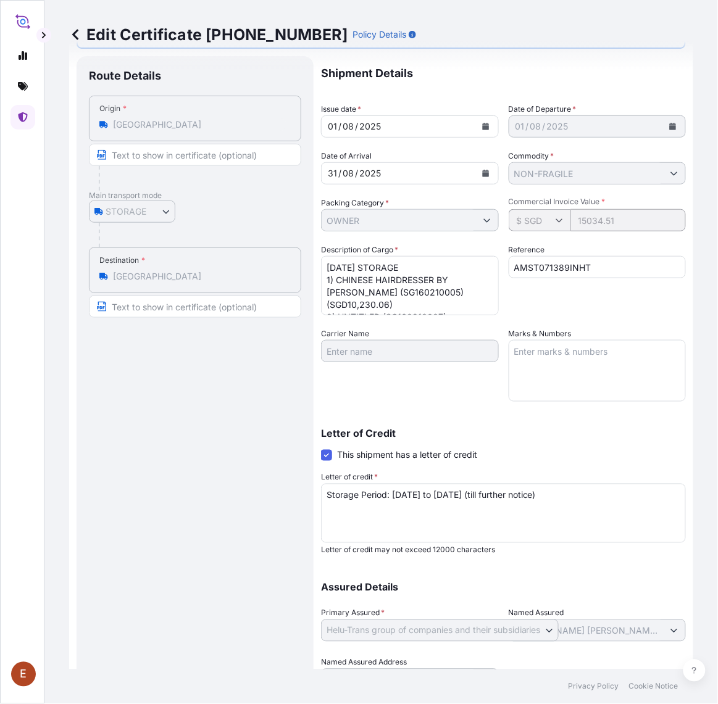
scroll to position [124, 0]
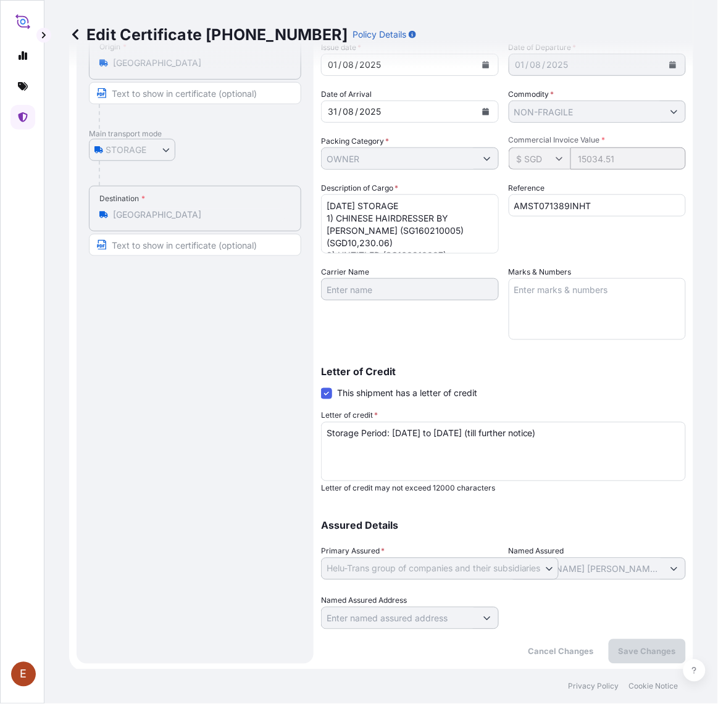
click at [509, 533] on div "Assured Details Primary Assured * Helu-Trans group of companies and their subsi…" at bounding box center [503, 567] width 365 height 123
click at [12, 112] on link at bounding box center [22, 117] width 25 height 25
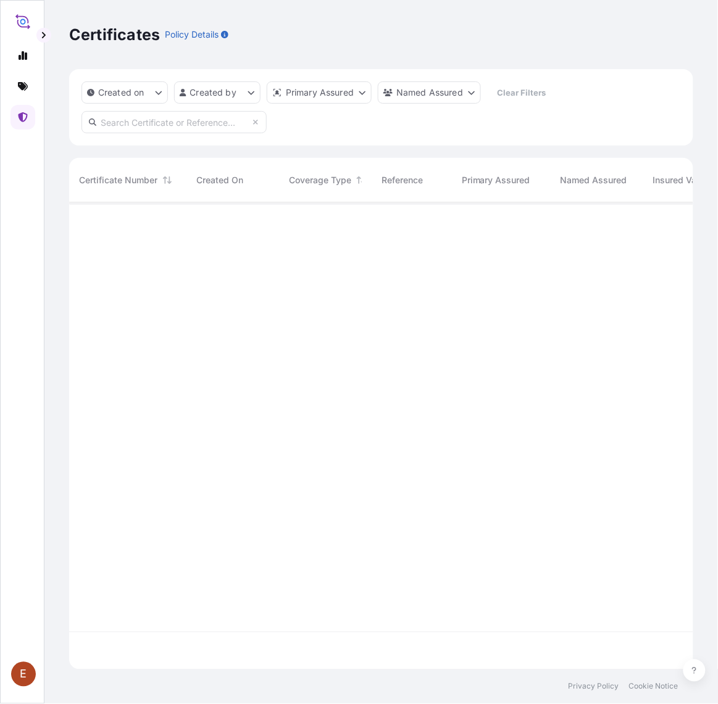
scroll to position [463, 613]
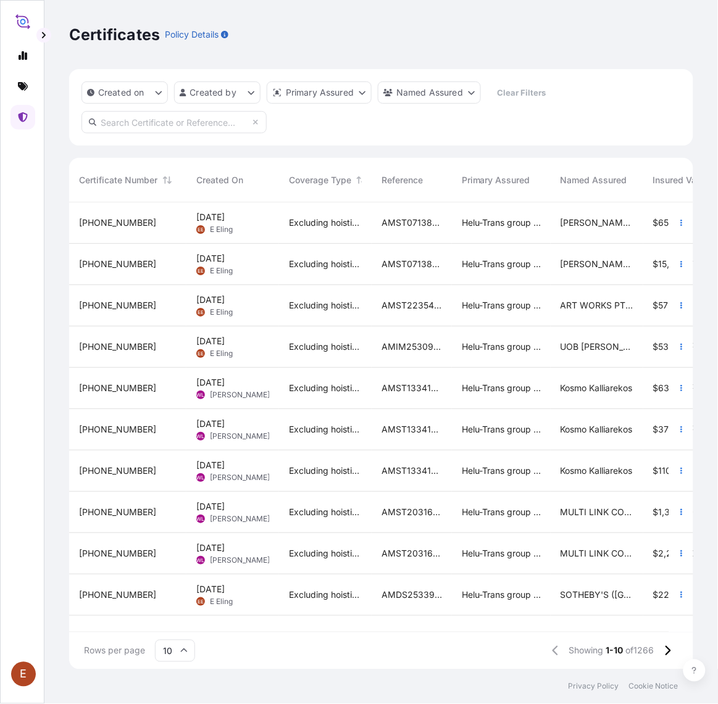
click at [323, 266] on span "Excluding hoisting" at bounding box center [325, 264] width 73 height 12
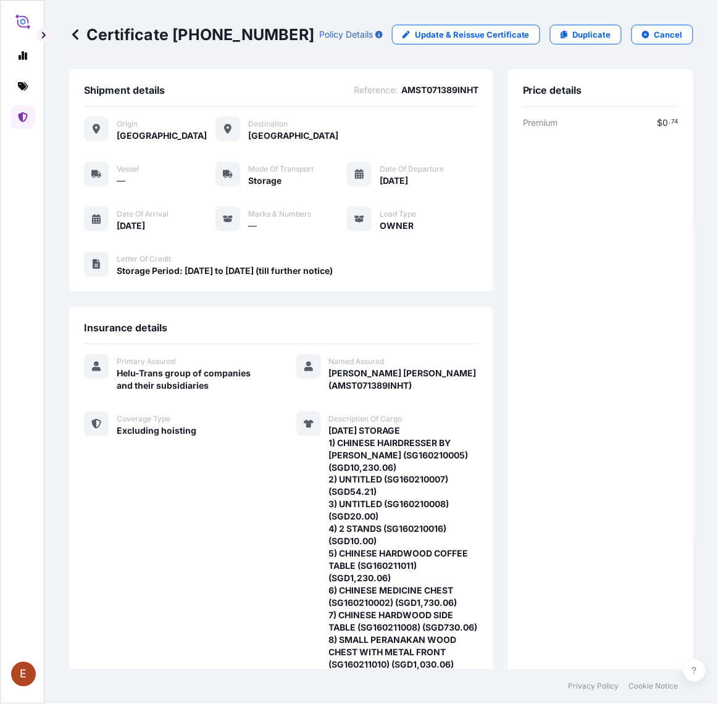
scroll to position [201, 0]
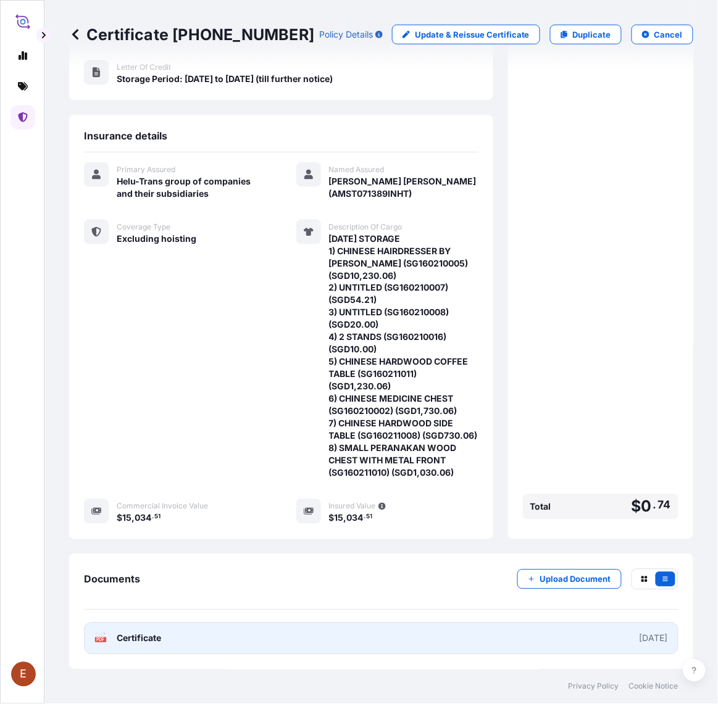
click at [523, 630] on link "PDF Certificate [DATE]" at bounding box center [381, 639] width 594 height 32
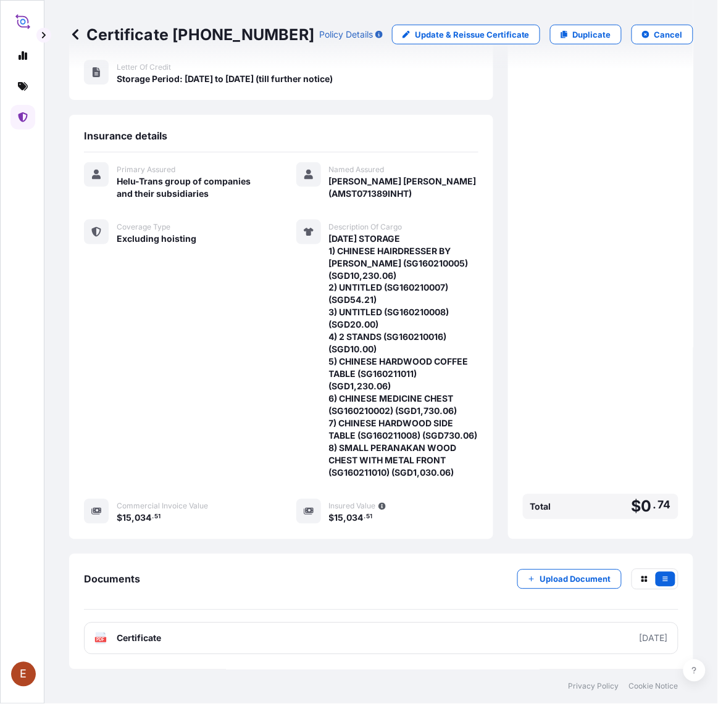
click at [72, 41] on link at bounding box center [75, 35] width 12 height 20
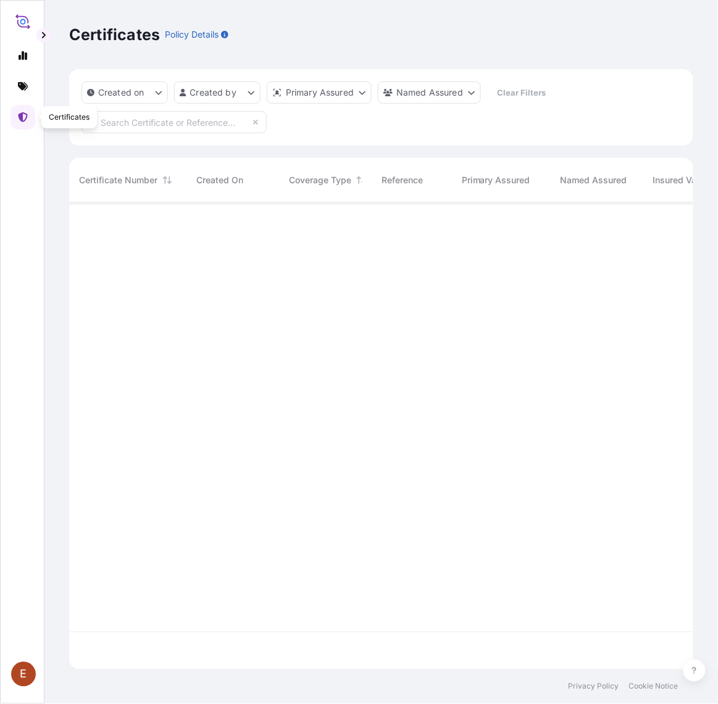
scroll to position [463, 613]
click at [33, 110] on link at bounding box center [22, 117] width 25 height 25
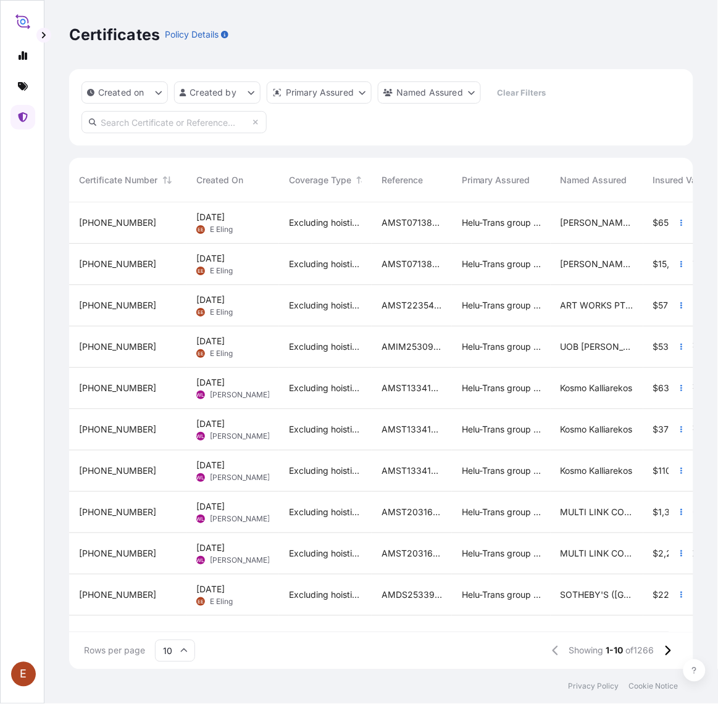
click at [372, 228] on div "AMST071389INHT" at bounding box center [412, 222] width 80 height 41
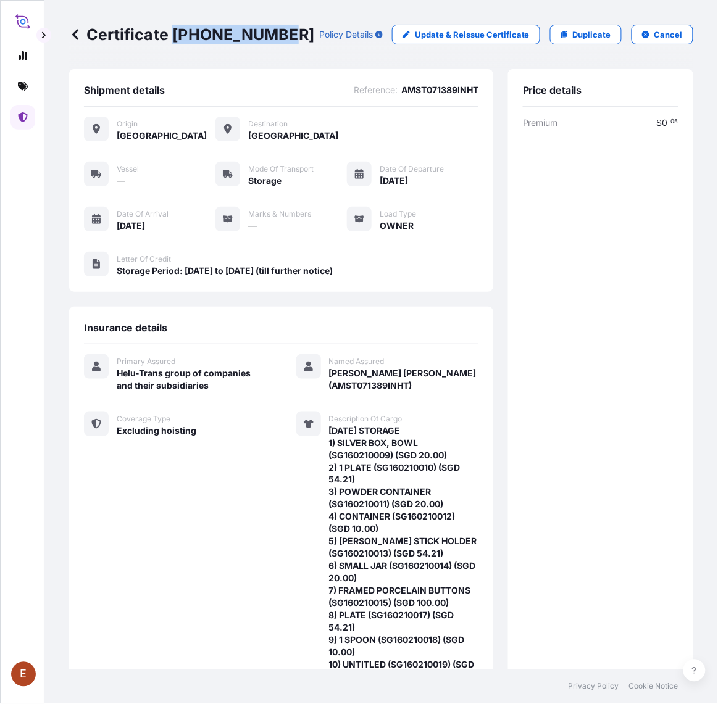
drag, startPoint x: 171, startPoint y: 28, endPoint x: 278, endPoint y: 33, distance: 107.5
click at [278, 33] on p "Certificate [PHONE_NUMBER]" at bounding box center [191, 35] width 245 height 20
copy p "[PHONE_NUMBER]"
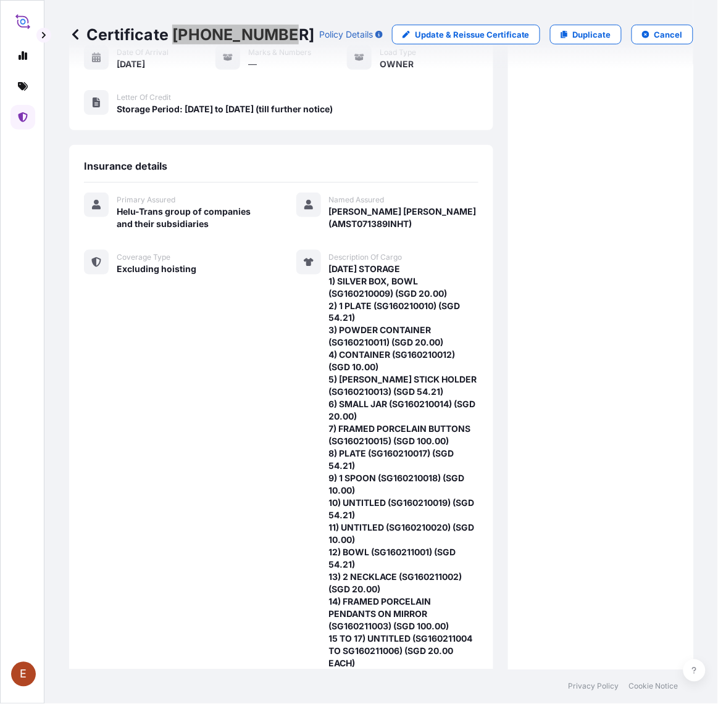
scroll to position [309, 0]
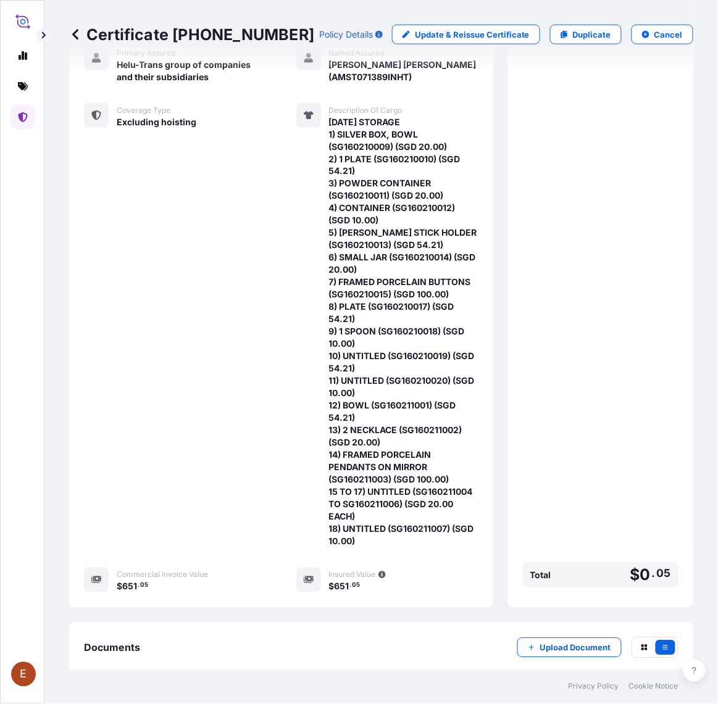
click at [418, 507] on span "[DATE] STORAGE 1) SILVER BOX, BOWL (SG160210009) (SGD 20.00) 2) 1 PLATE (SG1602…" at bounding box center [404, 332] width 150 height 432
click at [565, 642] on p "Upload Document" at bounding box center [575, 648] width 71 height 12
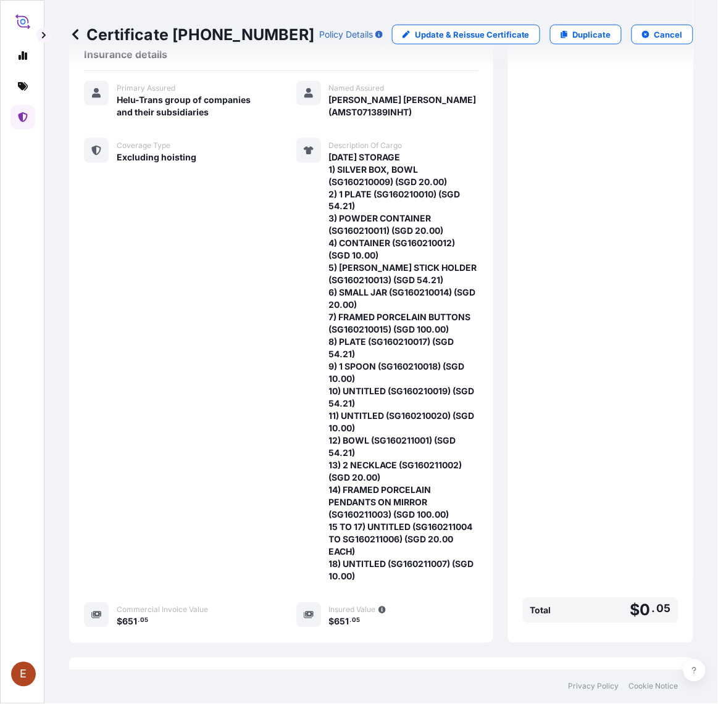
scroll to position [412, 0]
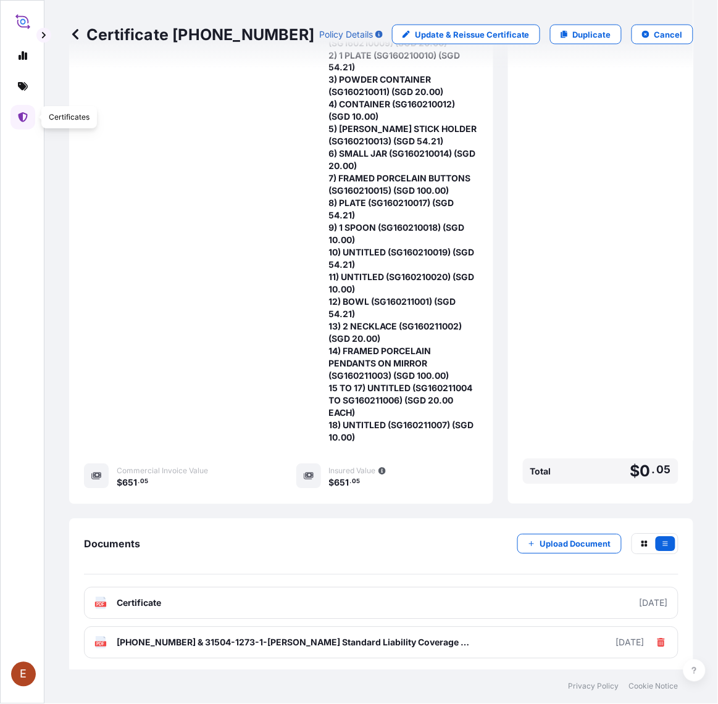
click at [26, 120] on icon at bounding box center [23, 117] width 10 height 10
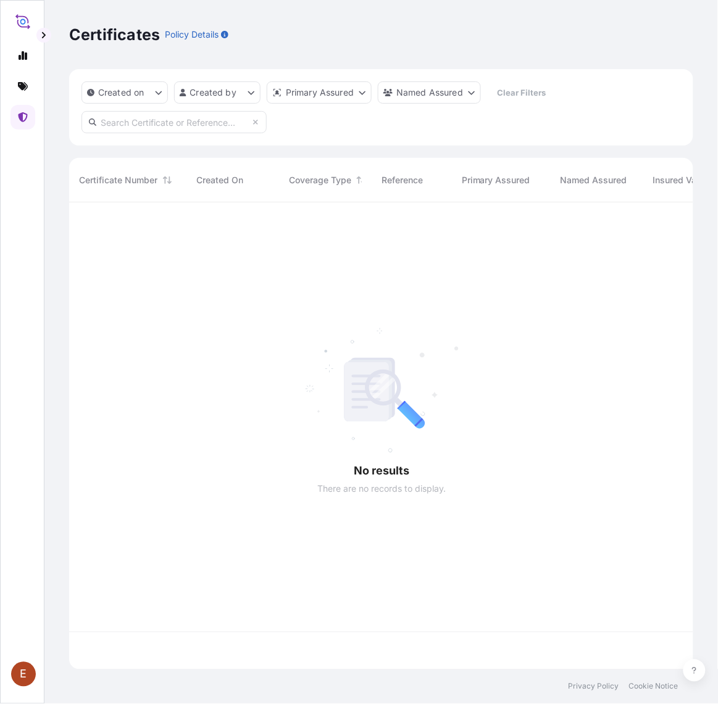
scroll to position [463, 613]
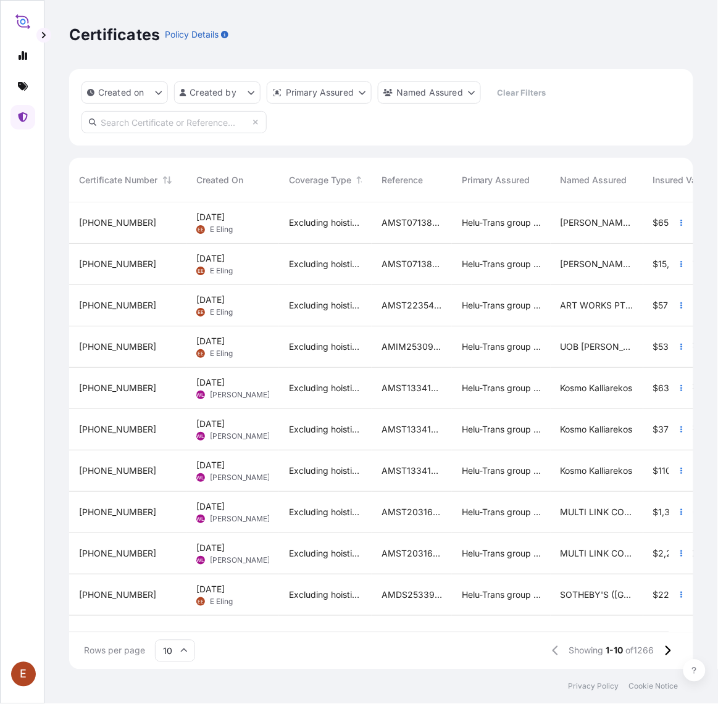
click at [230, 273] on span "E Eling" at bounding box center [221, 271] width 23 height 10
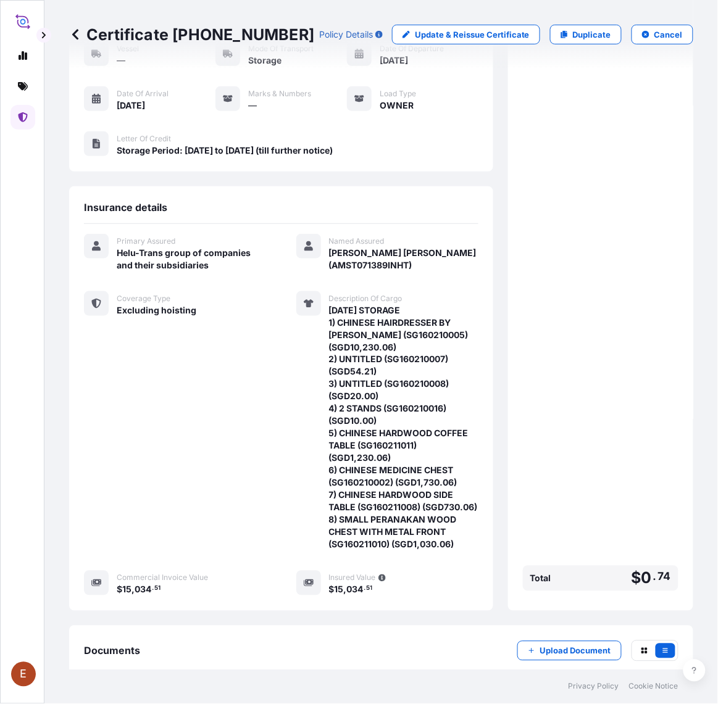
scroll to position [201, 0]
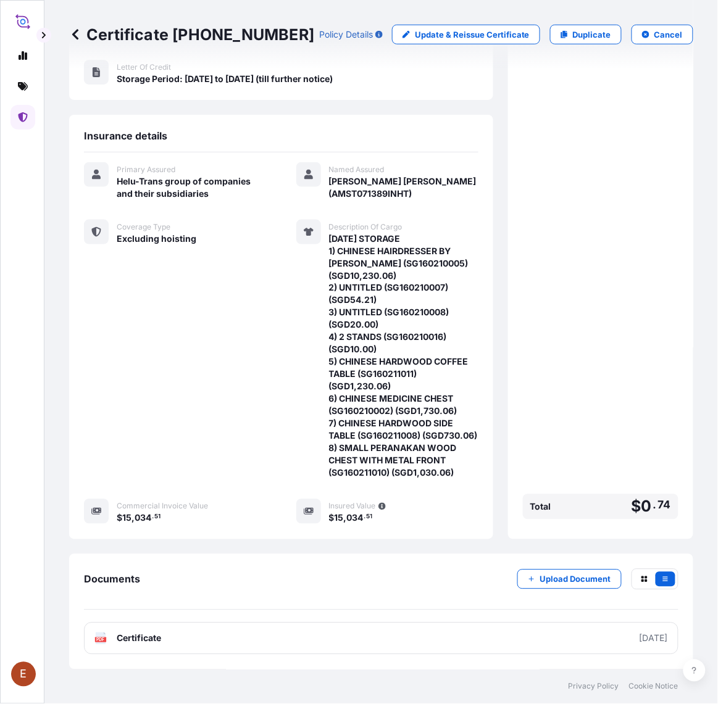
click at [544, 592] on div "Documents Upload Document" at bounding box center [381, 589] width 594 height 41
click at [544, 579] on p "Upload Document" at bounding box center [575, 579] width 71 height 12
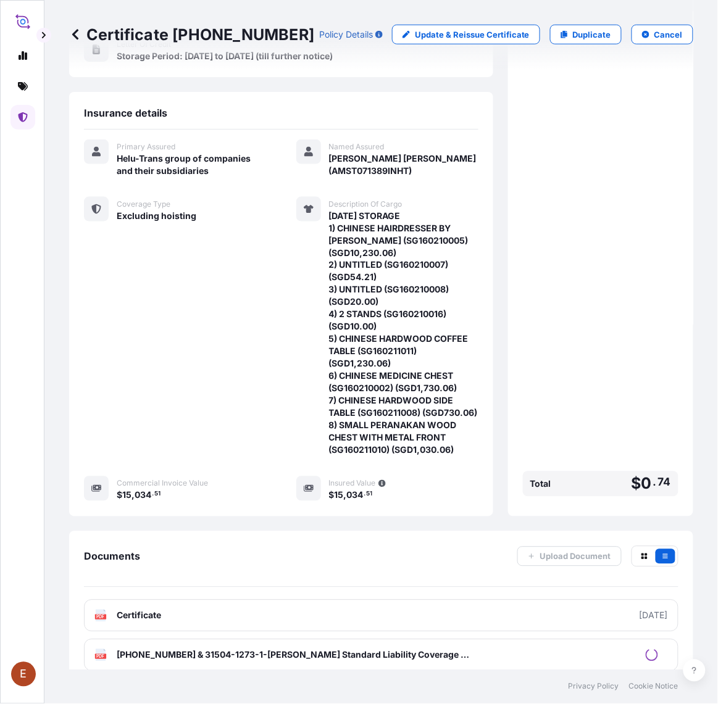
scroll to position [239, 0]
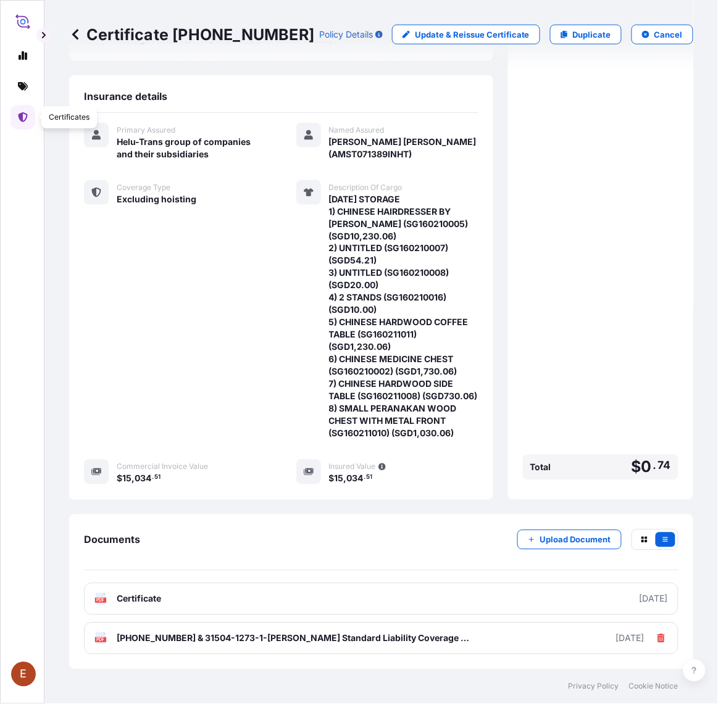
click at [18, 119] on icon at bounding box center [23, 117] width 10 height 10
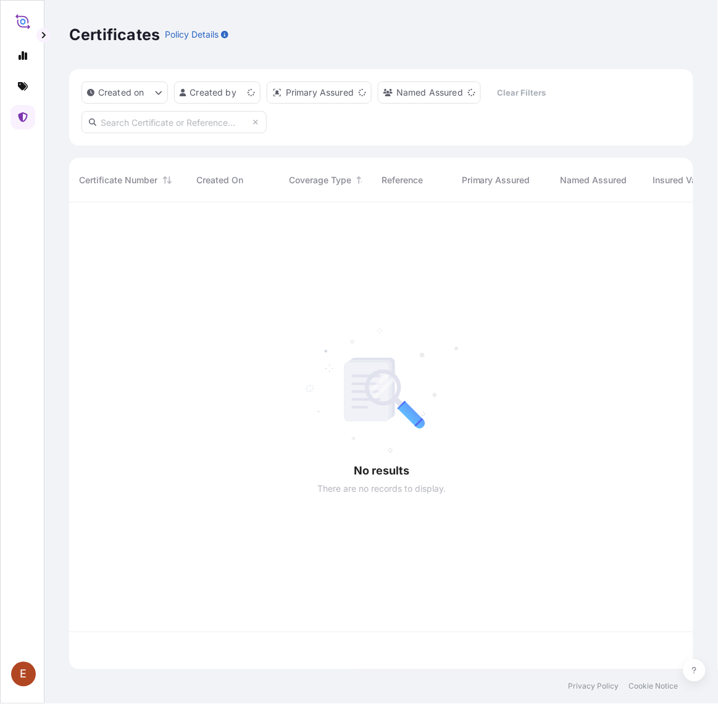
scroll to position [463, 613]
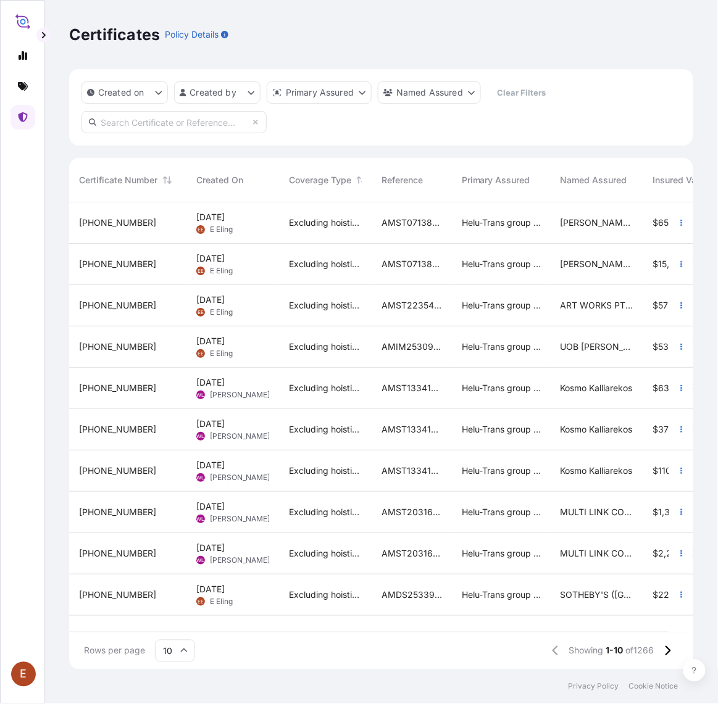
click at [159, 118] on input "text" at bounding box center [173, 122] width 185 height 22
paste input "[PHONE_NUMBER]"
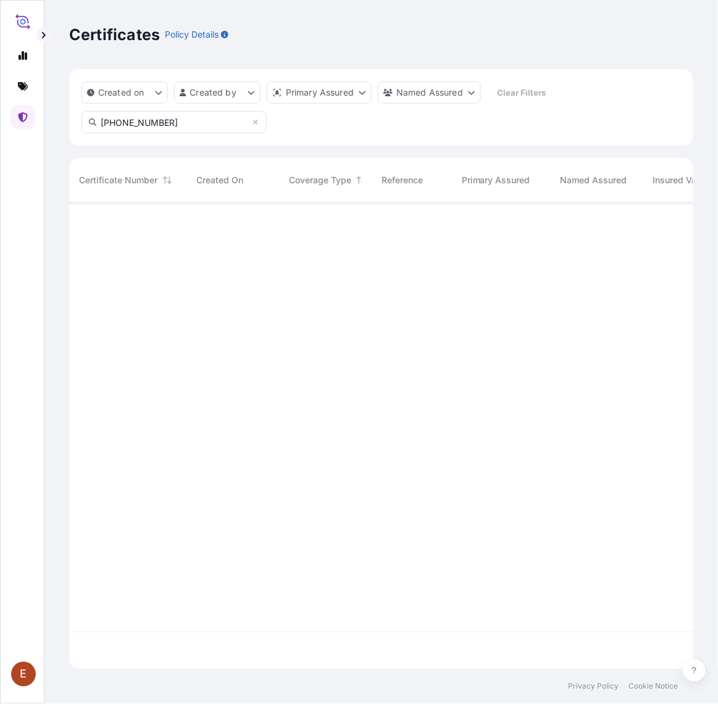
type input "[PHONE_NUMBER]"
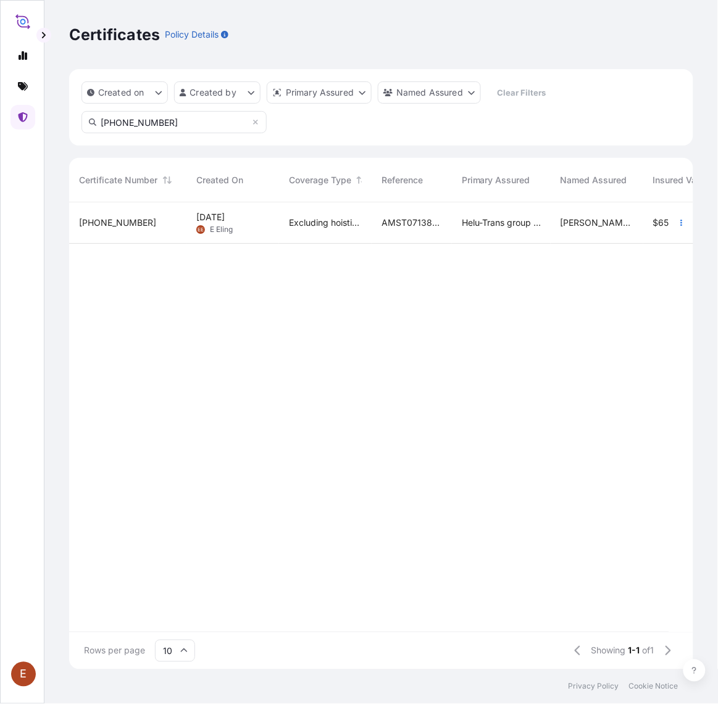
click at [474, 318] on div "[PHONE_NUMBER] [DATE] [PERSON_NAME] Excluding hoisting AMST071389INHT Helu-Tran…" at bounding box center [596, 417] width 1055 height 430
click at [581, 102] on div "Created on Created by Primary Assured Named Assured Clear Filters [PHONE_NUMBER]" at bounding box center [381, 107] width 624 height 77
click at [457, 297] on div "[PHONE_NUMBER] [DATE] [PERSON_NAME] Excluding hoisting AMST071389INHT Helu-Tran…" at bounding box center [596, 417] width 1055 height 430
click at [615, 93] on div "Created on Created by Primary Assured Named Assured Clear Filters [PHONE_NUMBER]" at bounding box center [381, 107] width 624 height 77
drag, startPoint x: 499, startPoint y: 455, endPoint x: 512, endPoint y: 408, distance: 49.4
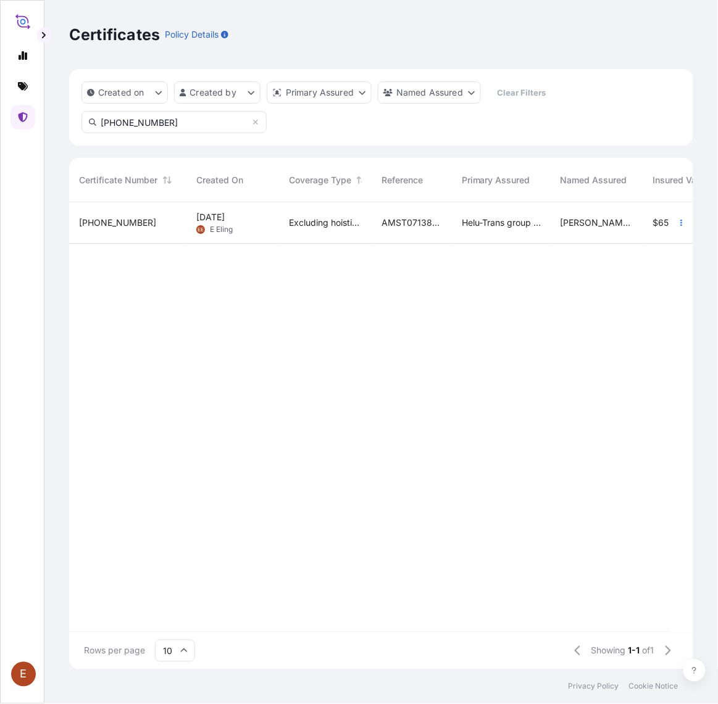
click at [495, 454] on div "[PHONE_NUMBER] [DATE] [PERSON_NAME] Excluding hoisting AMST071389INHT Helu-Tran…" at bounding box center [596, 417] width 1055 height 430
click at [604, 125] on div "Created on Created by Primary Assured Named Assured Clear Filters [PHONE_NUMBER]" at bounding box center [381, 107] width 624 height 77
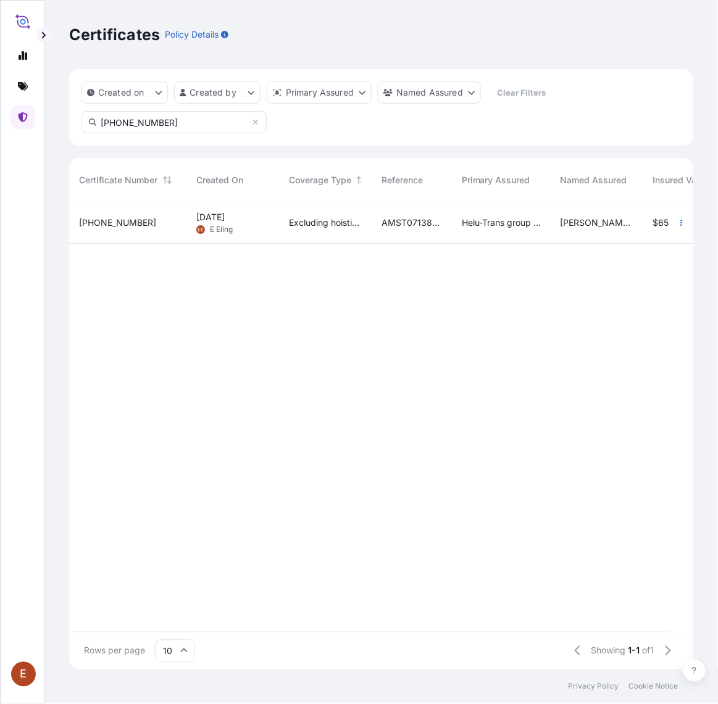
click at [525, 363] on div "[PHONE_NUMBER] [DATE] [PERSON_NAME] Excluding hoisting AMST071389INHT Helu-Tran…" at bounding box center [596, 417] width 1055 height 430
